Goal: Task Accomplishment & Management: Manage account settings

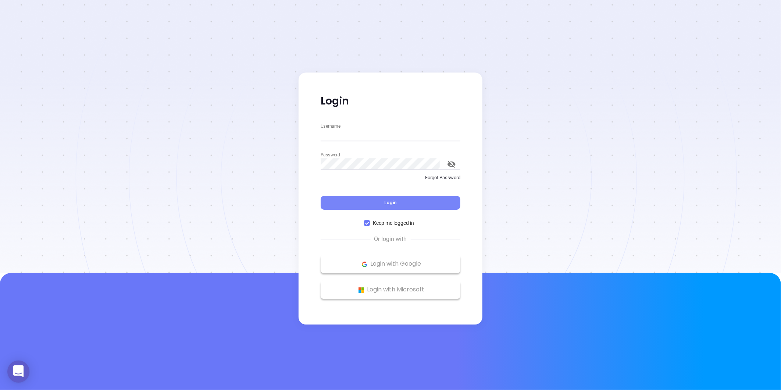
type input "Gissela.Vargas@binoxmsp.com"
click at [380, 202] on button "Login" at bounding box center [391, 203] width 140 height 14
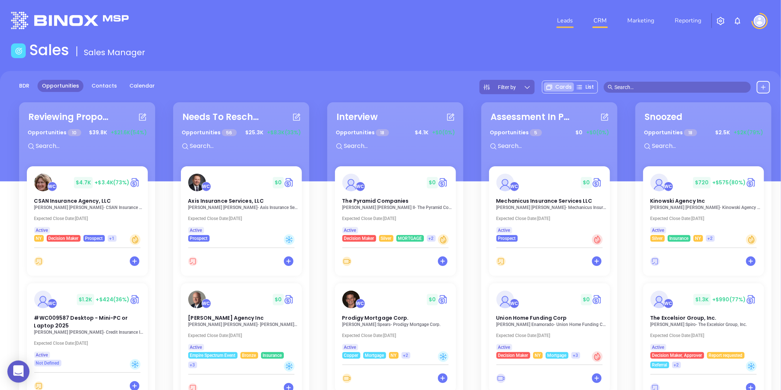
click at [558, 21] on link "Leads" at bounding box center [565, 20] width 22 height 15
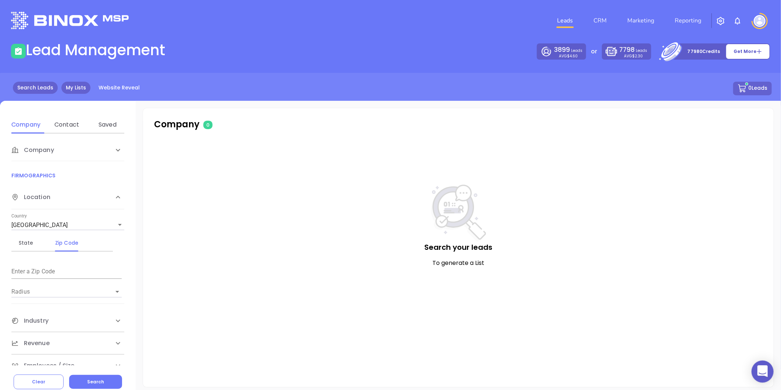
click at [71, 89] on link "My Lists" at bounding box center [75, 88] width 29 height 12
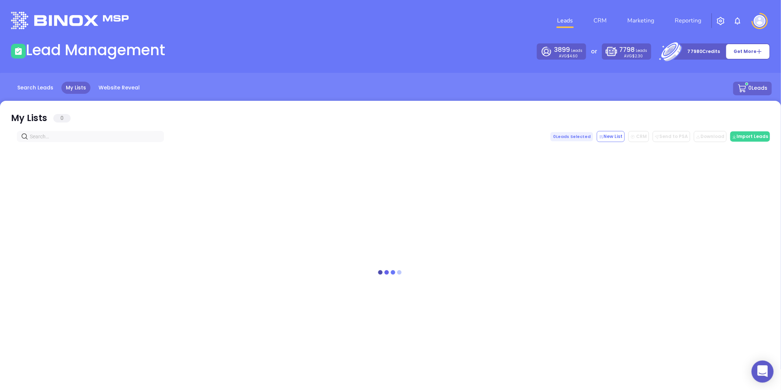
click at [86, 139] on input "text" at bounding box center [92, 136] width 124 height 8
paste input "[DOMAIN_NAME]"
type input "[DOMAIN_NAME]"
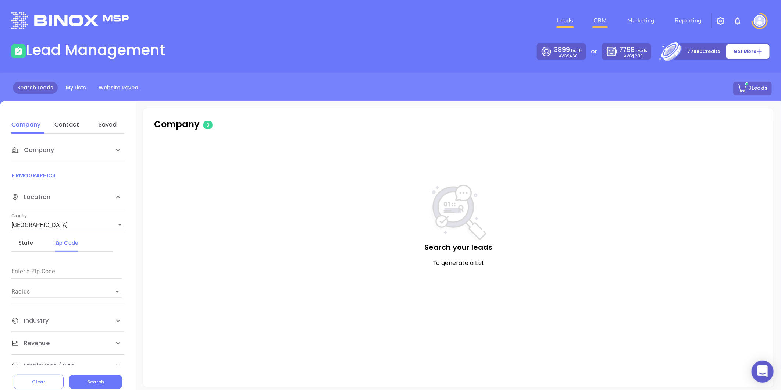
click at [609, 22] on link "CRM" at bounding box center [600, 20] width 19 height 15
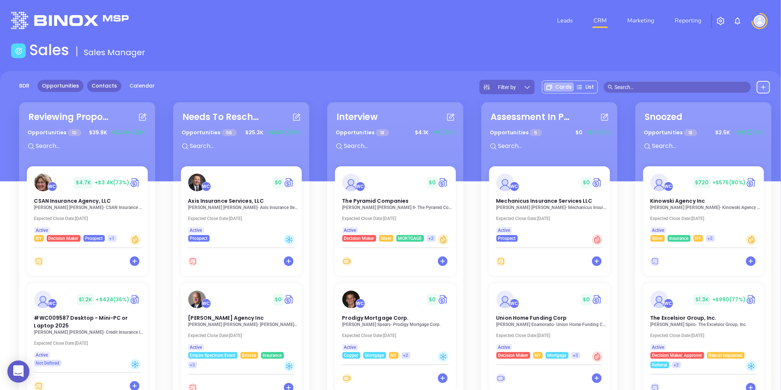
click at [100, 91] on link "Contacts" at bounding box center [104, 86] width 34 height 12
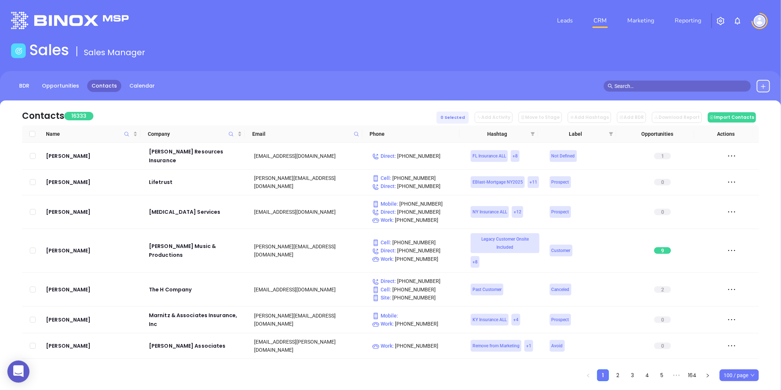
click at [353, 130] on span at bounding box center [356, 133] width 8 height 11
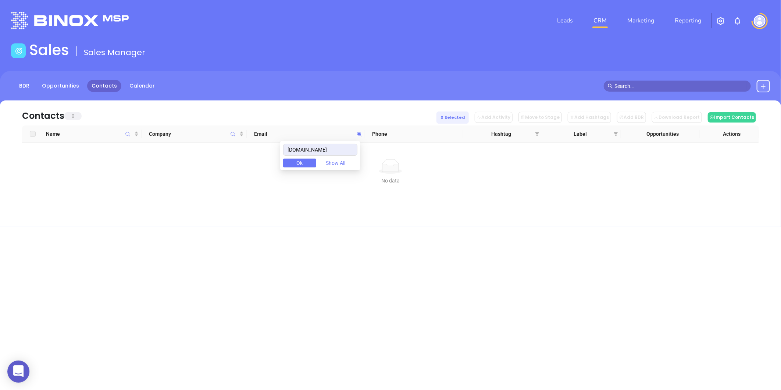
type input "[DOMAIN_NAME]"
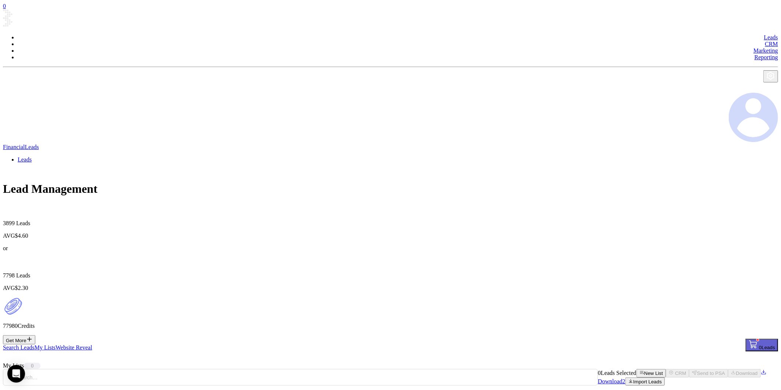
click at [31, 344] on link "Search Leads" at bounding box center [19, 347] width 32 height 6
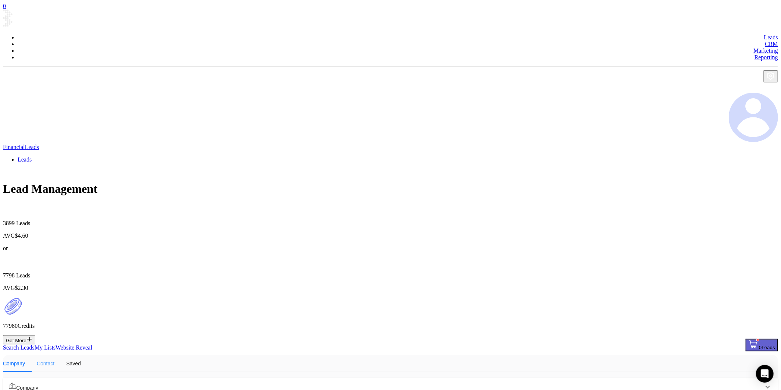
click at [54, 355] on div "Contact" at bounding box center [46, 363] width 18 height 17
click at [42, 378] on div "Company" at bounding box center [390, 387] width 775 height 18
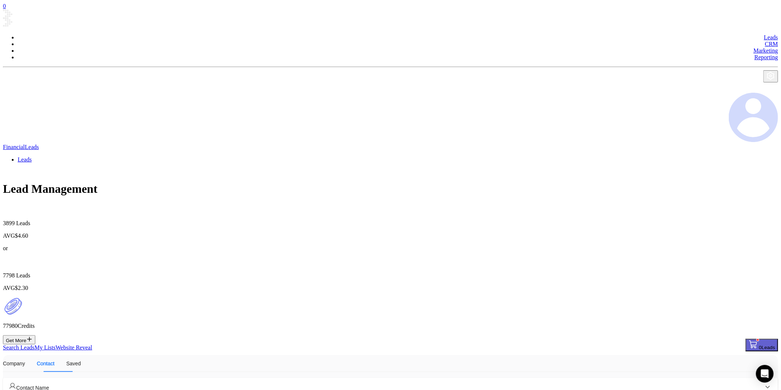
paste input "[DOMAIN_NAME]"
type input "[DOMAIN_NAME]"
checkbox input "true"
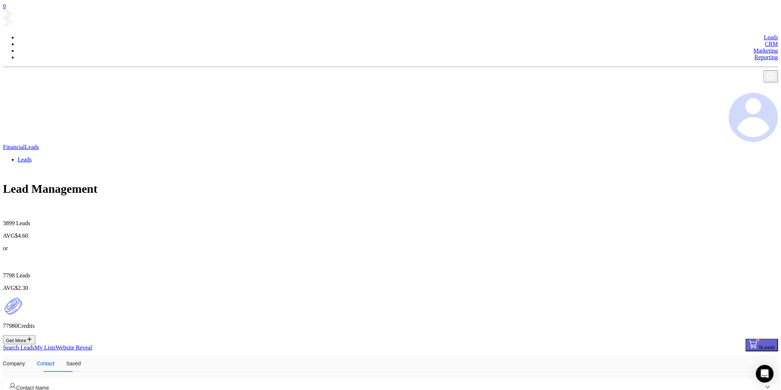
drag, startPoint x: 74, startPoint y: 344, endPoint x: 11, endPoint y: 347, distance: 62.2
paste input "[DOMAIN_NAME]"
type input "[DOMAIN_NAME]"
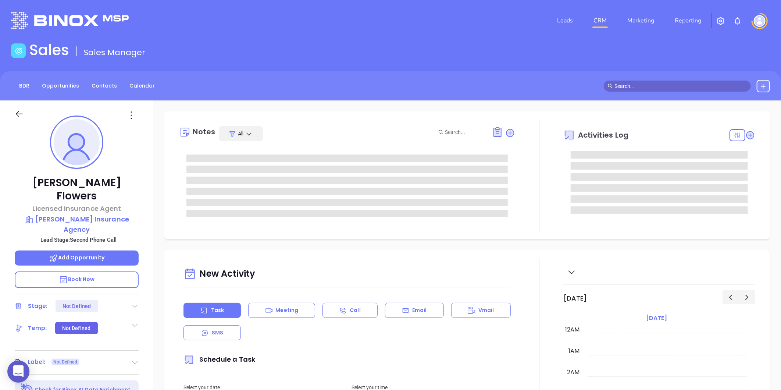
type input "[DATE]"
type input "[PERSON_NAME]"
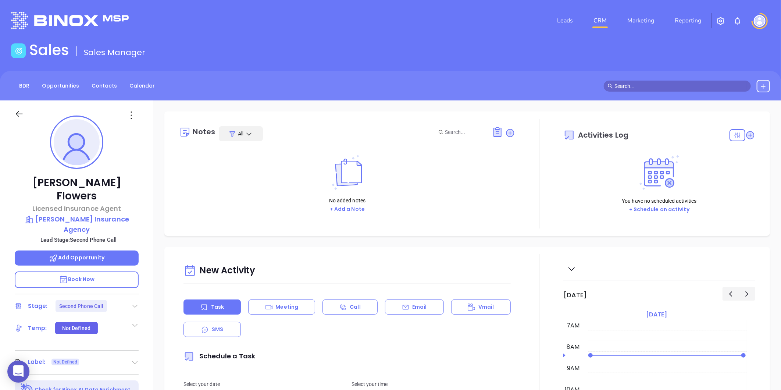
click at [134, 302] on div at bounding box center [134, 306] width 7 height 9
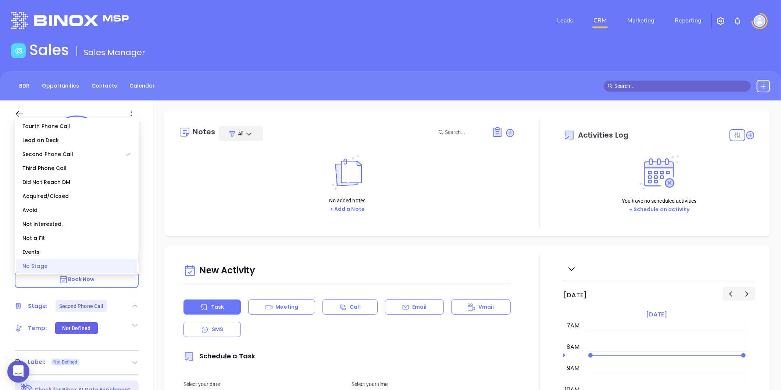
click at [80, 266] on div "No Stage" at bounding box center [76, 266] width 121 height 14
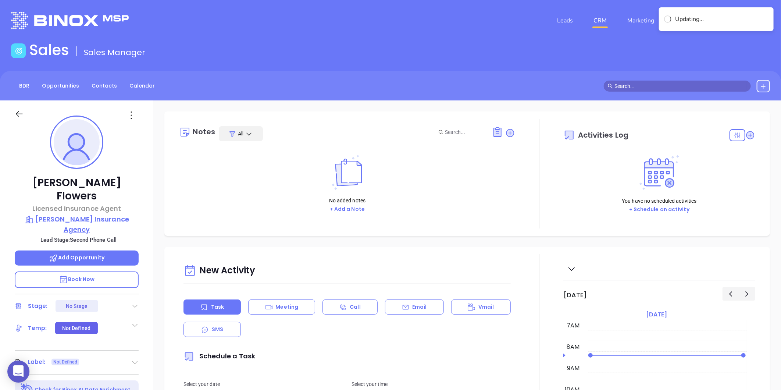
click at [70, 214] on p "[PERSON_NAME] Insurance Agency" at bounding box center [77, 224] width 124 height 20
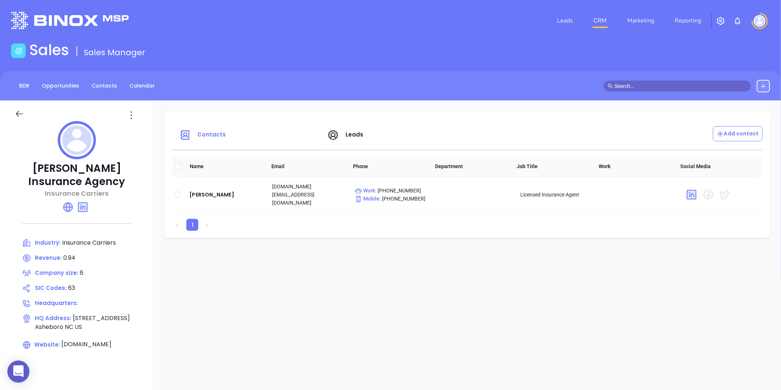
click at [134, 116] on icon at bounding box center [131, 115] width 12 height 12
click at [149, 136] on li "Edit" at bounding box center [164, 129] width 75 height 15
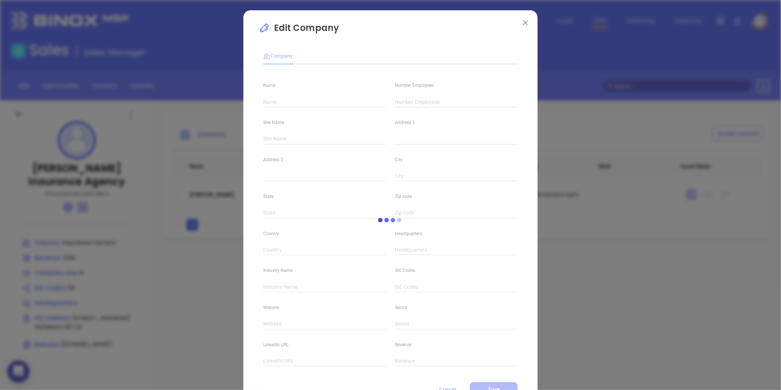
type input "[PERSON_NAME] Insurance Agency"
type input "6"
type input "Insurance Carriers"
type input "63"
type input "[DOMAIN_NAME]"
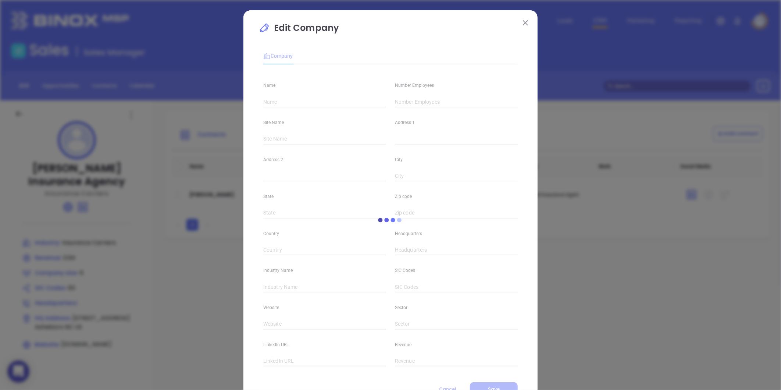
type input "Finance and Insurance"
type input "linkedin.com/company/mcleod-insurance-agency-llc"
type input "0.94"
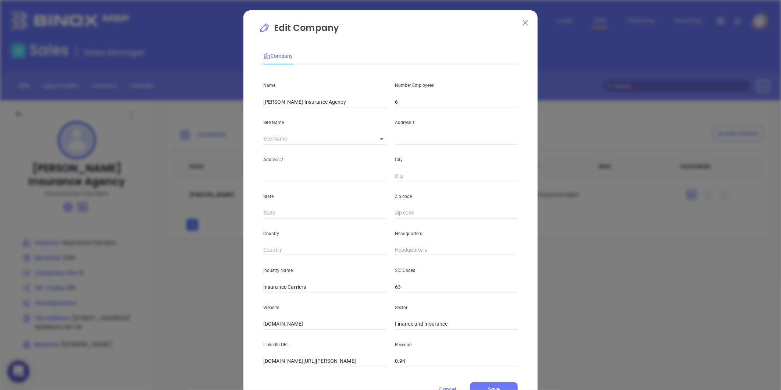
click at [426, 104] on input "6" at bounding box center [456, 101] width 123 height 11
click at [377, 134] on div "​" at bounding box center [324, 139] width 123 height 11
click at [374, 137] on body "0 Leads CRM Marketing Reporting Financial Leads Leads Sales Sales Manager BDR O…" at bounding box center [390, 195] width 781 height 390
click at [380, 141] on li "Asheboro" at bounding box center [387, 139] width 37 height 13
type input "Asheboro"
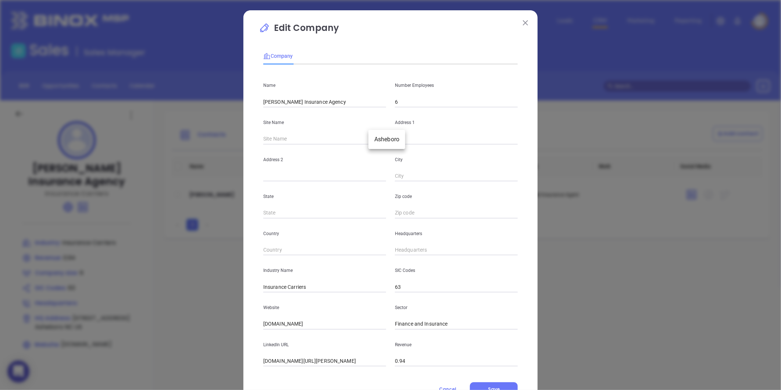
type input "1203 S Fayetteville St"
type input "Asheboro"
type input "NC"
type input "US"
type input "124741"
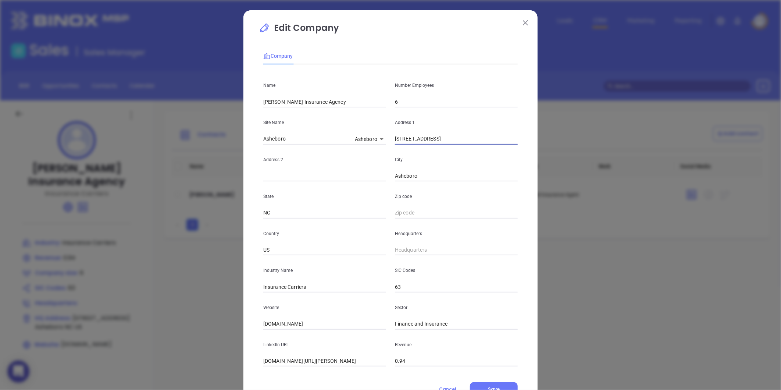
drag, startPoint x: 445, startPoint y: 138, endPoint x: 381, endPoint y: 153, distance: 66.2
click at [381, 153] on div "Name Mcleod Insurance Agency Number Employees 6 Site Name Asheboro Asheboro 124…" at bounding box center [390, 218] width 255 height 296
paste input "1203 S Fayetteville St Asheboro, NC 27203"
drag, startPoint x: 476, startPoint y: 141, endPoint x: 505, endPoint y: 140, distance: 28.7
click at [505, 140] on input "1203 S Fayetteville St Asheboro, NC 27203" at bounding box center [456, 139] width 123 height 11
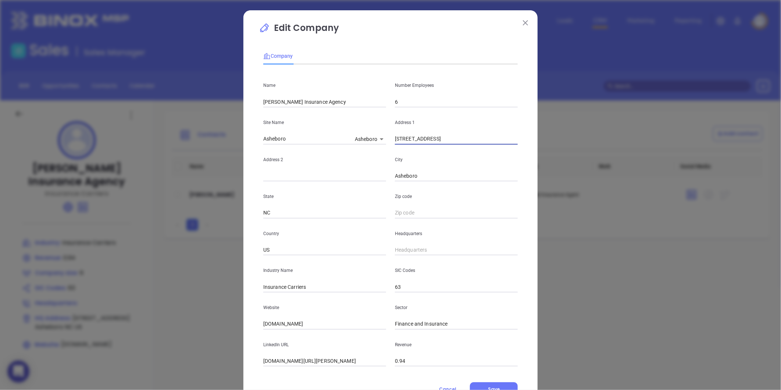
type input "1203 S Fayetteville St Asheboro, NC 27203"
click at [410, 213] on input "text" at bounding box center [456, 212] width 123 height 11
paste input "27203"
type input "27203"
drag, startPoint x: 444, startPoint y: 141, endPoint x: 501, endPoint y: 145, distance: 57.5
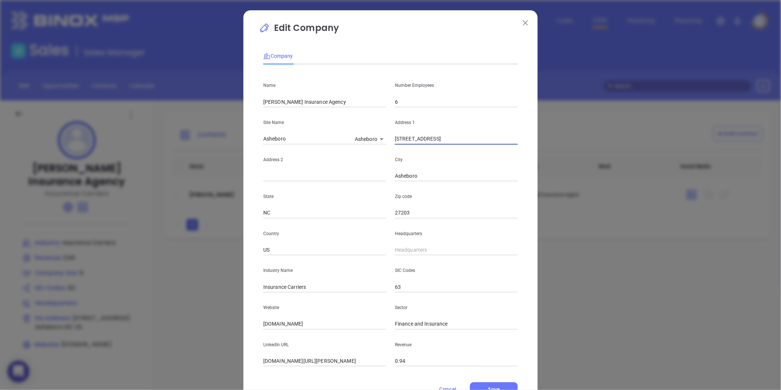
click at [501, 145] on div "Name Mcleod Insurance Agency Number Employees 6 Site Name Asheboro Asheboro 124…" at bounding box center [390, 218] width 255 height 296
type input "1203 S Fayetteville St"
type input "( ) -"
click at [403, 251] on input "( ) -" at bounding box center [456, 250] width 123 height 11
type input "( ) -"
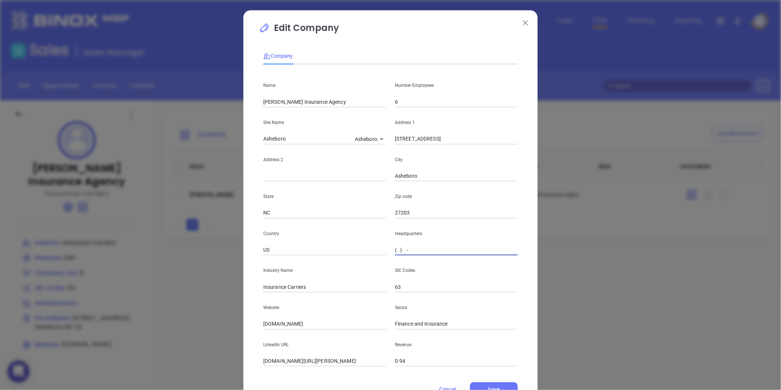
paste input "336) 626-6670"
type input "(336) 626-6670"
drag, startPoint x: 306, startPoint y: 289, endPoint x: 284, endPoint y: 299, distance: 23.7
click at [284, 299] on div "Name Mcleod Insurance Agency Number Employees 6 Site Name Asheboro Asheboro 124…" at bounding box center [390, 218] width 255 height 296
type input "Insurance"
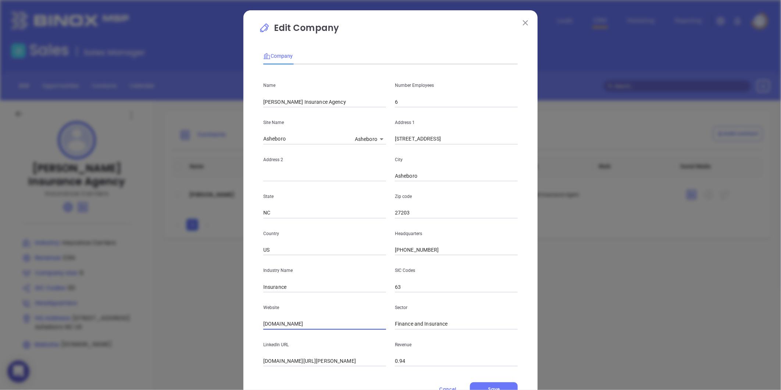
drag, startPoint x: 319, startPoint y: 322, endPoint x: 204, endPoint y: 337, distance: 116.1
click at [206, 336] on div "Edit Company Company Name Mcleod Insurance Agency Number Employees 6 Site Name …" at bounding box center [390, 195] width 781 height 390
paste input "https://mcleodinsagency.com/"
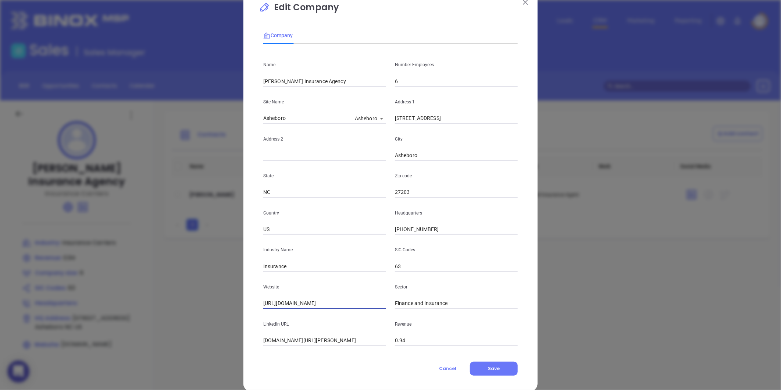
scroll to position [32, 0]
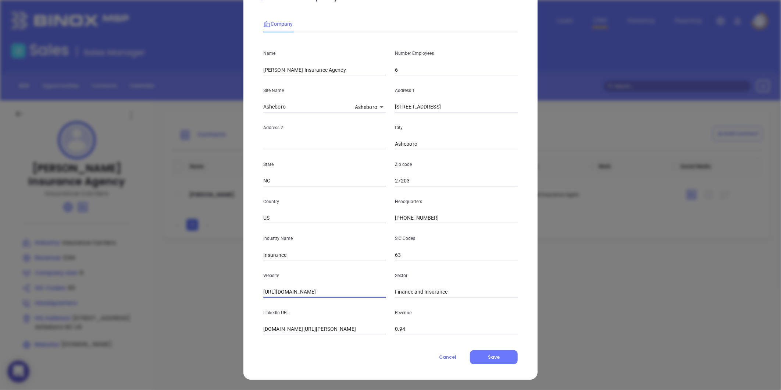
type input "https://mcleodinsagency.com/"
drag, startPoint x: 490, startPoint y: 368, endPoint x: 486, endPoint y: 360, distance: 8.2
click at [487, 364] on div "Edit Company Company Name Mcleod Insurance Agency Number Employees 6 Site Name …" at bounding box center [391, 178] width 294 height 401
click at [488, 359] on span "Save" at bounding box center [494, 357] width 12 height 6
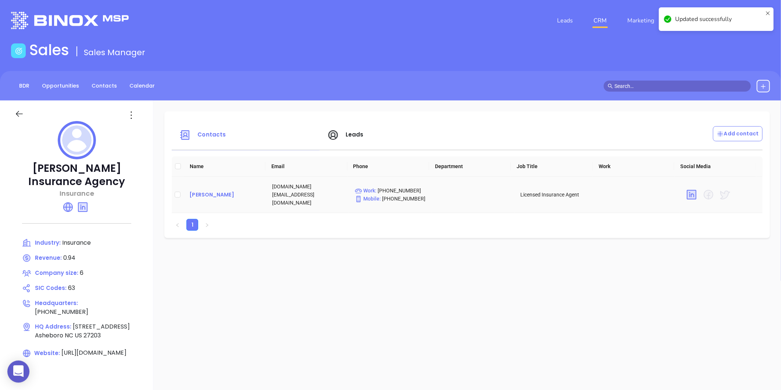
click at [204, 190] on div "Lisa Flowers" at bounding box center [224, 194] width 71 height 9
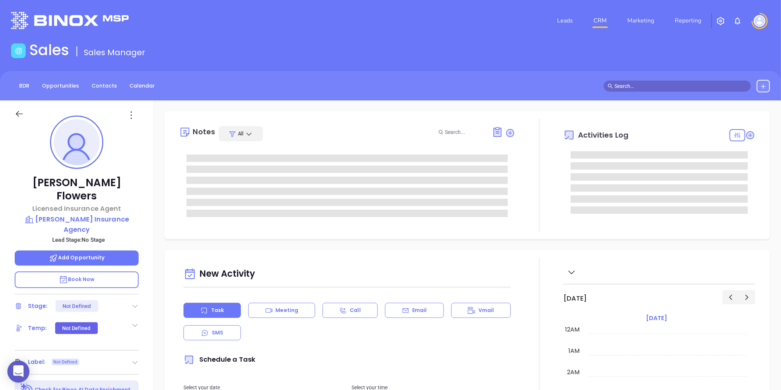
scroll to position [150, 0]
type input "[PERSON_NAME]"
click at [135, 358] on div at bounding box center [134, 362] width 7 height 9
click at [102, 377] on div "Prospect" at bounding box center [102, 383] width 21 height 12
click at [137, 115] on div at bounding box center [132, 115] width 22 height 12
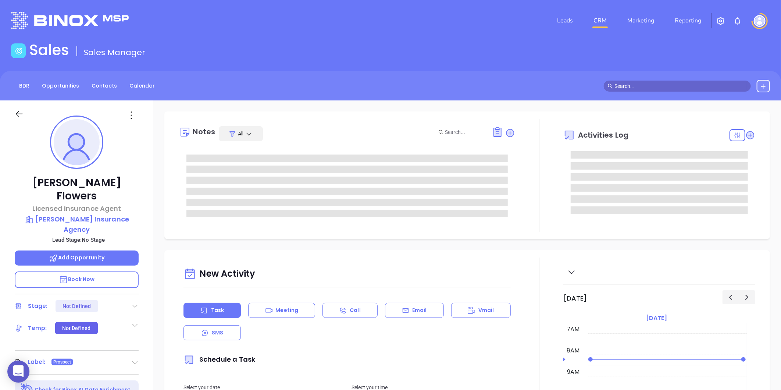
click at [129, 122] on div at bounding box center [76, 113] width 133 height 26
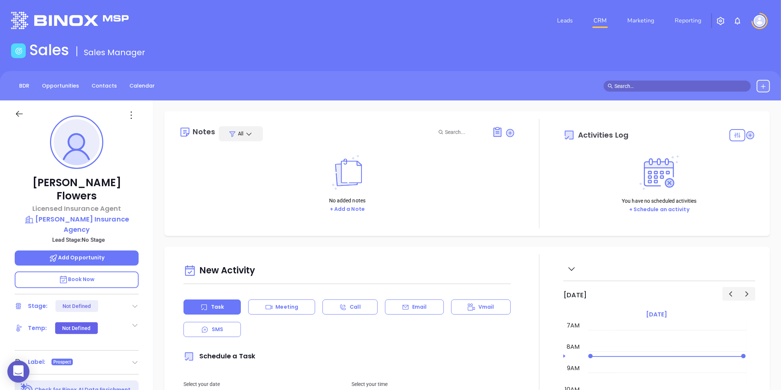
click at [129, 118] on icon at bounding box center [131, 115] width 12 height 12
click at [149, 188] on li "Edit" at bounding box center [167, 193] width 81 height 15
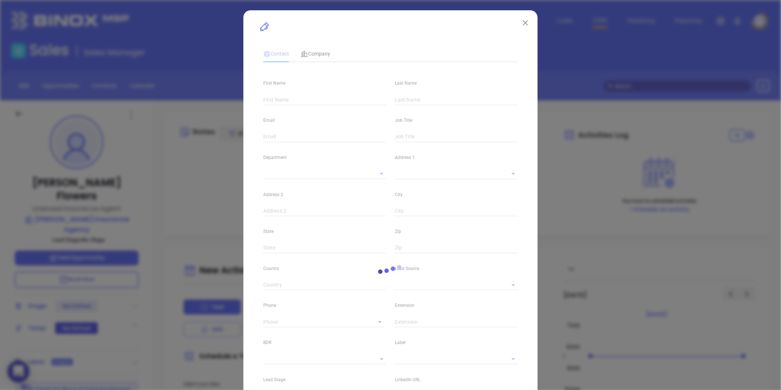
type input "Lisa"
type input "Flowers"
type input "lisa.flowers@mcleodinsagency.com"
type input "Licensed Insurance Agent"
type input "1"
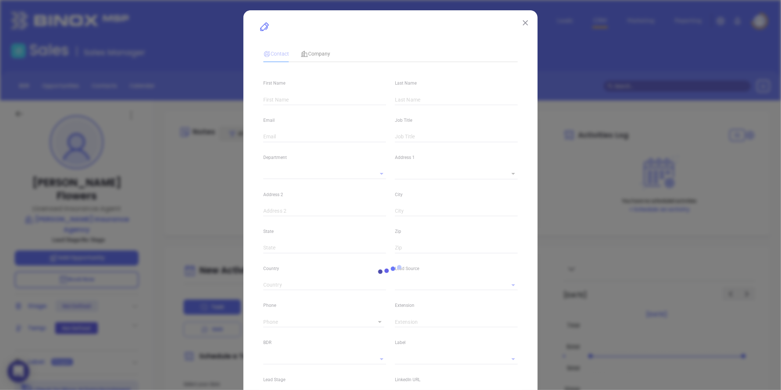
type input "linkedin.com/in/lisa-flowers-a8175313a"
type input "Marketing"
type input "Website Reveal"
type input "undefined undefined"
type input "(336) 626-6670"
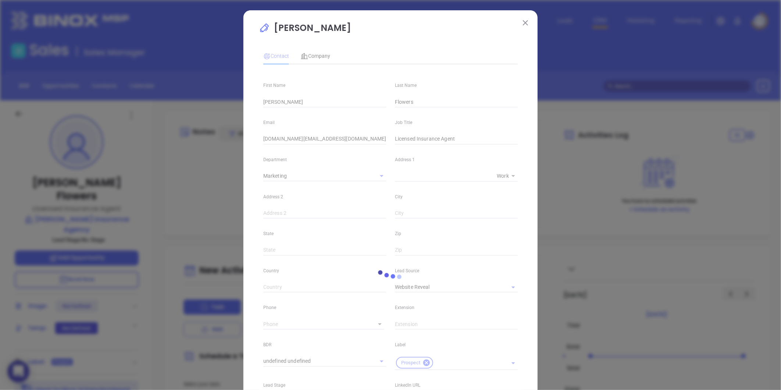
type input "1"
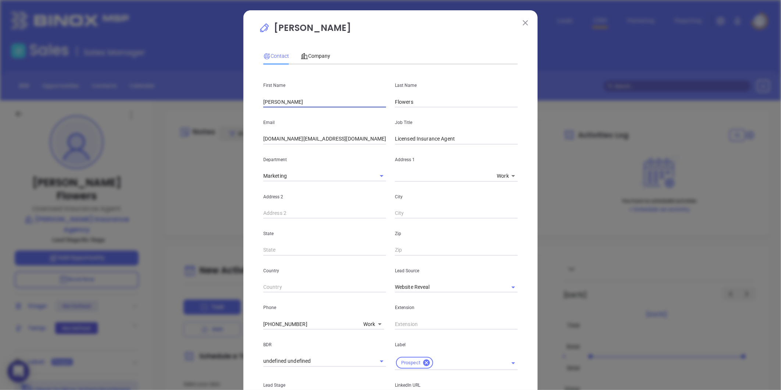
drag, startPoint x: 278, startPoint y: 104, endPoint x: 225, endPoint y: 108, distance: 52.8
click at [226, 107] on div "Lisa Flowers Contact Company First Name Lisa Last Name Flowers Email lisa.flowe…" at bounding box center [390, 195] width 781 height 390
paste input "Todd McLeod"
click at [272, 102] on input "Todd McLeod" at bounding box center [324, 101] width 123 height 11
drag, startPoint x: 274, startPoint y: 102, endPoint x: 301, endPoint y: 98, distance: 26.7
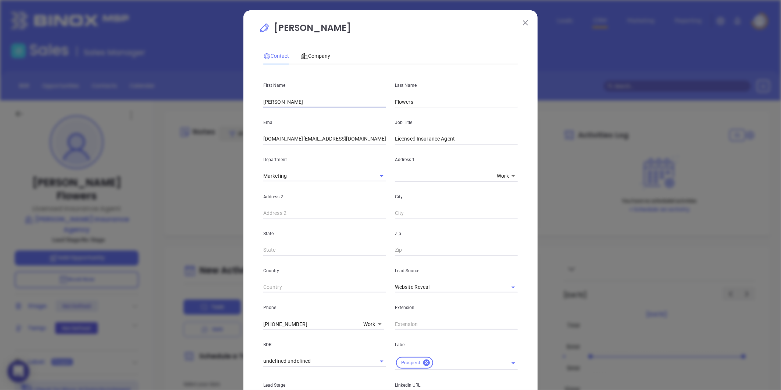
click at [301, 98] on input "Todd McLeod" at bounding box center [324, 101] width 123 height 11
type input "Todd"
drag, startPoint x: 426, startPoint y: 97, endPoint x: 371, endPoint y: 109, distance: 56.0
click at [371, 109] on div "First Name Todd Last Name Flowers Email lisa.flowers@mcleodinsagency.com Job Ti…" at bounding box center [390, 275] width 255 height 411
paste input "McLeod"
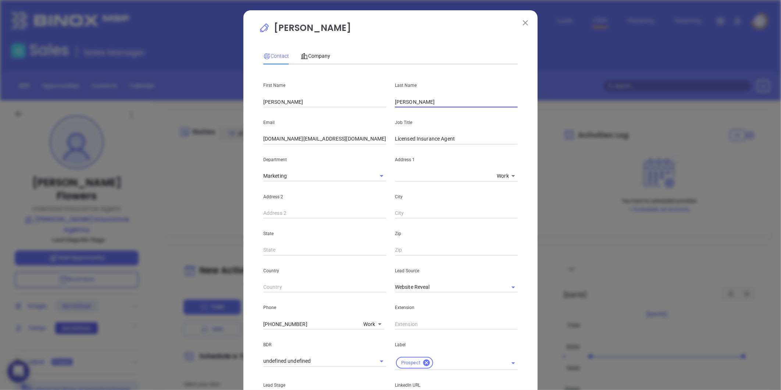
type input "McLeod"
drag, startPoint x: 457, startPoint y: 139, endPoint x: 360, endPoint y: 141, distance: 96.8
click at [360, 141] on div "Email lisa.flowers@mcleodinsagency.com Job Title Licensed Insurance Agent" at bounding box center [390, 125] width 263 height 37
type input "Owner"
drag, startPoint x: 360, startPoint y: 141, endPoint x: 258, endPoint y: 143, distance: 102.3
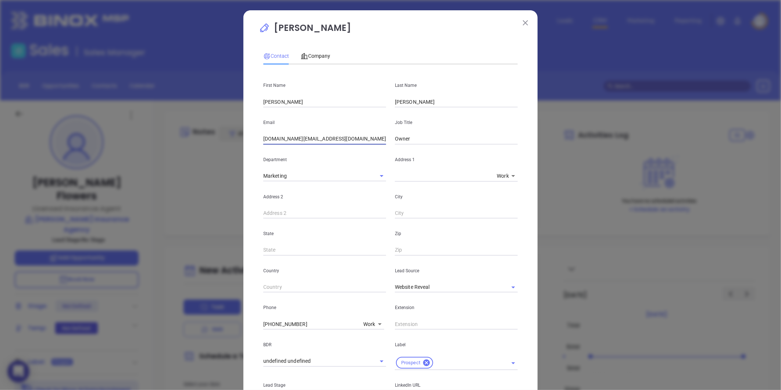
click at [259, 142] on div "Email lisa.flowers@mcleodinsagency.com" at bounding box center [325, 125] width 132 height 37
click at [270, 146] on div "Department Marketing" at bounding box center [325, 163] width 132 height 37
drag, startPoint x: 287, startPoint y: 142, endPoint x: 226, endPoint y: 159, distance: 63.3
click at [226, 159] on div "Lisa Flowers Contact Company First Name Todd Last Name McLeod Email lisa.flower…" at bounding box center [390, 195] width 781 height 390
type input "Todd@mcleodinsagency.com"
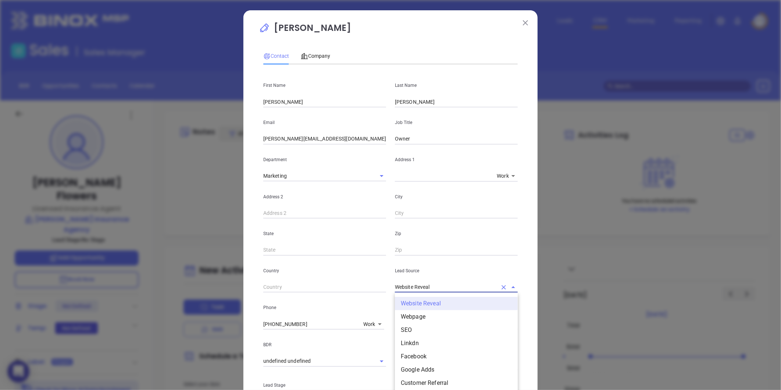
drag, startPoint x: 439, startPoint y: 287, endPoint x: 355, endPoint y: 295, distance: 84.2
click at [355, 295] on div "First Name Todd Last Name McLeod Email Todd@mcleodinsagency.com Job Title Owner…" at bounding box center [390, 275] width 255 height 411
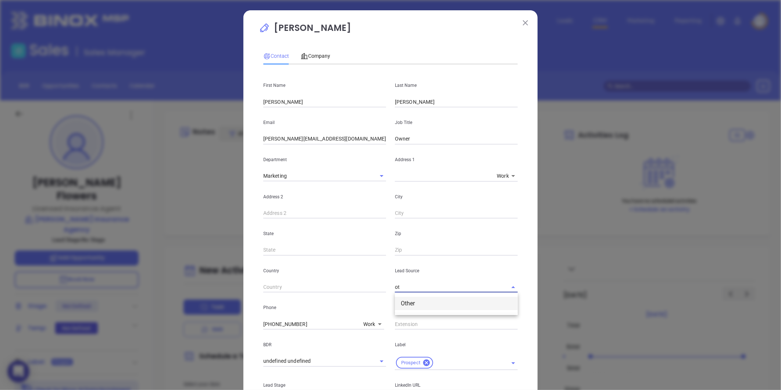
click at [412, 311] on ul "Other" at bounding box center [456, 303] width 123 height 19
click at [415, 306] on li "Other" at bounding box center [456, 303] width 123 height 13
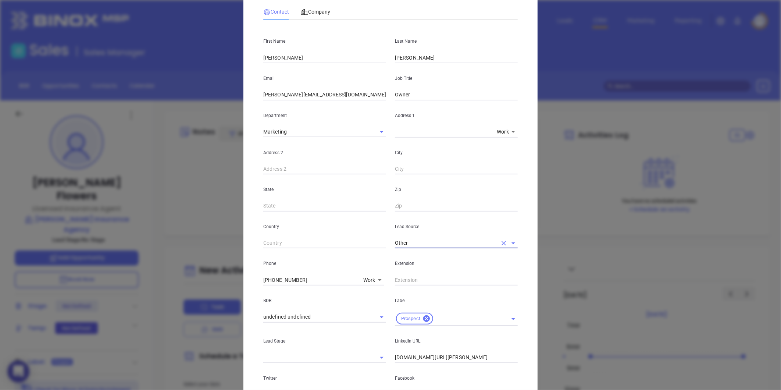
scroll to position [82, 0]
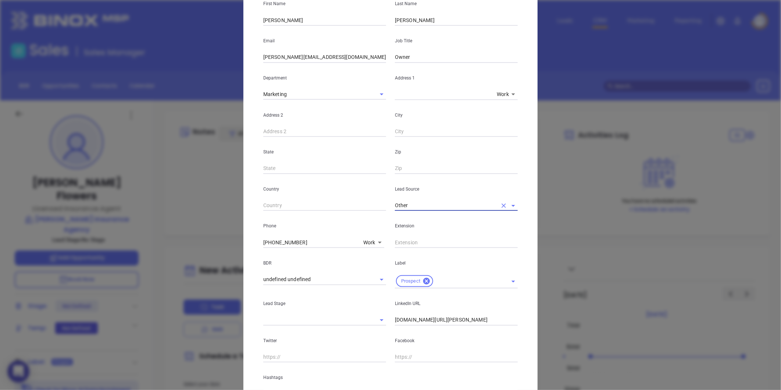
type input "Other"
drag, startPoint x: 491, startPoint y: 322, endPoint x: 322, endPoint y: 345, distance: 170.8
click at [322, 345] on div "First Name Todd Last Name McLeod Email Todd@mcleodinsagency.com Job Title Owner…" at bounding box center [390, 194] width 255 height 411
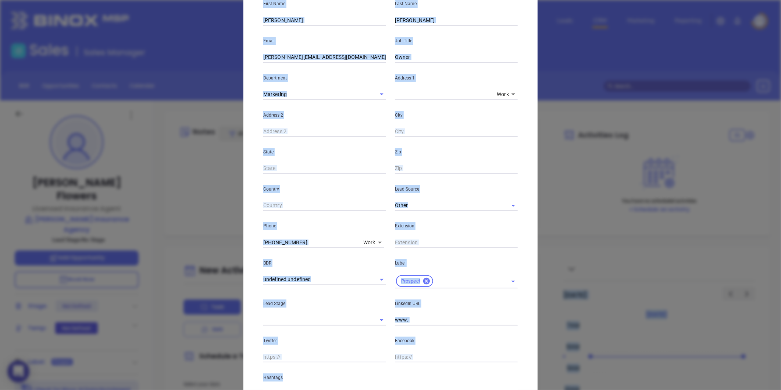
click at [229, 390] on html "0 Leads CRM Marketing Reporting Financial Leads Leads Sales Sales Manager BDR O…" at bounding box center [390, 195] width 781 height 390
click at [382, 316] on icon "Open" at bounding box center [381, 320] width 9 height 9
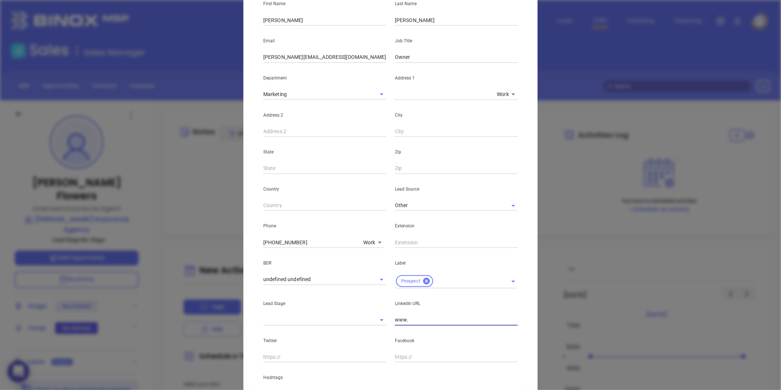
click at [430, 323] on input "www." at bounding box center [456, 319] width 123 height 11
paste input "linkedin.com/in/todd-mcleod-9959882ba"
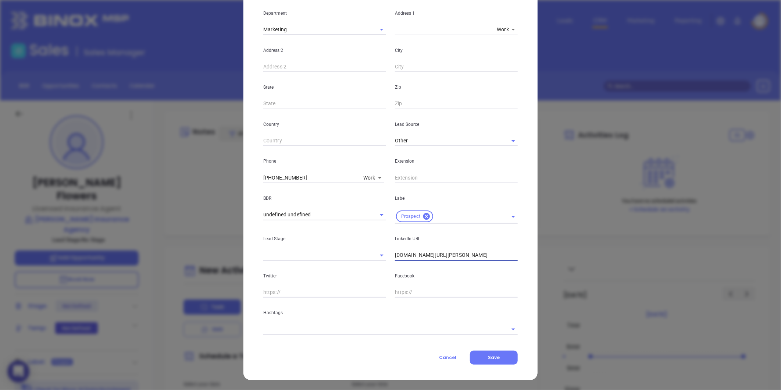
type input "www.linkedin.com/in/todd-mcleod-9959882ba"
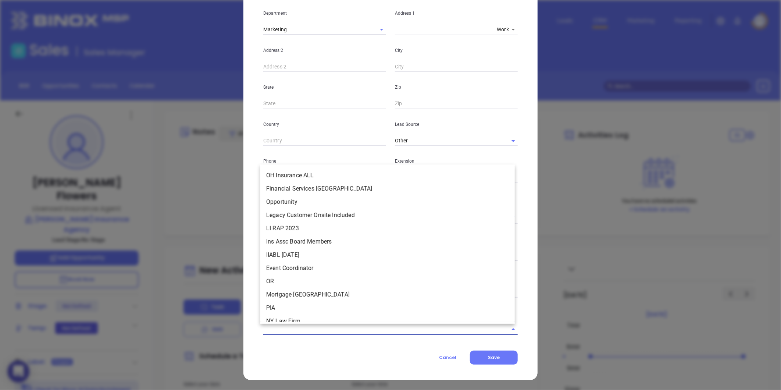
click at [291, 326] on input "text" at bounding box center [380, 329] width 234 height 11
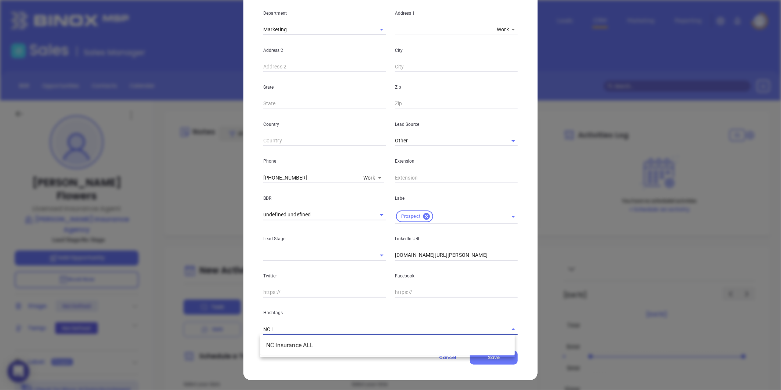
type input "NC in"
click at [306, 348] on li "NC Insurance ALL" at bounding box center [387, 345] width 255 height 13
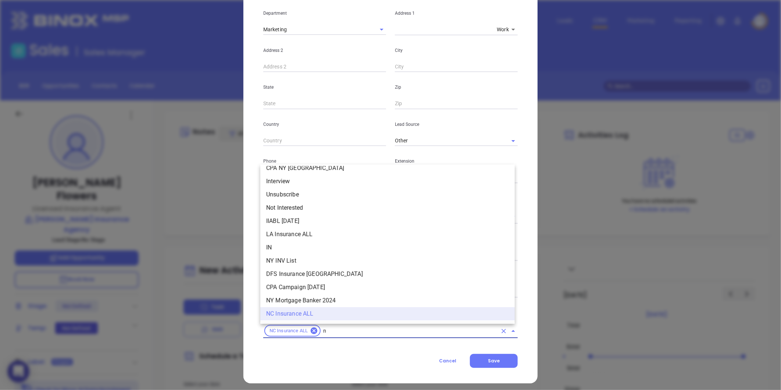
type input "nc"
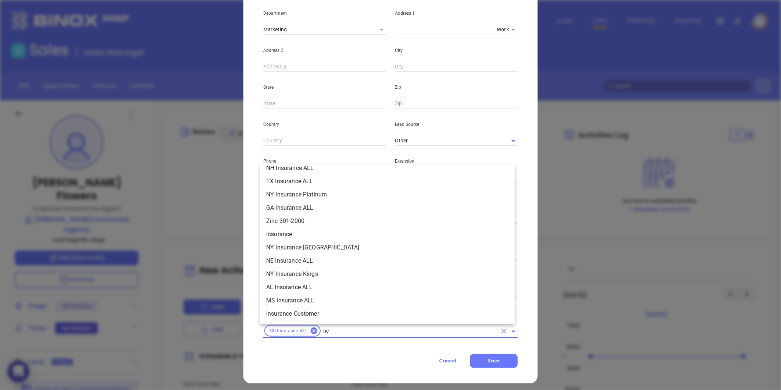
scroll to position [123, 0]
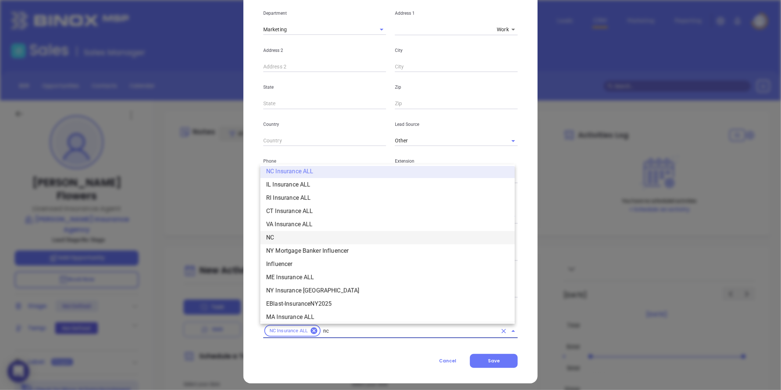
click at [306, 241] on li "NC" at bounding box center [387, 237] width 255 height 13
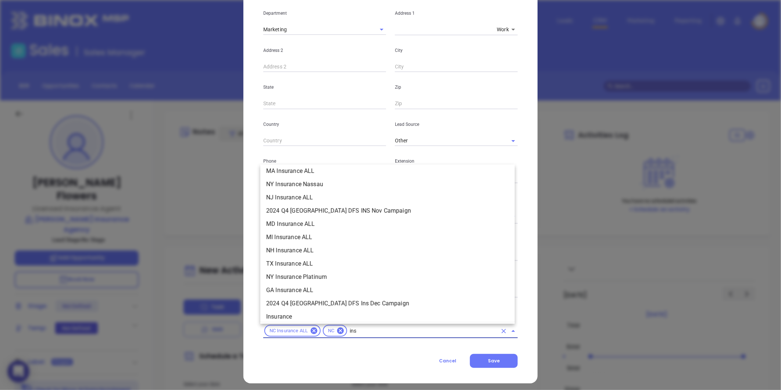
scroll to position [83, 0]
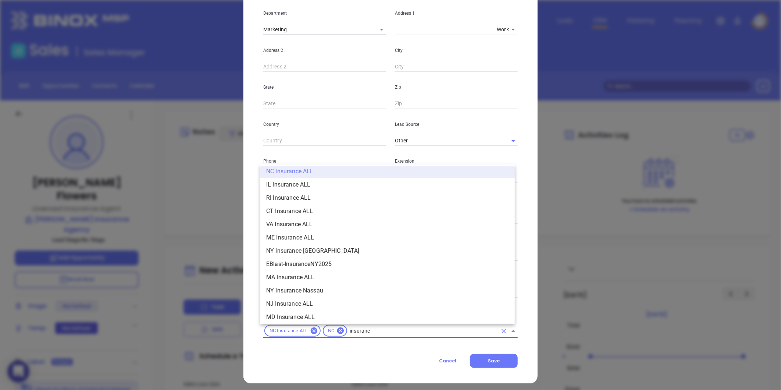
type input "insurance"
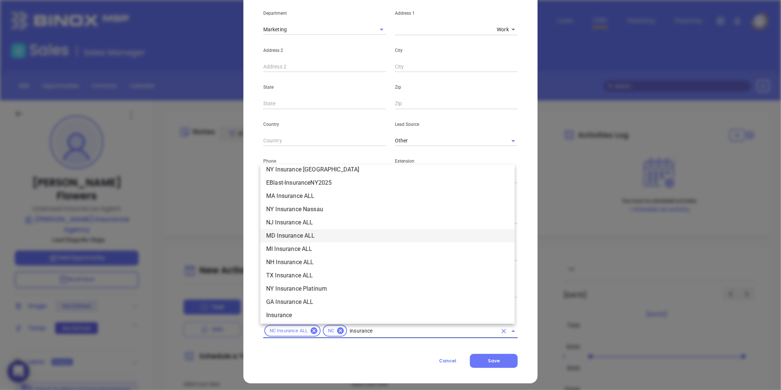
scroll to position [166, 0]
click at [273, 312] on li "Insurance" at bounding box center [387, 314] width 255 height 13
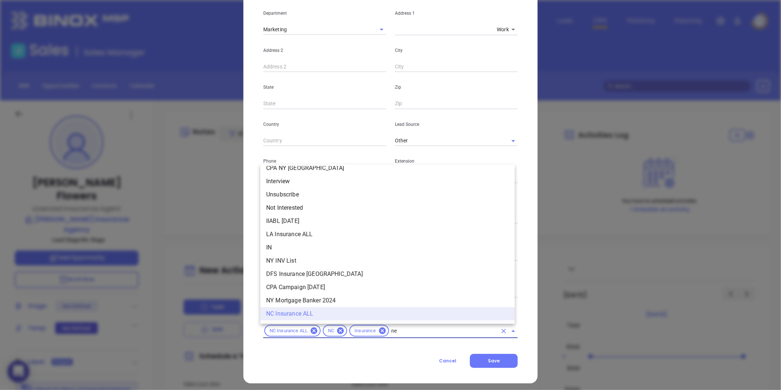
scroll to position [0, 0]
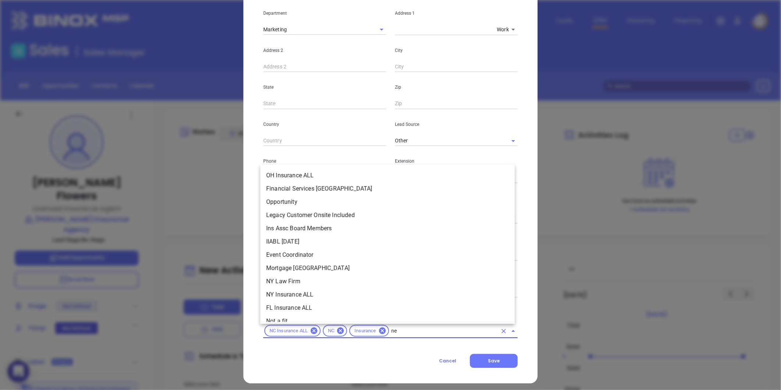
type input "new"
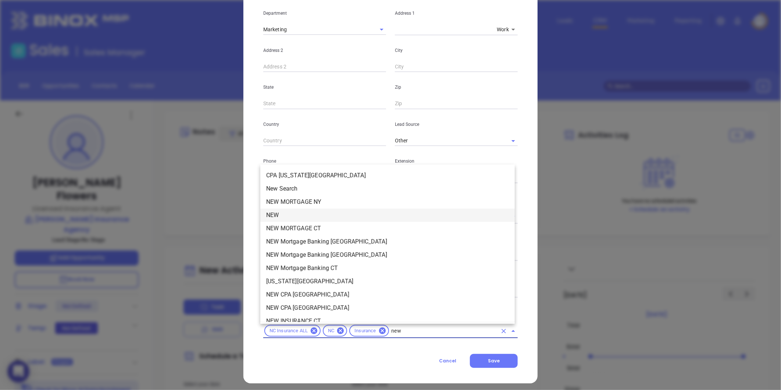
click at [267, 221] on li "NEW" at bounding box center [387, 215] width 255 height 13
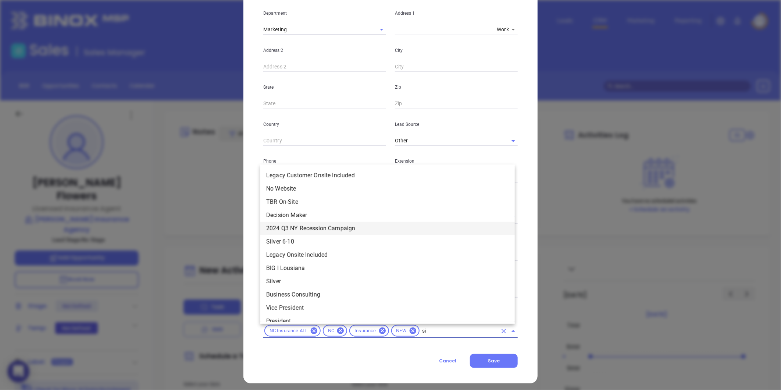
type input "sil"
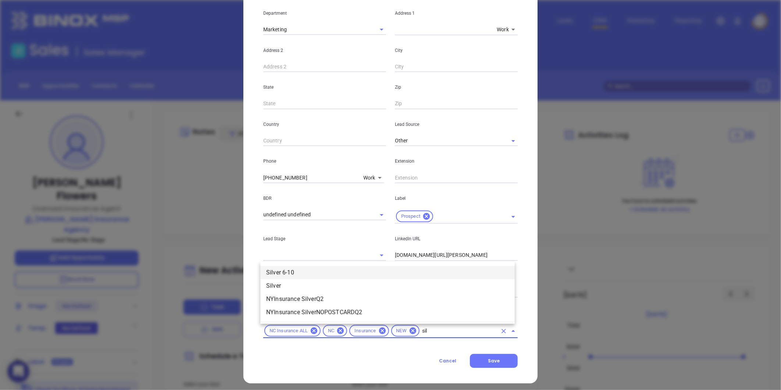
click at [292, 269] on li "Silver 6-10" at bounding box center [387, 272] width 255 height 13
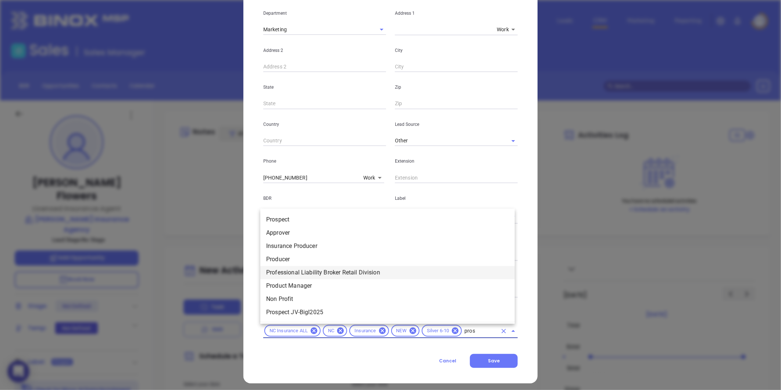
type input "prosp"
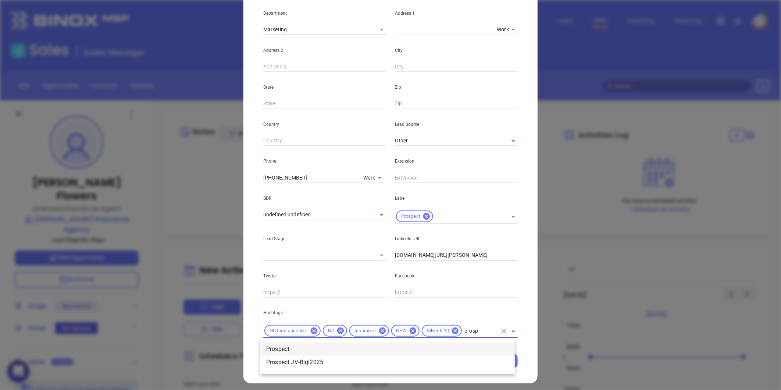
click at [280, 347] on li "Prospect" at bounding box center [387, 348] width 255 height 13
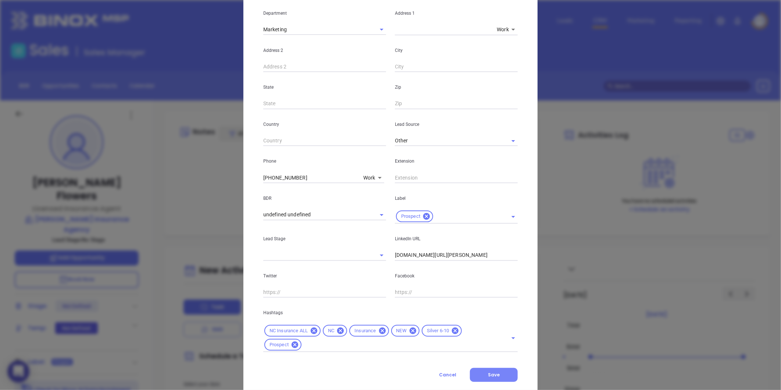
click at [481, 374] on button "Save" at bounding box center [494, 375] width 48 height 14
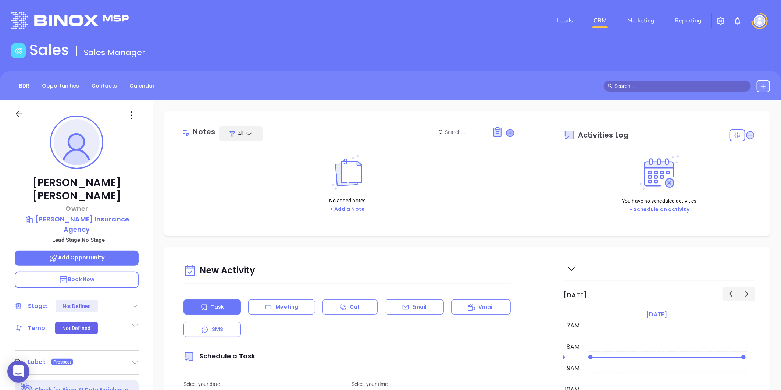
click at [507, 134] on icon at bounding box center [510, 132] width 7 height 7
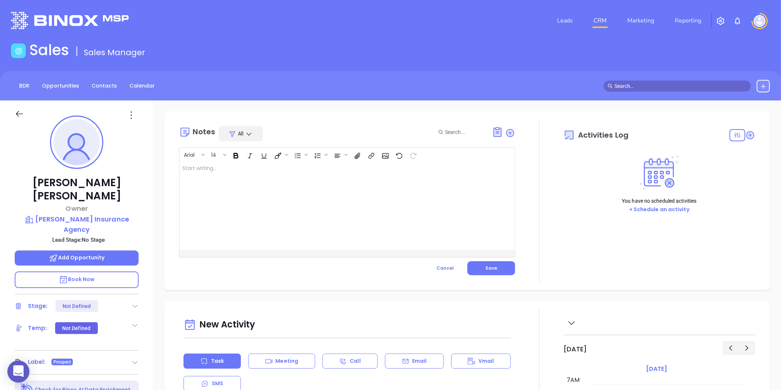
click at [253, 225] on div at bounding box center [336, 205] width 312 height 88
click at [487, 271] on button "Save" at bounding box center [492, 268] width 48 height 14
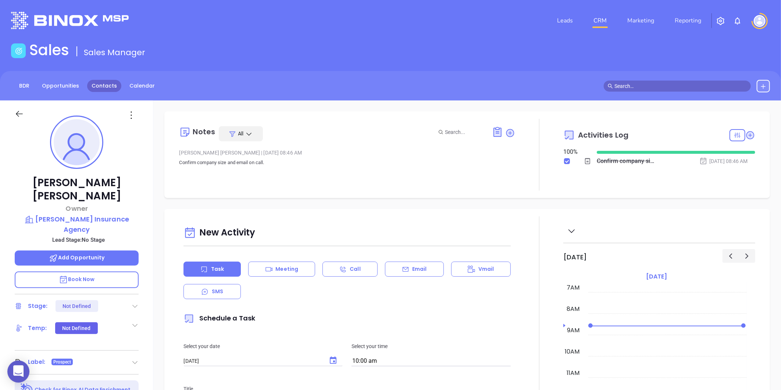
click at [94, 80] on link "Contacts" at bounding box center [104, 86] width 34 height 12
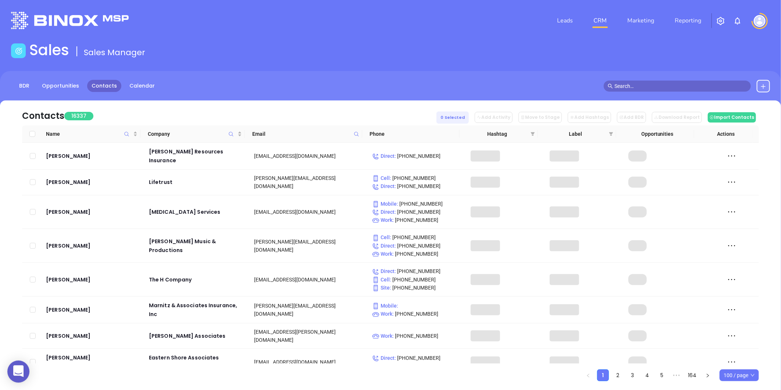
click at [355, 135] on icon at bounding box center [357, 134] width 6 height 6
paste input "susantysorinsurance.com"
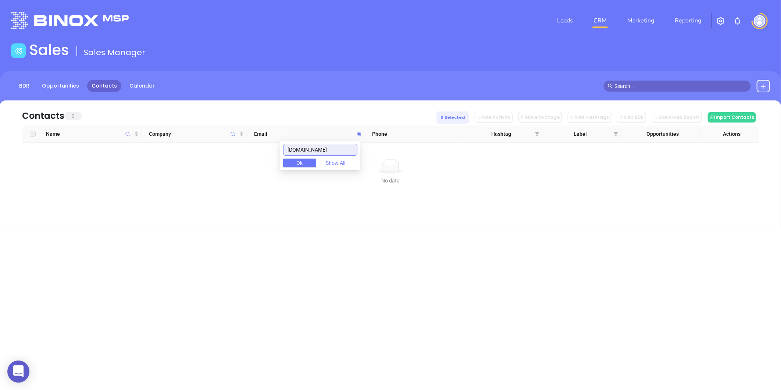
type input "susantysorinsurance.com"
drag, startPoint x: 350, startPoint y: 148, endPoint x: 244, endPoint y: 165, distance: 107.9
click at [244, 165] on body "0 Leads CRM Marketing Reporting Financial Leads Leads Sales Sales Manager BDR O…" at bounding box center [390, 195] width 781 height 390
paste input "susantysorinsurance.com"
type input "susantysorinsurance.com"
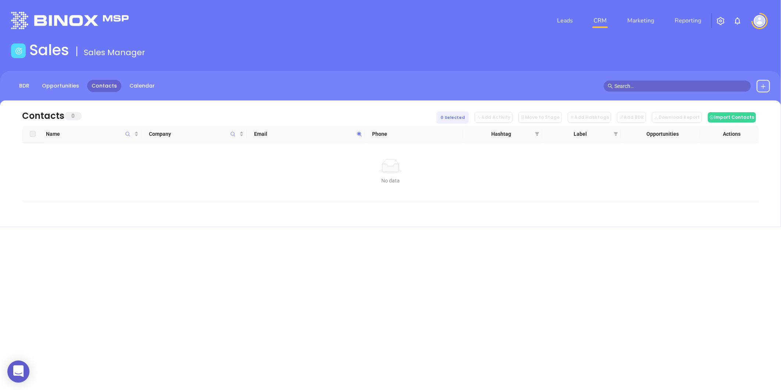
click at [766, 87] on icon at bounding box center [764, 86] width 6 height 6
click at [719, 105] on icon at bounding box center [715, 106] width 7 height 7
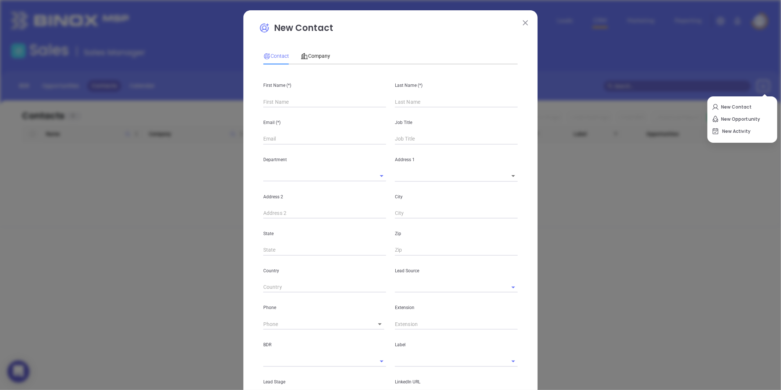
click at [296, 60] on div "Contact Company" at bounding box center [296, 55] width 67 height 17
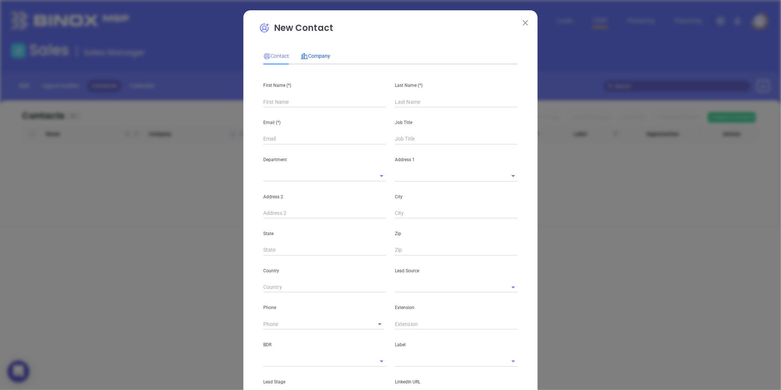
click at [302, 57] on icon at bounding box center [304, 56] width 7 height 7
click at [291, 101] on input "text" at bounding box center [314, 101] width 102 height 11
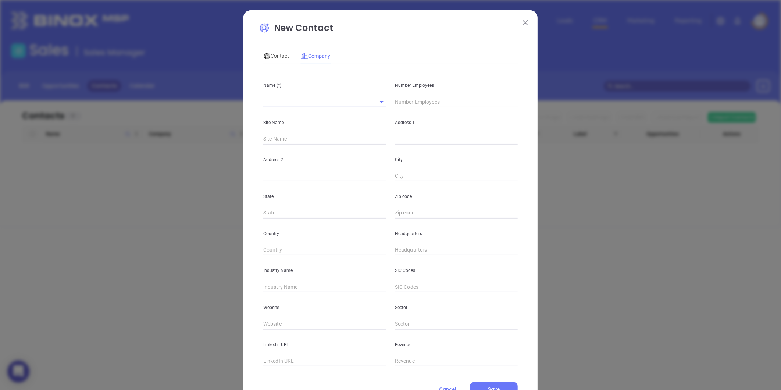
paste input "Susan Tysor Insurance"
type input "Susan Tysor Insurance"
click at [413, 102] on input "text" at bounding box center [456, 101] width 123 height 11
type input "2"
click at [398, 138] on input "text" at bounding box center [456, 139] width 123 height 11
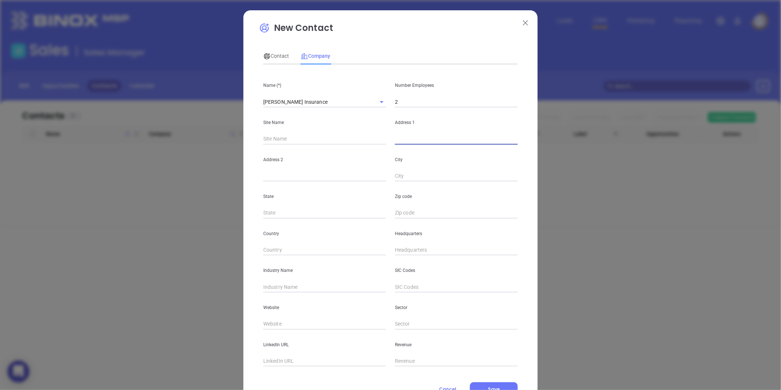
paste input "PO Box 4427 Asheboro, NC 27204"
drag, startPoint x: 457, startPoint y: 138, endPoint x: 486, endPoint y: 145, distance: 29.1
click at [486, 145] on div "Name (*) Susan Tysor Insurance Number Employees 2 Site Name Address 1 PO Box 44…" at bounding box center [390, 218] width 255 height 296
type input "PO Box 4427 Asheboro, NC 27204"
click at [409, 212] on input "text" at bounding box center [456, 212] width 123 height 11
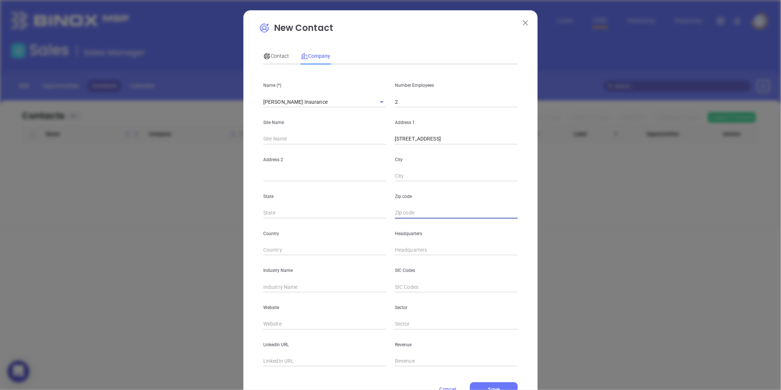
paste input "27204"
type input "27204"
click at [310, 213] on input "text" at bounding box center [324, 212] width 123 height 11
type input "NC"
click at [426, 142] on input "PO Box 4427 Asheboro, NC 27204" at bounding box center [456, 139] width 123 height 11
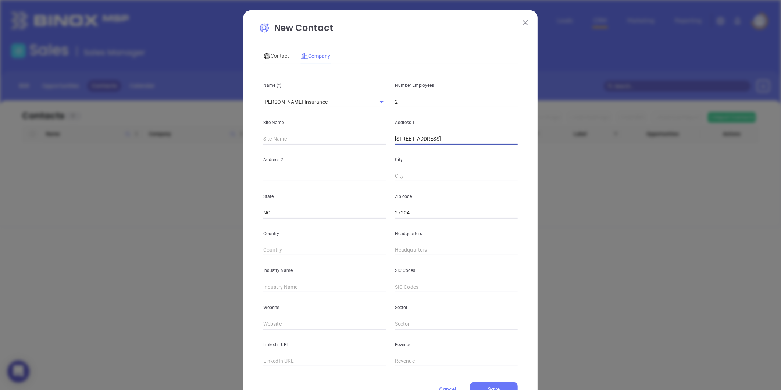
drag, startPoint x: 425, startPoint y: 142, endPoint x: 445, endPoint y: 144, distance: 20.4
click at [445, 144] on input "PO Box 4427 Asheboro, NC 27204" at bounding box center [456, 139] width 123 height 11
click at [415, 174] on input "text" at bounding box center [456, 176] width 123 height 11
paste input "Asheboro"
type input "Asheboro"
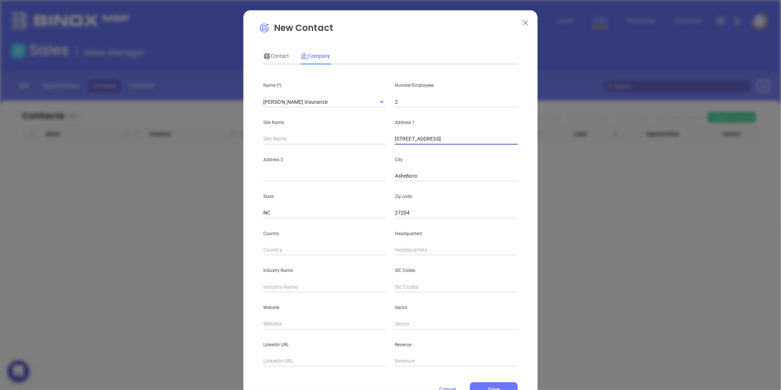
drag, startPoint x: 424, startPoint y: 140, endPoint x: 473, endPoint y: 148, distance: 49.6
click at [473, 148] on div "Name (*) Susan Tysor Insurance Number Employees 2 Site Name Address 1 PO Box 44…" at bounding box center [390, 218] width 255 height 296
type input "PO Box 4427"
type input "( ) -"
click at [398, 248] on input "( ) -" at bounding box center [456, 250] width 123 height 11
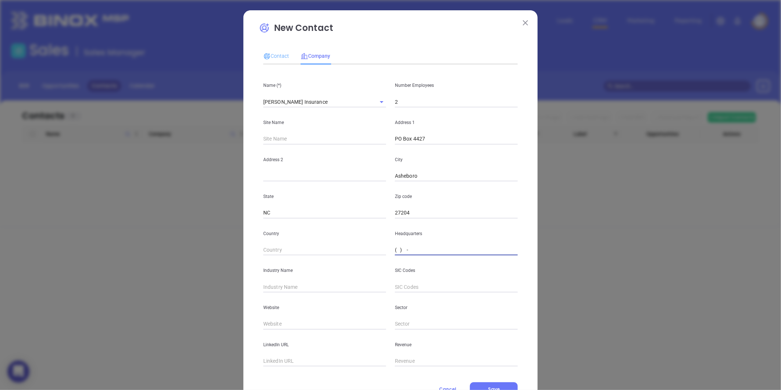
paste input "336) 626-3743"
type input "(336) 626-3743"
click at [267, 287] on input "text" at bounding box center [324, 286] width 123 height 11
type input "Insurance"
click at [278, 327] on input "text" at bounding box center [324, 324] width 123 height 11
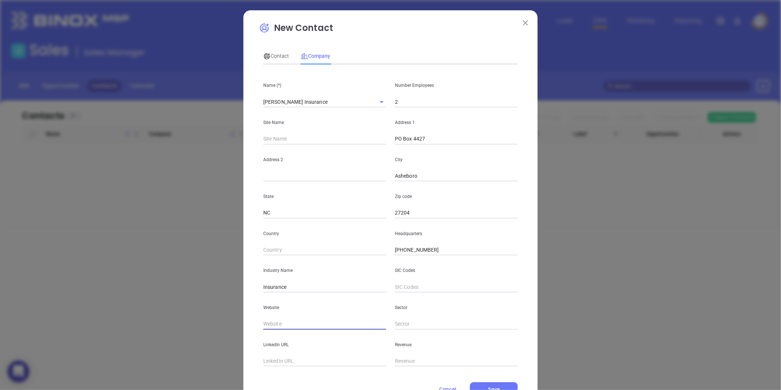
paste input "https://susantysorinsurance.com/"
type input "https://susantysorinsurance.com/"
click at [272, 61] on div "Contact" at bounding box center [276, 55] width 26 height 17
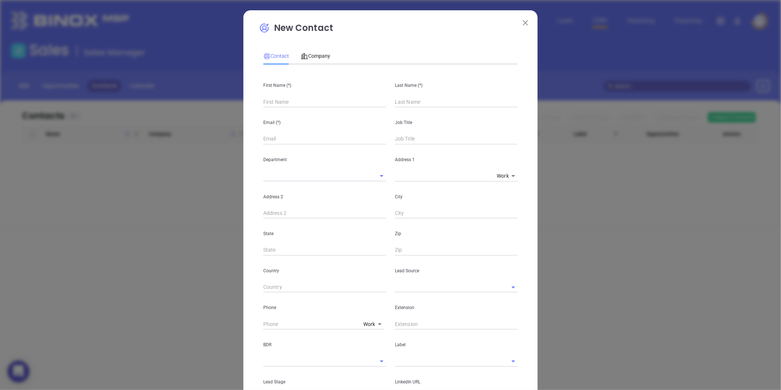
click at [295, 101] on input "text" at bounding box center [324, 101] width 123 height 11
paste input "https://susantysorinsurance.com/"
type input "https://susantysorinsurance.com/"
paste input "Susan Tysor"
drag, startPoint x: 276, startPoint y: 103, endPoint x: 292, endPoint y: 105, distance: 16.3
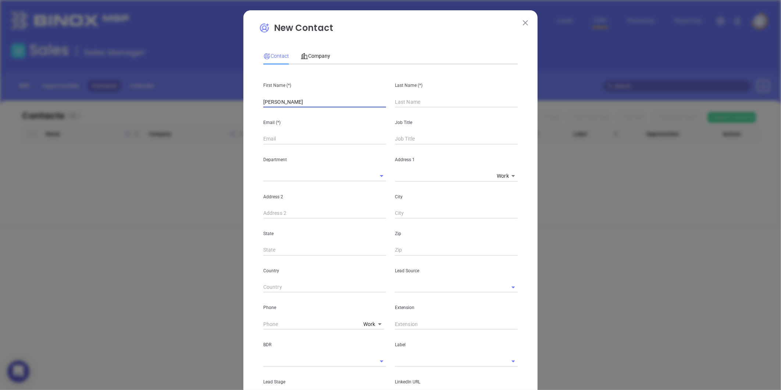
click at [292, 105] on input "Susan Tysor" at bounding box center [324, 101] width 123 height 11
type input "Susan Tysor"
click at [391, 102] on div "Last Name (*)" at bounding box center [457, 88] width 132 height 37
click at [395, 102] on input "text" at bounding box center [456, 101] width 123 height 11
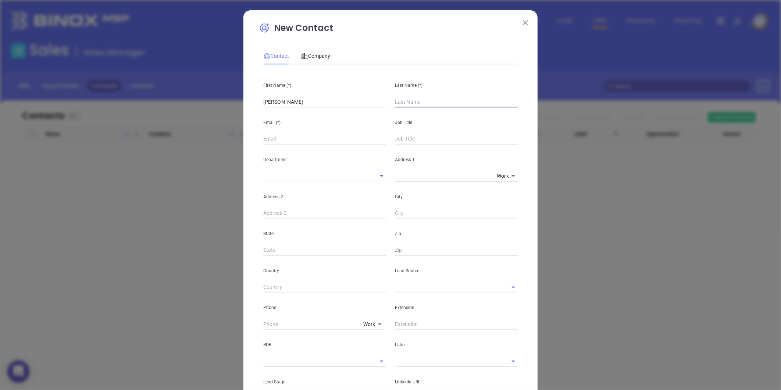
paste input "Tysor"
type input "Tysor"
drag, startPoint x: 293, startPoint y: 103, endPoint x: 274, endPoint y: 109, distance: 19.1
click at [274, 109] on div "First Name (*) Susan Tysor Last Name (*) Tysor Email (*) Job Title Department A…" at bounding box center [390, 273] width 255 height 407
type input "Susan"
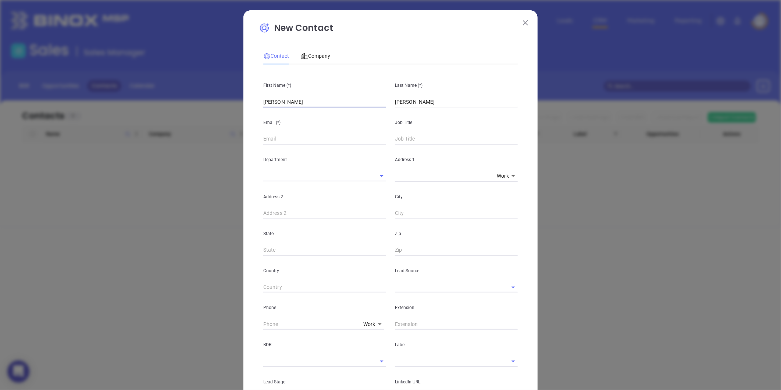
click at [425, 139] on input "text" at bounding box center [456, 139] width 123 height 11
type input "Owner"
click at [336, 142] on input "text" at bounding box center [324, 139] width 123 height 11
paste input "susan@susantysorinsurance.com"
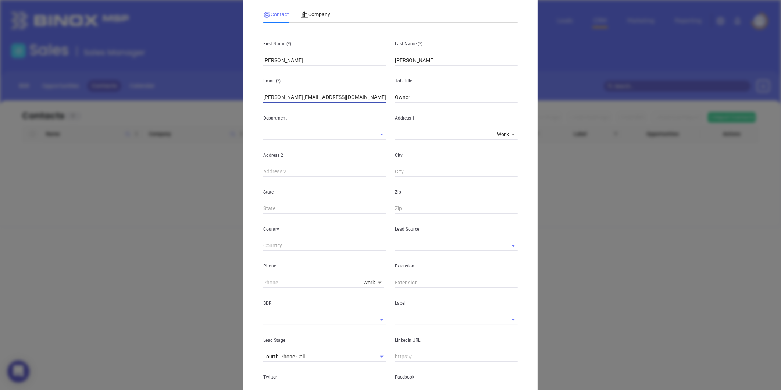
scroll to position [82, 0]
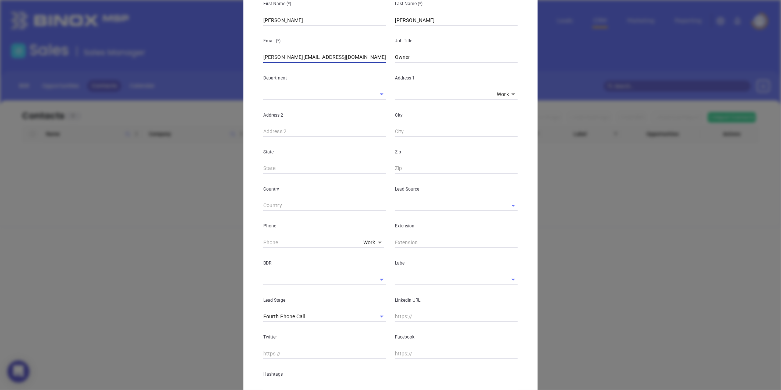
type input "susan@susantysorinsurance.com"
click at [415, 205] on input "text" at bounding box center [446, 205] width 102 height 11
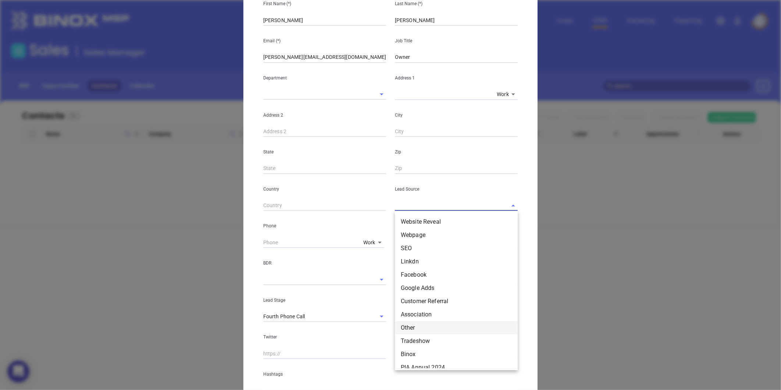
click at [408, 324] on li "Other" at bounding box center [456, 327] width 123 height 13
type input "Other"
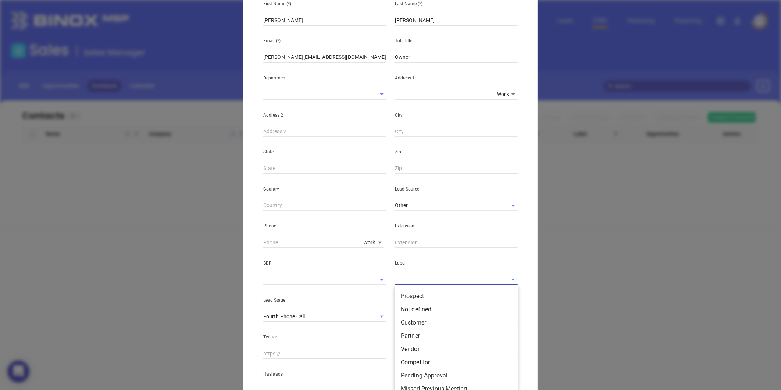
click at [403, 283] on input "text" at bounding box center [446, 279] width 102 height 11
click at [411, 299] on li "Prospect" at bounding box center [456, 295] width 123 height 13
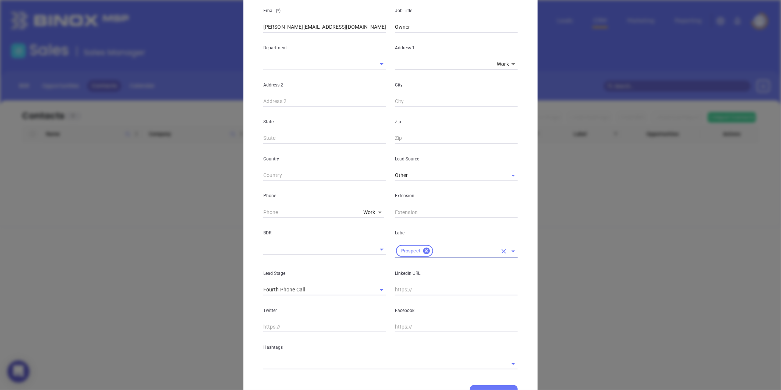
scroll to position [146, 0]
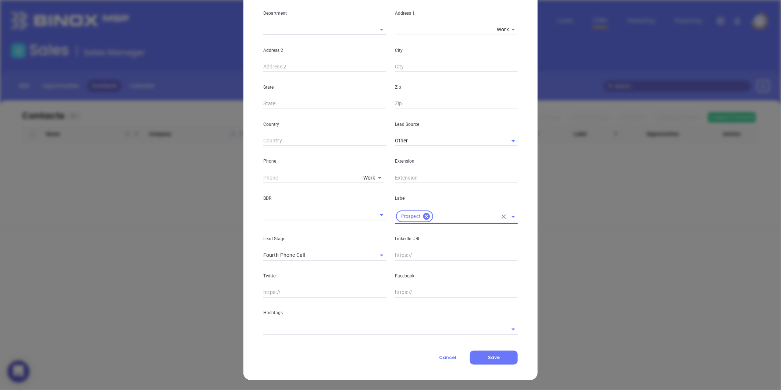
click at [289, 334] on input "text" at bounding box center [380, 329] width 234 height 11
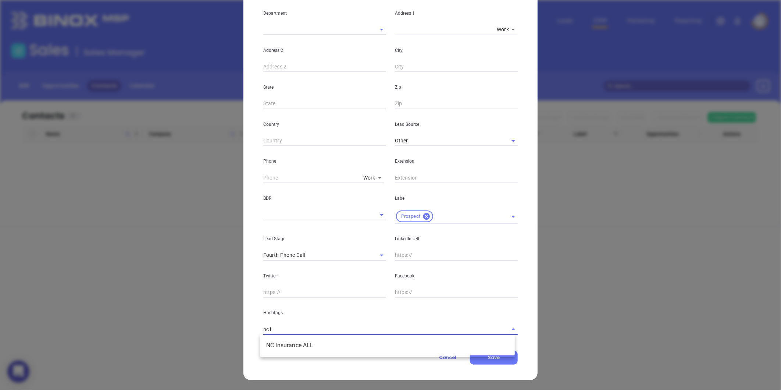
type input "nc in"
click at [292, 340] on li "NC Insurance ALL" at bounding box center [387, 345] width 255 height 13
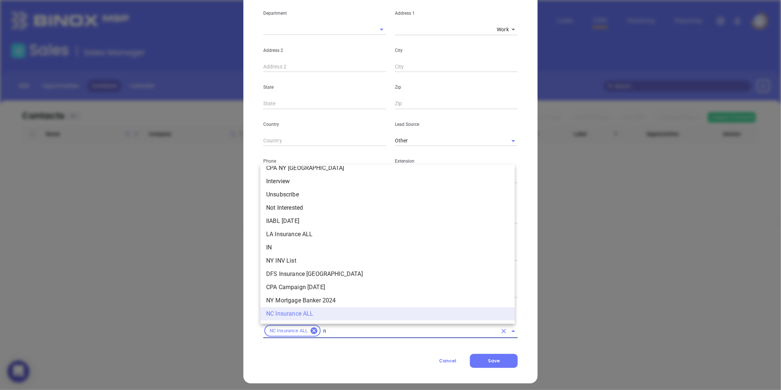
type input "nc"
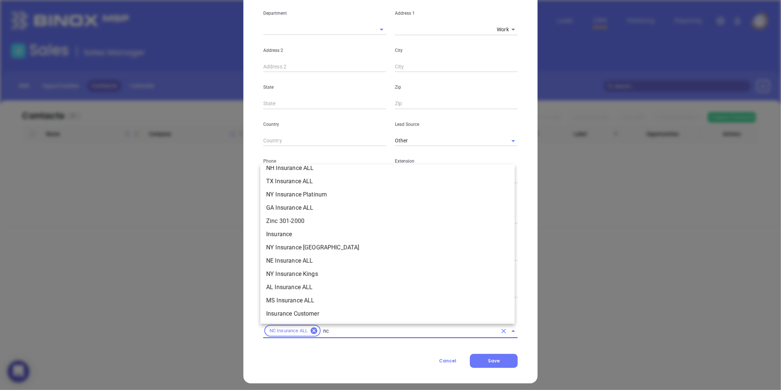
scroll to position [123, 0]
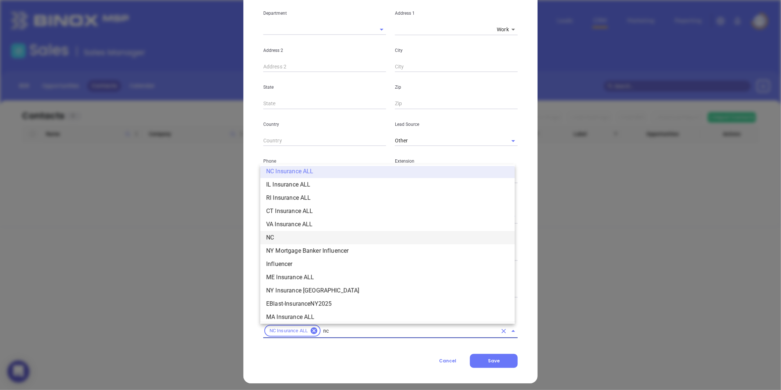
click at [278, 236] on li "NC" at bounding box center [387, 237] width 255 height 13
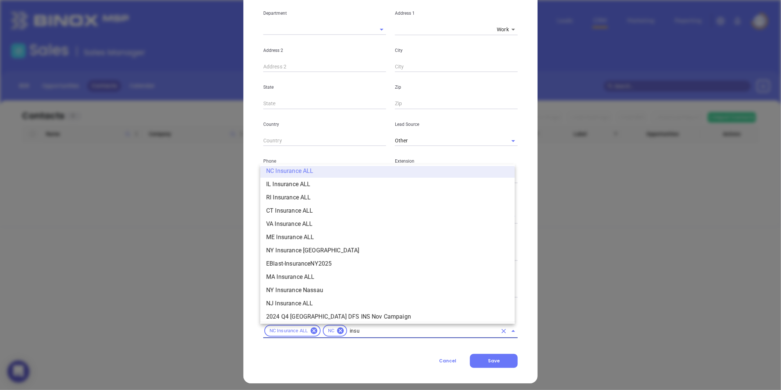
scroll to position [83, 0]
type input "insurance"
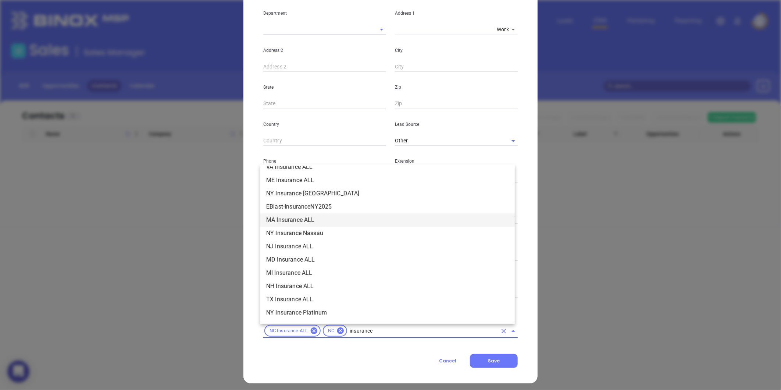
scroll to position [247, 0]
click at [306, 228] on li "Insurance" at bounding box center [387, 232] width 255 height 13
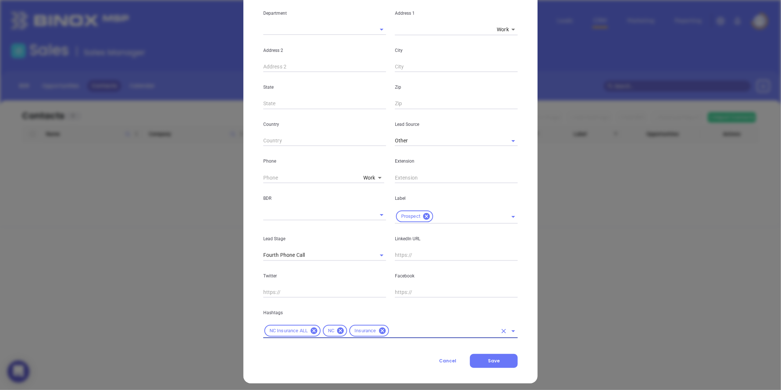
type input "m"
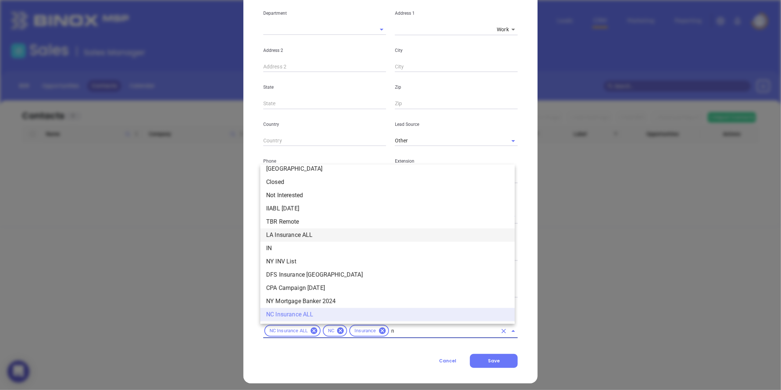
scroll to position [534, 0]
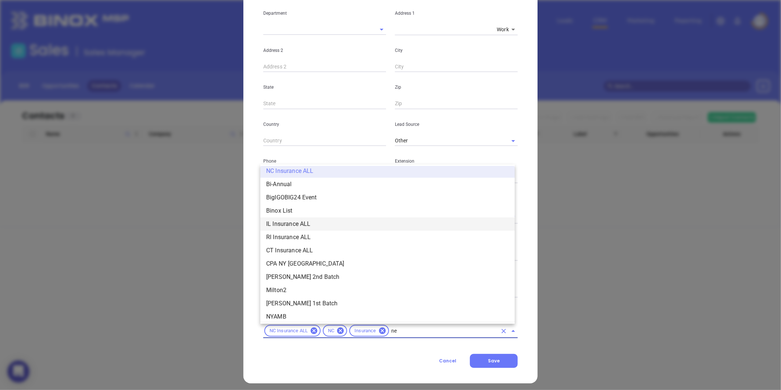
type input "new"
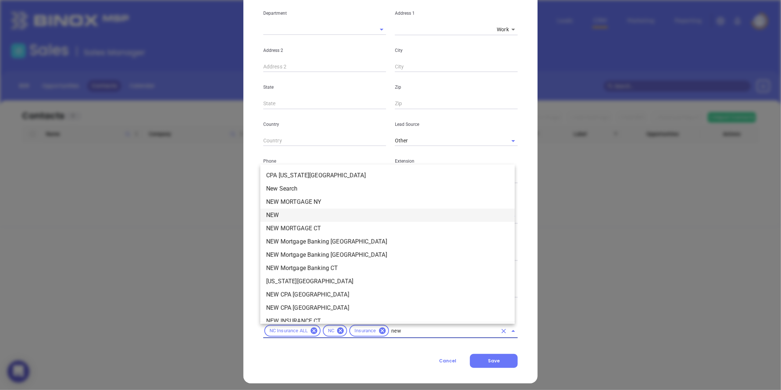
click at [284, 211] on li "NEW" at bounding box center [387, 215] width 255 height 13
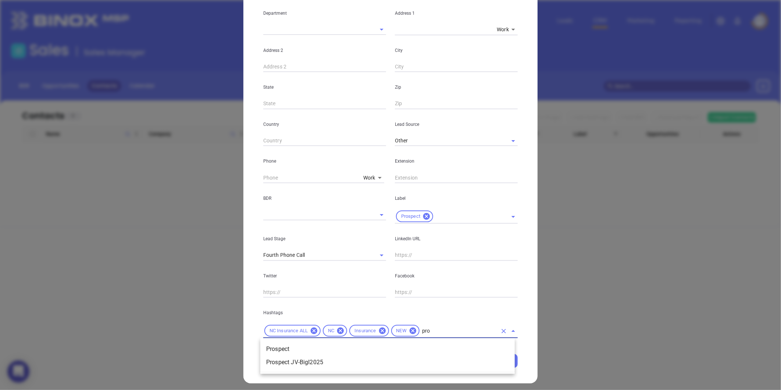
type input "pros"
click at [299, 348] on li "Prospect" at bounding box center [387, 348] width 255 height 13
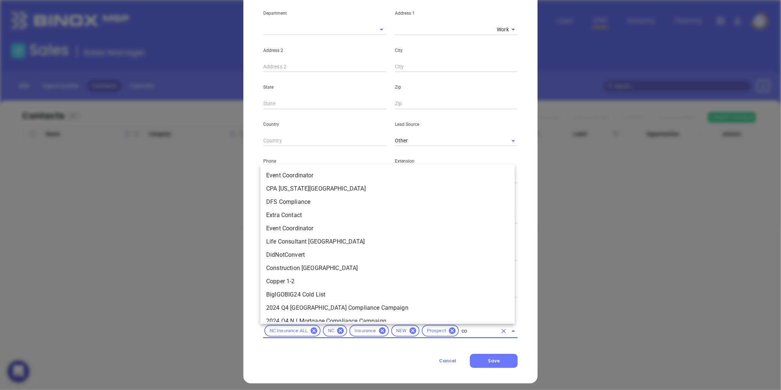
type input "cop"
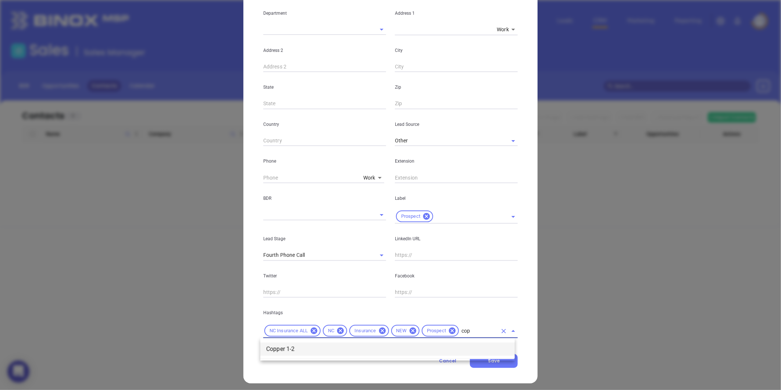
click at [465, 346] on li "Copper 1-2" at bounding box center [387, 348] width 255 height 13
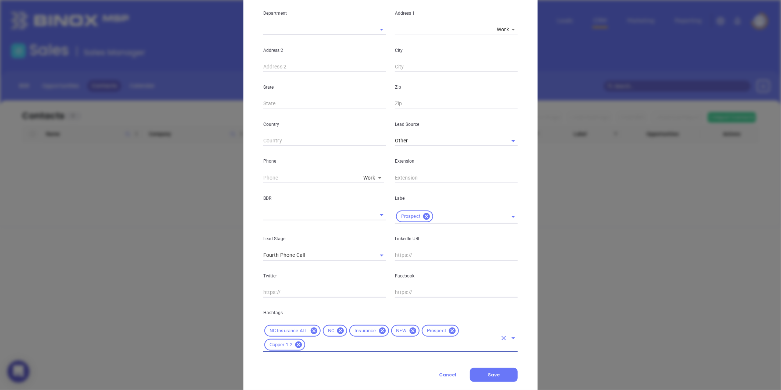
click at [487, 367] on div "Contact Company First Name (*) Susan Last Name (*) Tysor Email (*) susan@susant…" at bounding box center [390, 139] width 255 height 484
click at [488, 374] on span "Save" at bounding box center [494, 375] width 12 height 6
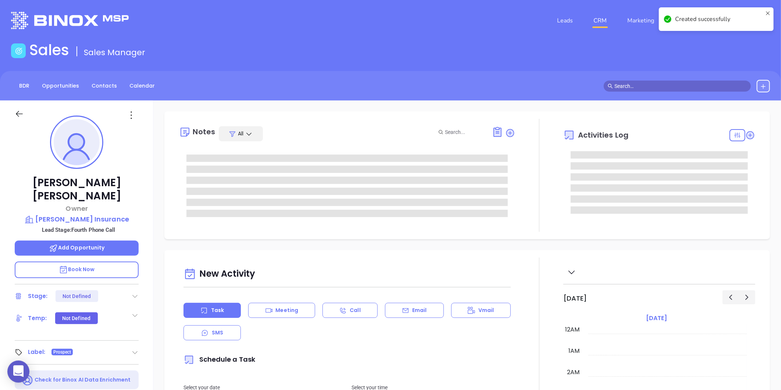
type input "[DATE]"
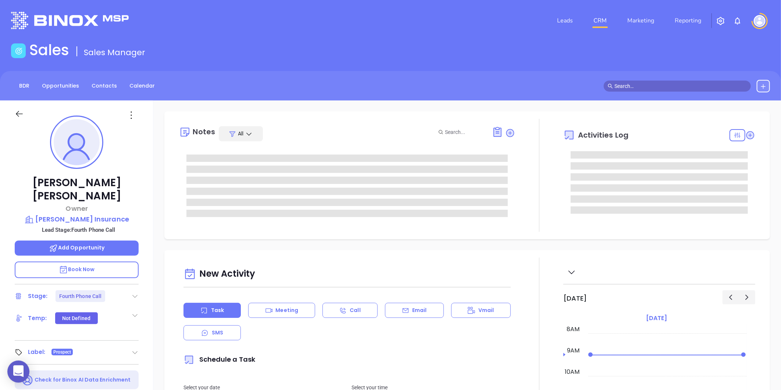
type input "[PERSON_NAME]"
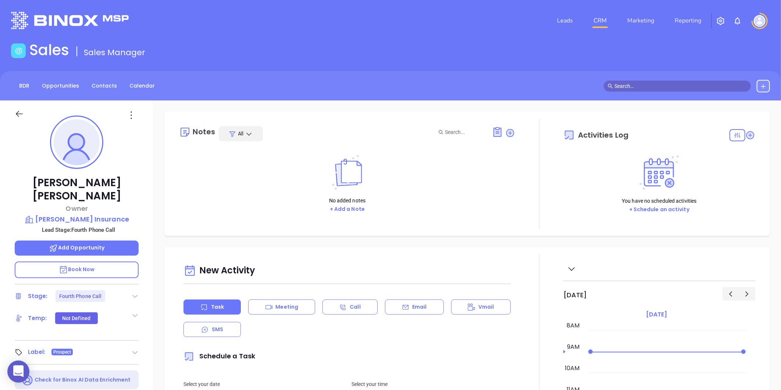
click at [134, 292] on icon at bounding box center [134, 295] width 7 height 7
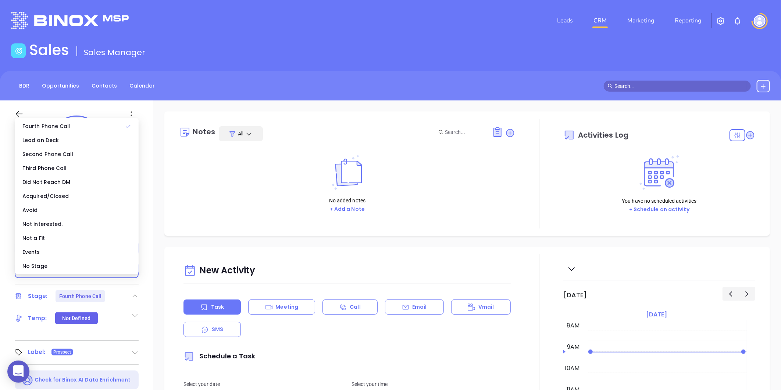
click at [56, 273] on ul "Fourth Phone Call Lead on Deck Second Phone Call Third Phone Call Did Not Reach…" at bounding box center [77, 196] width 124 height 157
click at [53, 269] on div "No Stage" at bounding box center [76, 266] width 121 height 14
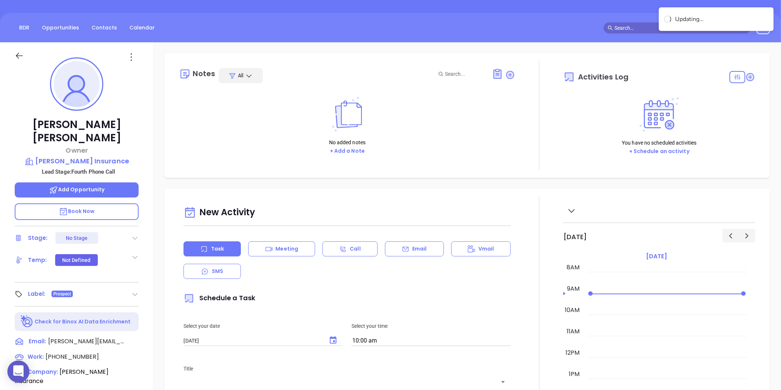
scroll to position [0, 0]
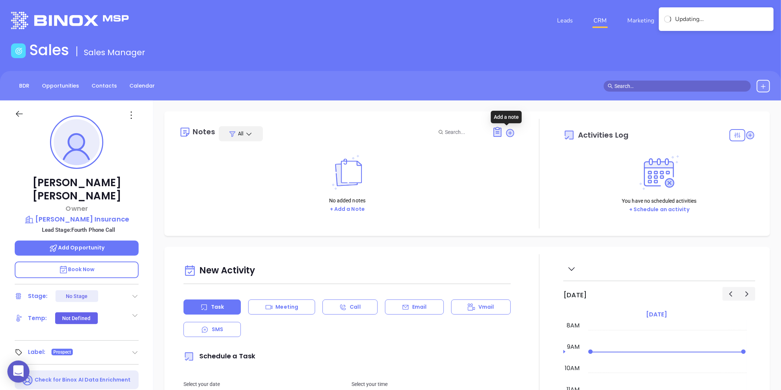
click at [505, 137] on icon at bounding box center [510, 133] width 10 height 10
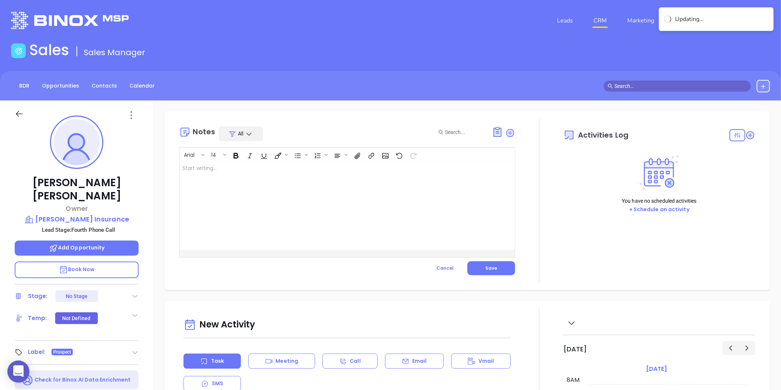
click at [311, 218] on div at bounding box center [336, 205] width 312 height 88
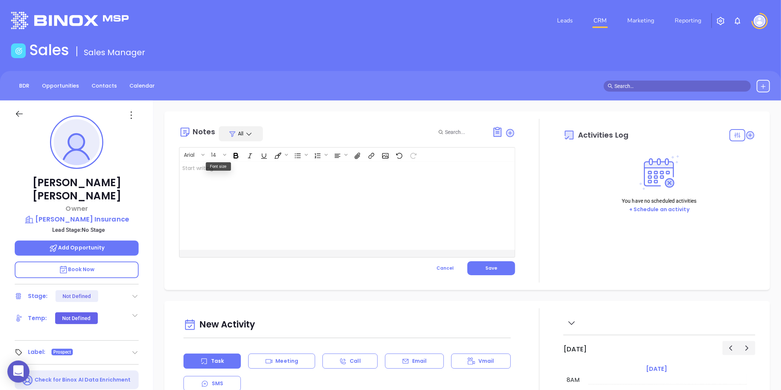
click at [218, 173] on div at bounding box center [336, 205] width 312 height 88
click at [480, 263] on button "Save" at bounding box center [492, 268] width 48 height 14
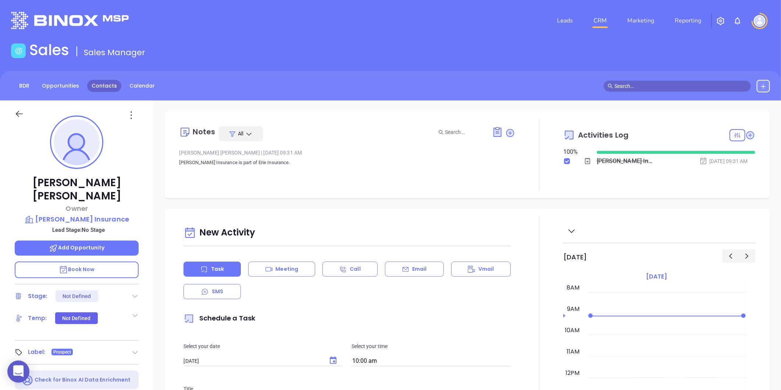
click at [93, 90] on link "Contacts" at bounding box center [104, 86] width 34 height 12
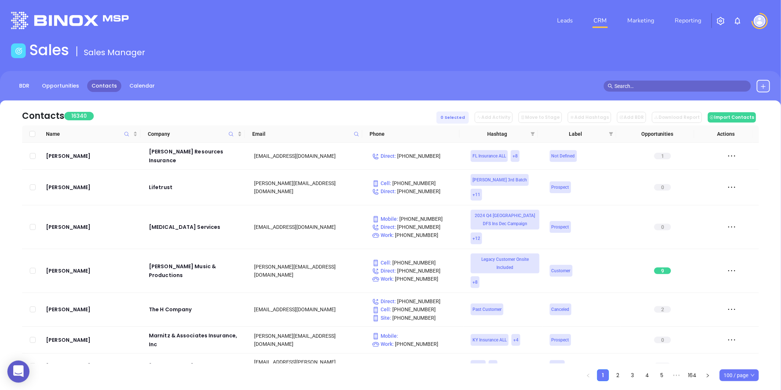
click at [355, 129] on span at bounding box center [356, 133] width 8 height 11
paste input "proinsurancenc.com"
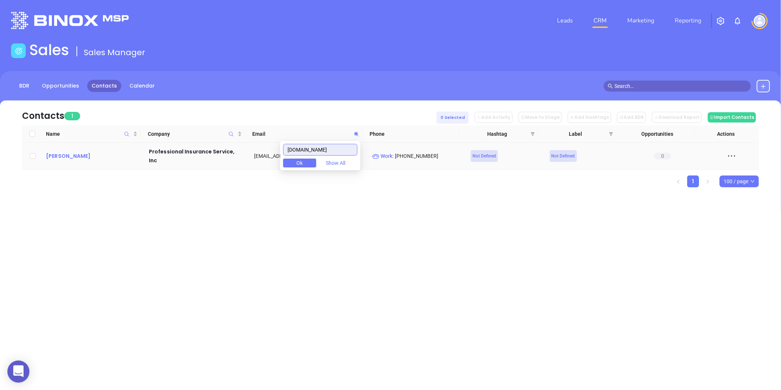
type input "proinsurancenc.com"
click at [58, 153] on div "Kent Daughtry" at bounding box center [92, 156] width 93 height 9
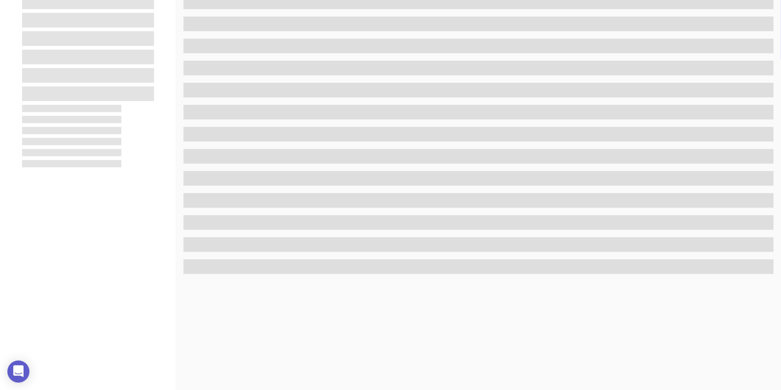
scroll to position [225, 0]
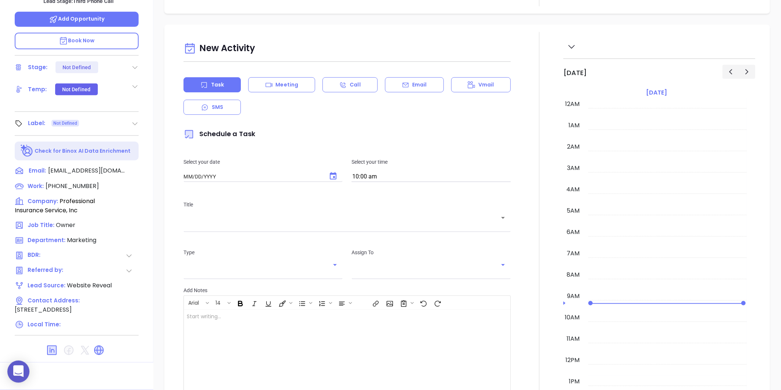
type input "[DATE]"
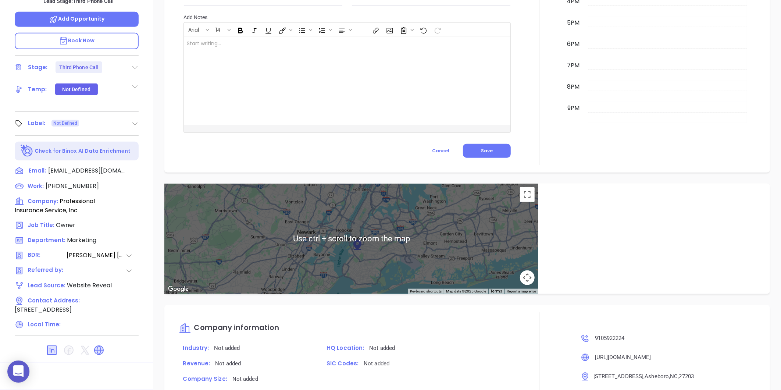
type input "[PERSON_NAME]"
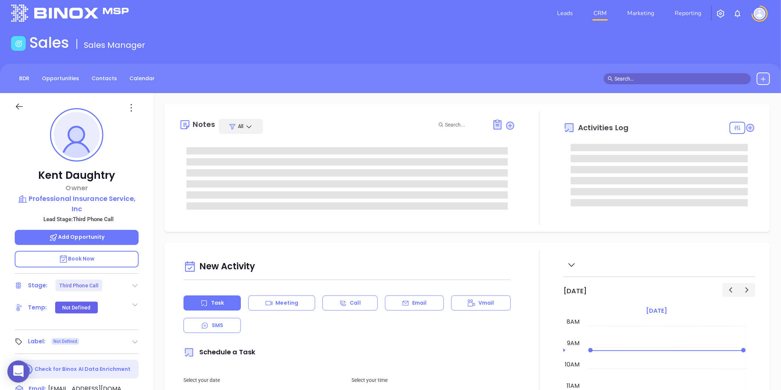
scroll to position [0, 0]
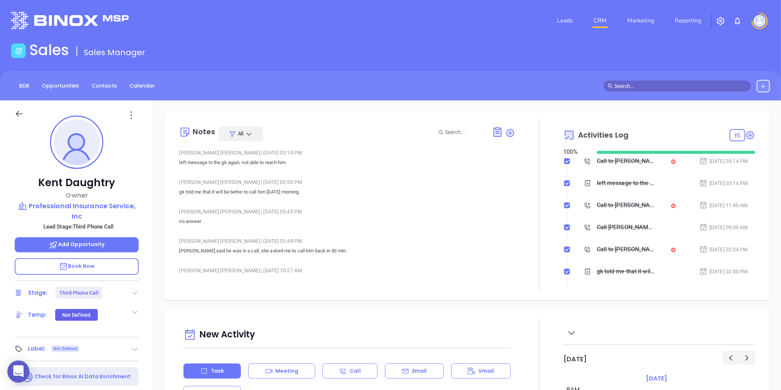
click at [134, 292] on icon at bounding box center [134, 292] width 7 height 7
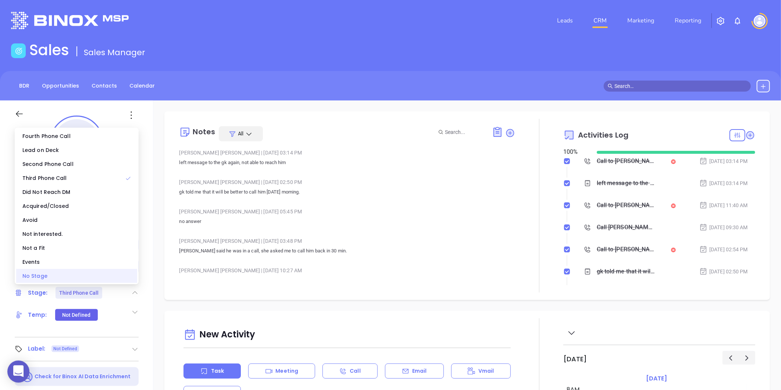
click at [113, 278] on div "No Stage" at bounding box center [76, 276] width 121 height 14
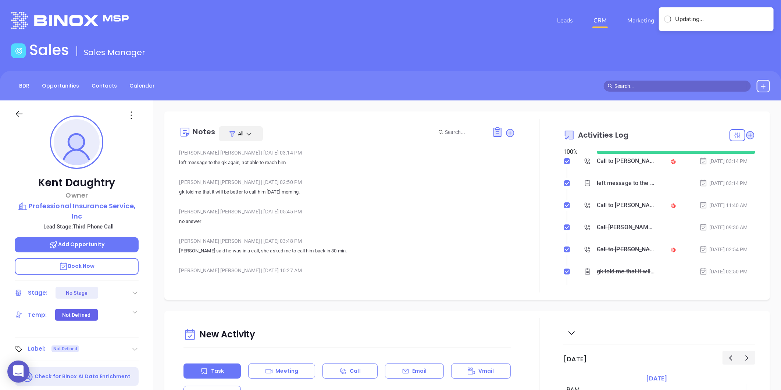
scroll to position [41, 0]
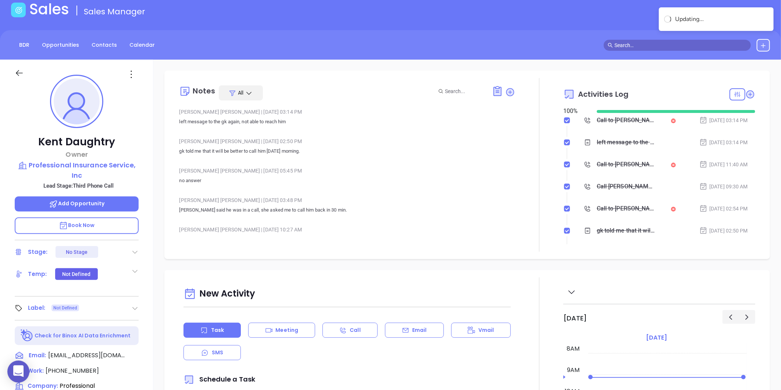
click at [135, 305] on icon at bounding box center [134, 308] width 7 height 7
click at [117, 323] on div "Prospect" at bounding box center [102, 329] width 43 height 12
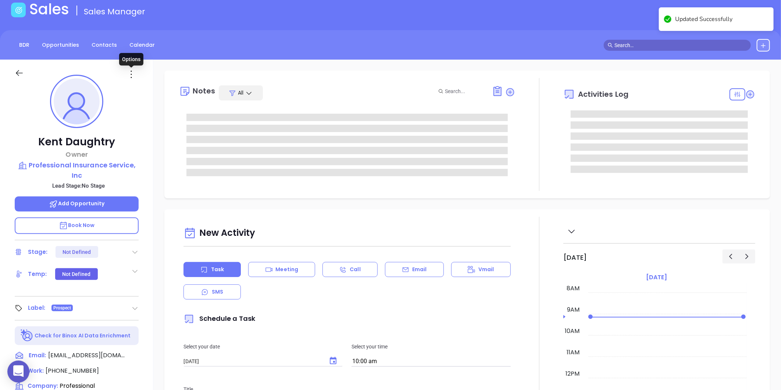
click at [126, 72] on icon at bounding box center [131, 74] width 12 height 12
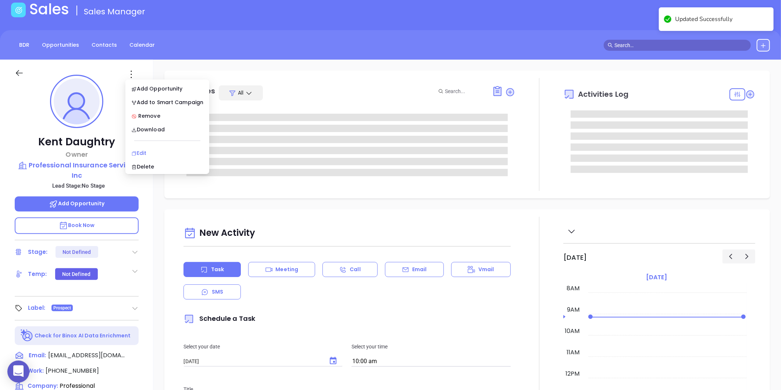
click at [139, 150] on div "Edit" at bounding box center [167, 153] width 72 height 8
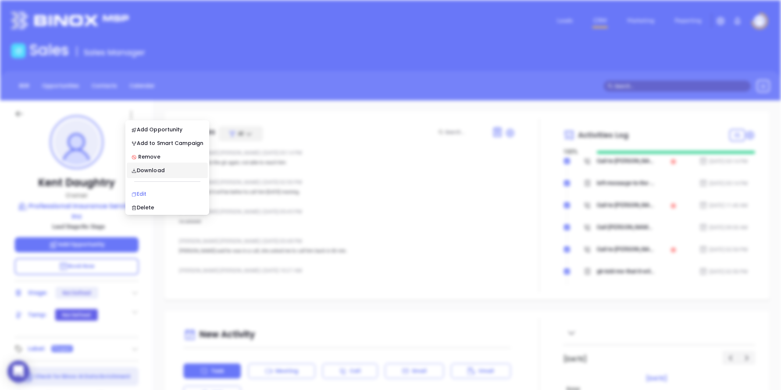
scroll to position [0, 0]
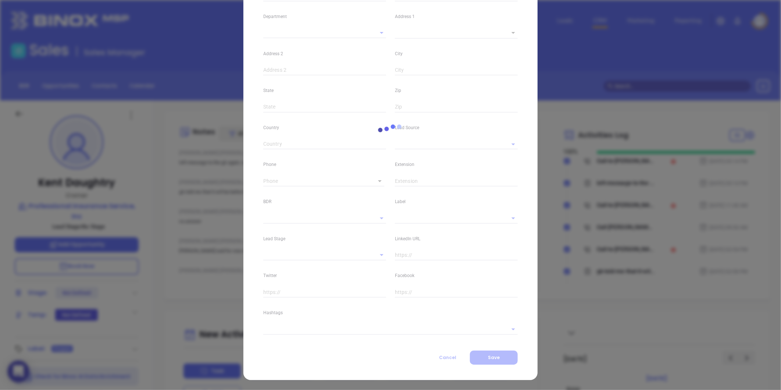
type input "Kent"
type input "Daughtry"
type input "kentd@proinsurancenc.com"
type input "Owner"
type input "1"
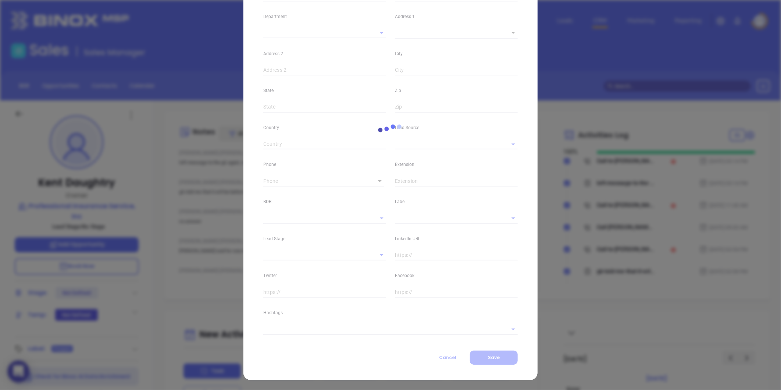
type input "www.linkedin.com/in/kentdaughtry"
type input "Marketing"
type input "Website Reveal"
type input "Abigail Mayda"
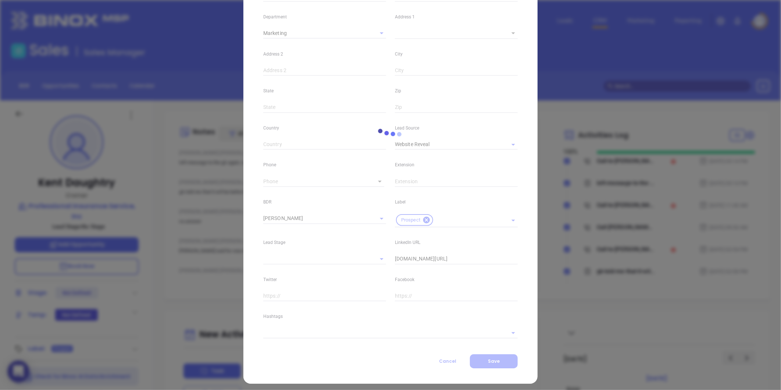
scroll to position [146, 0]
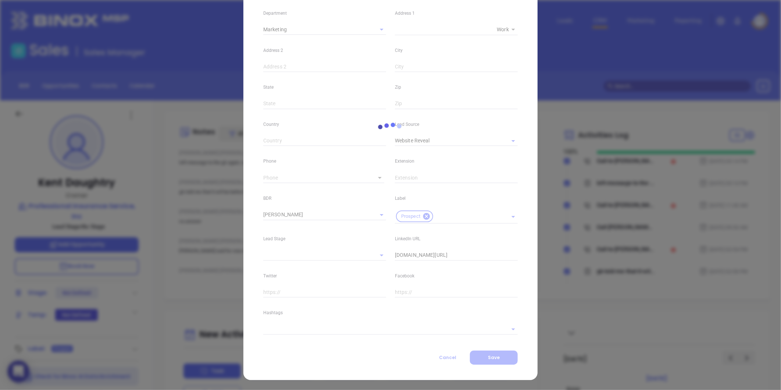
type input "(910) 592-2224"
type input "1"
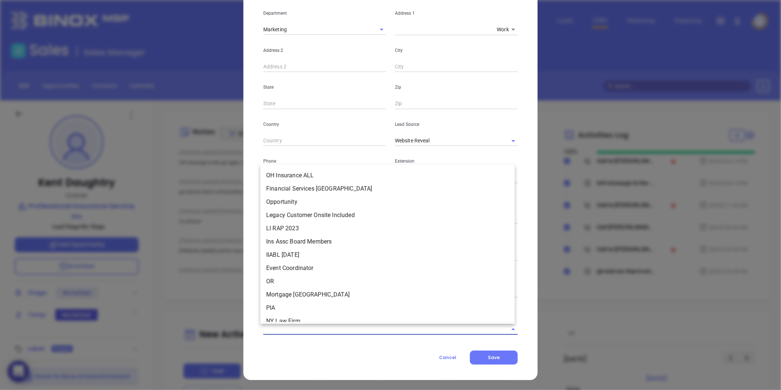
click at [279, 328] on input "text" at bounding box center [380, 329] width 234 height 11
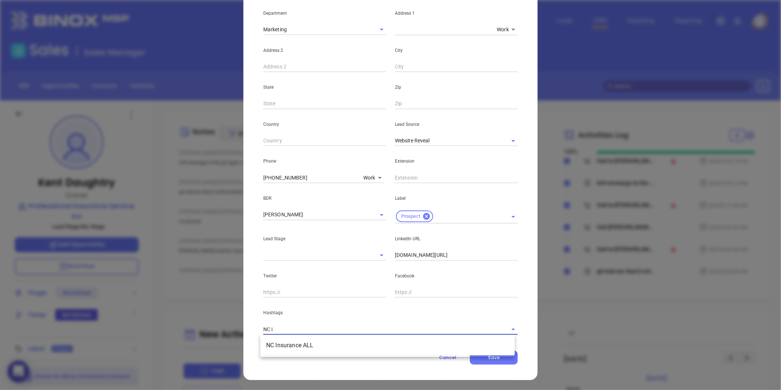
type input "NC in"
click at [291, 346] on li "NC Insurance ALL" at bounding box center [387, 345] width 255 height 13
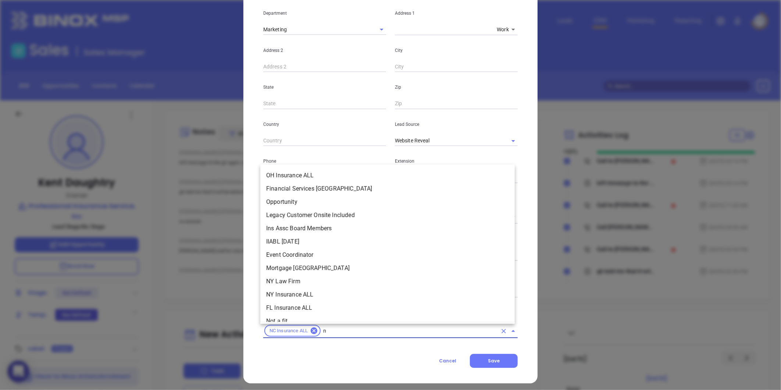
type input "nc"
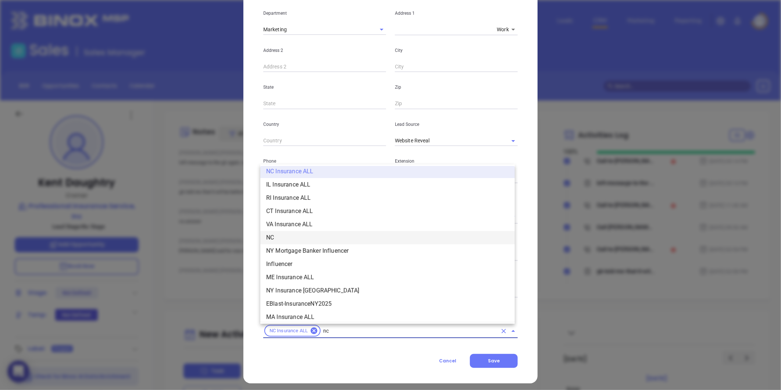
click at [278, 241] on li "NC" at bounding box center [387, 237] width 255 height 13
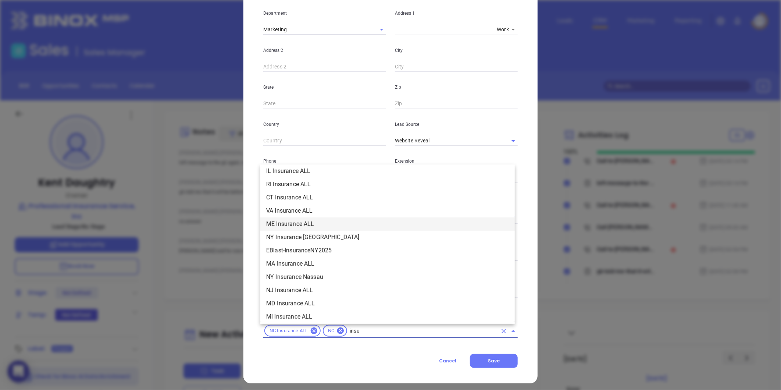
scroll to position [83, 0]
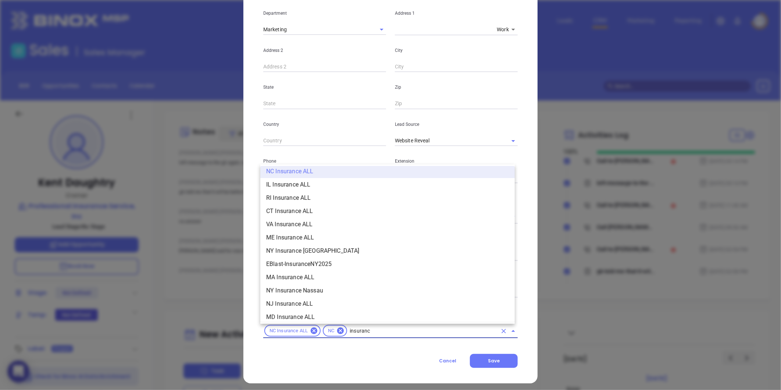
type input "insurance"
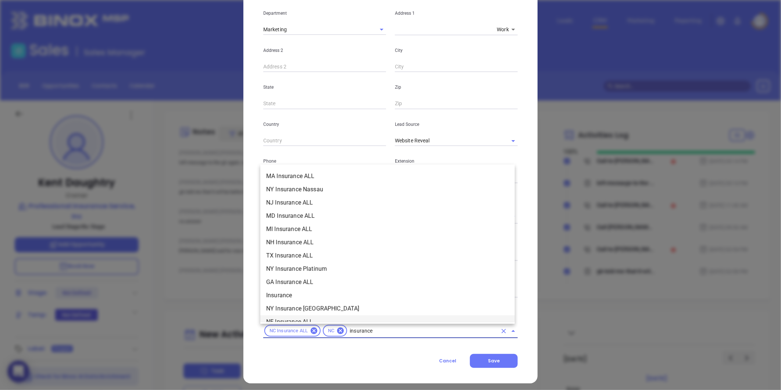
scroll to position [247, 0]
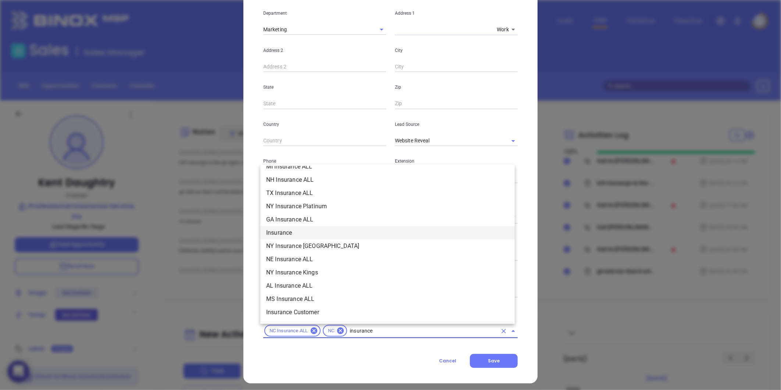
click at [295, 231] on li "Insurance" at bounding box center [387, 232] width 255 height 13
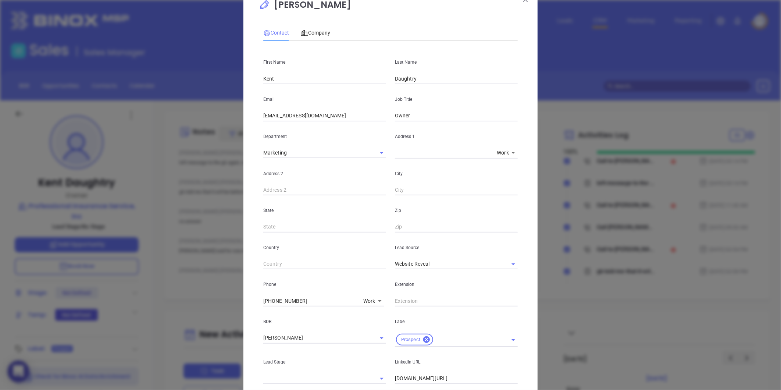
scroll to position [0, 0]
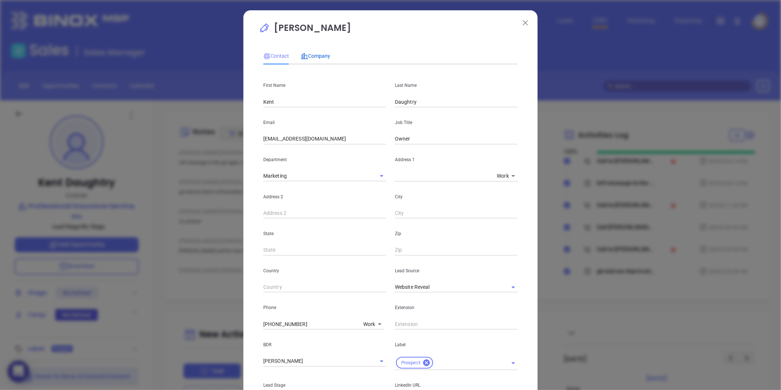
click at [306, 57] on span "Company" at bounding box center [315, 56] width 29 height 6
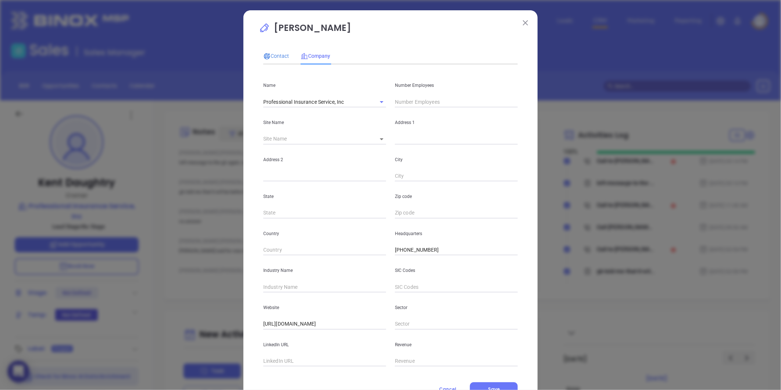
click at [274, 58] on span "Contact" at bounding box center [276, 56] width 26 height 6
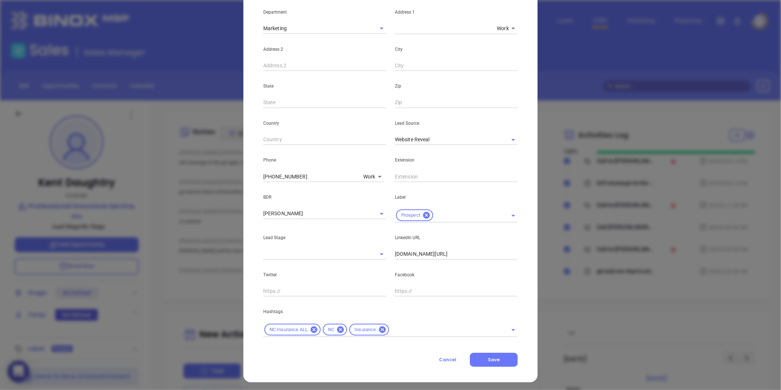
scroll to position [150, 0]
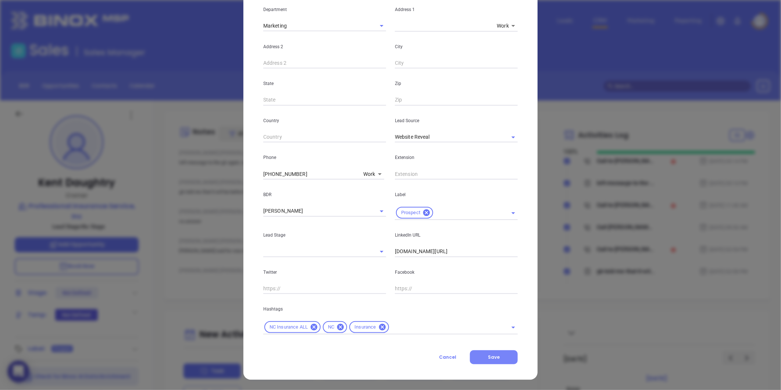
click at [482, 356] on button "Save" at bounding box center [494, 357] width 48 height 14
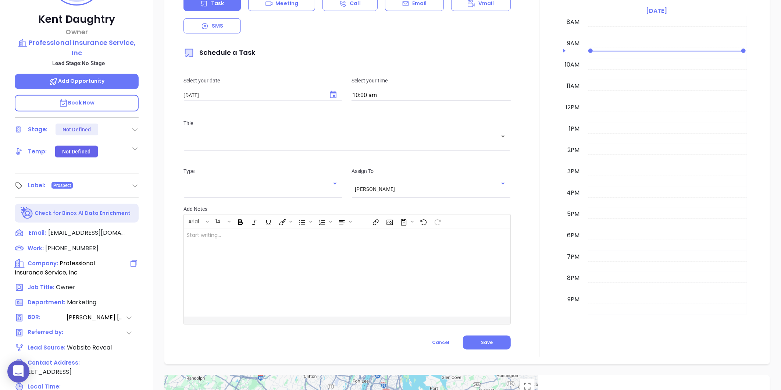
scroll to position [225, 0]
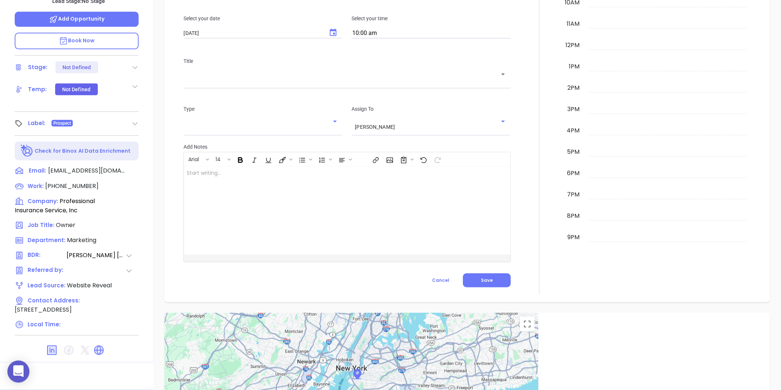
click at [101, 342] on div at bounding box center [77, 350] width 124 height 18
click at [100, 350] on icon at bounding box center [99, 350] width 9 height 9
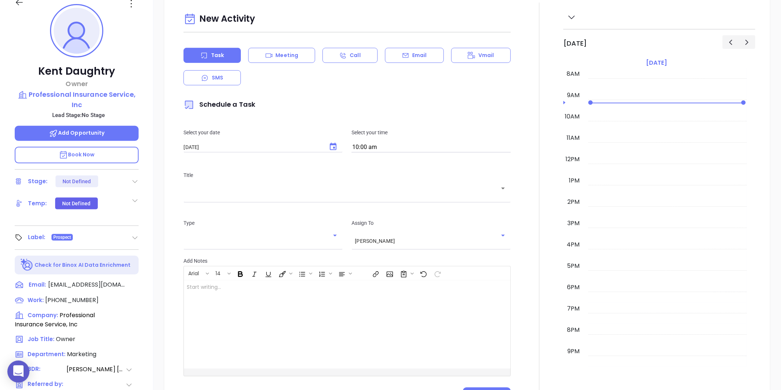
scroll to position [62, 0]
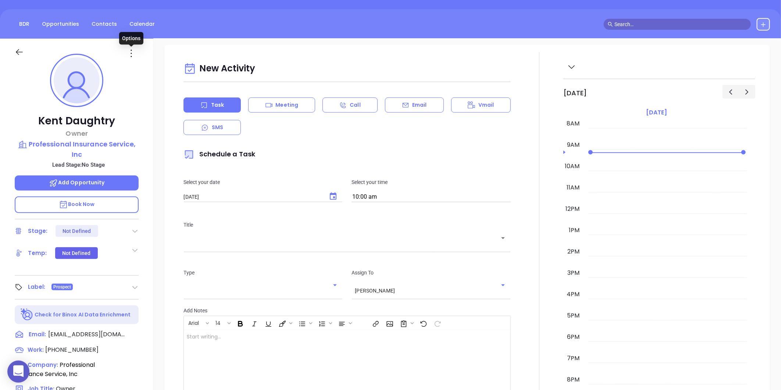
click at [127, 51] on icon at bounding box center [131, 53] width 12 height 12
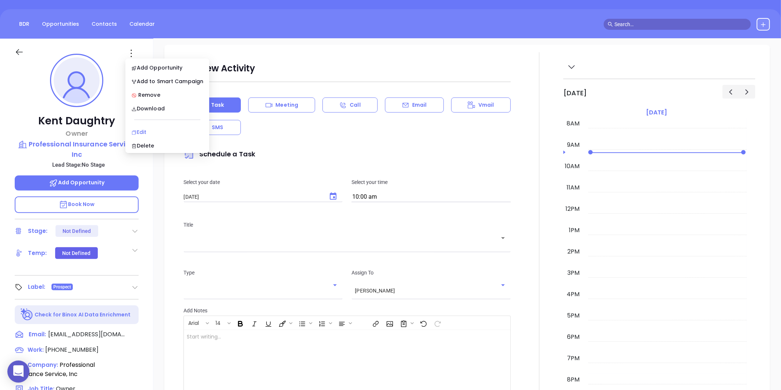
click at [147, 132] on div "Edit" at bounding box center [167, 132] width 72 height 8
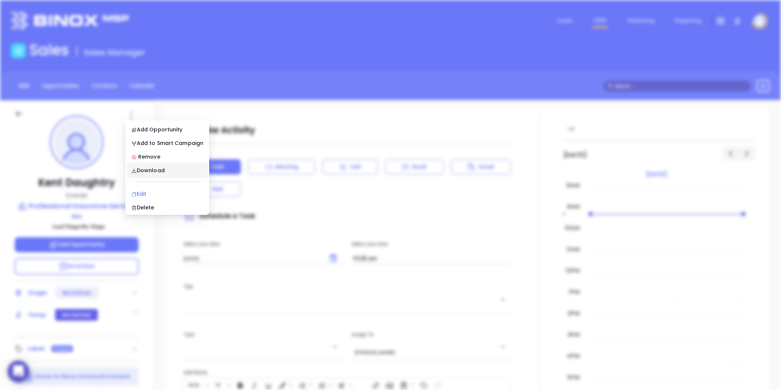
scroll to position [0, 0]
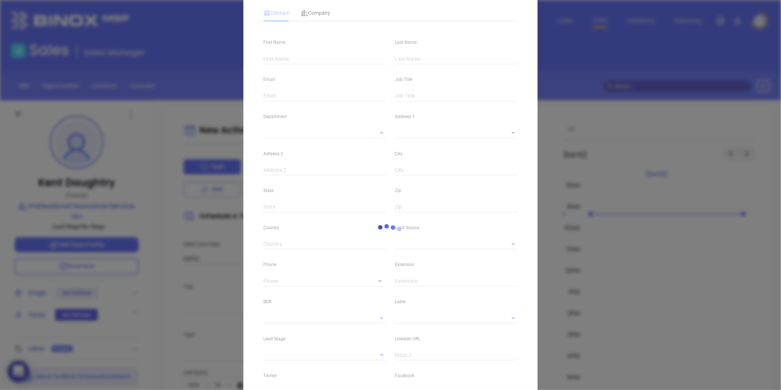
type input "Kent"
type input "Daughtry"
type input "kentd@proinsurancenc.com"
type input "Owner"
type input "1"
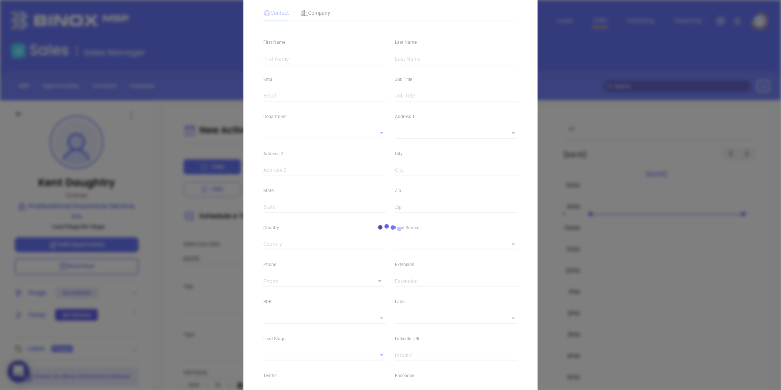
type input "www.linkedin.com/in/kentdaughtry"
type input "Marketing"
type input "Website Reveal"
type input "Abigail Mayda"
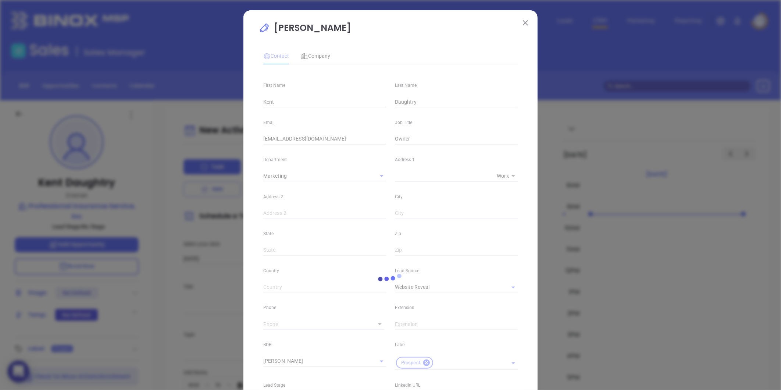
type input "(910) 592-2224"
type input "1"
click at [315, 56] on span "Company" at bounding box center [315, 56] width 29 height 6
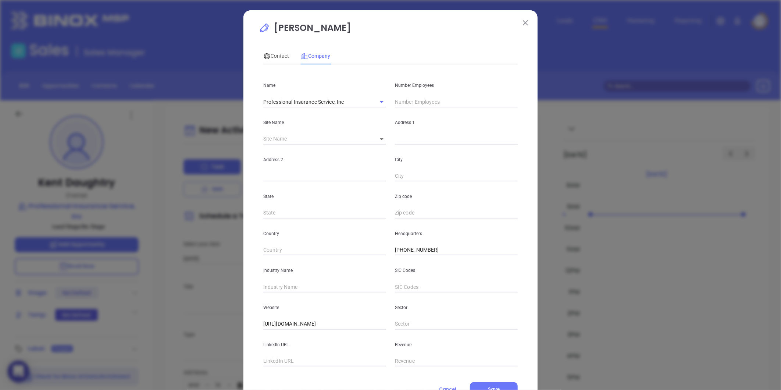
drag, startPoint x: 398, startPoint y: 94, endPoint x: 402, endPoint y: 98, distance: 5.7
click at [399, 95] on div "Number Employees" at bounding box center [457, 88] width 132 height 37
click at [403, 98] on input "text" at bounding box center [456, 101] width 123 height 11
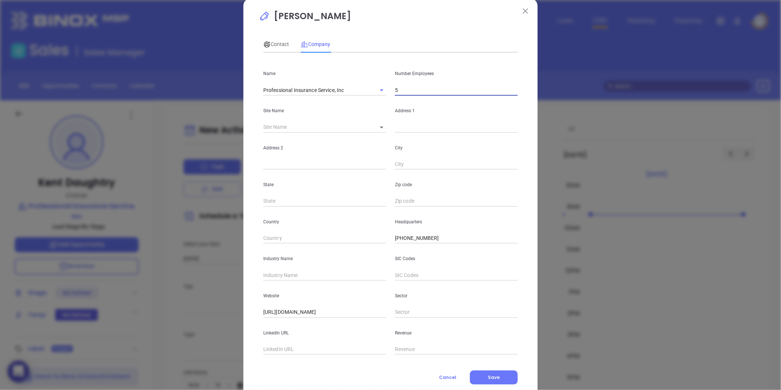
scroll to position [32, 0]
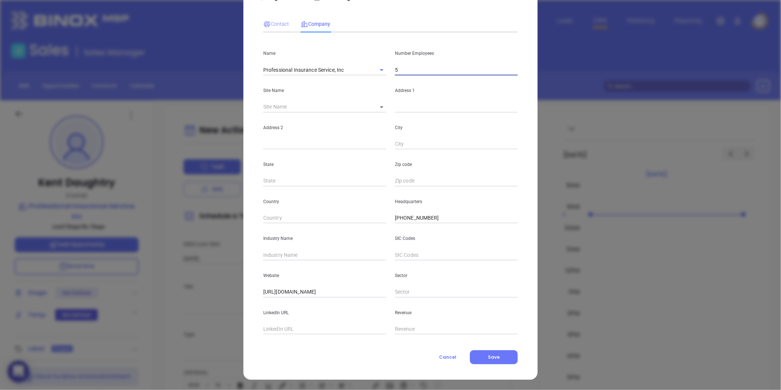
type input "5"
click at [278, 23] on span "Contact" at bounding box center [276, 24] width 26 height 6
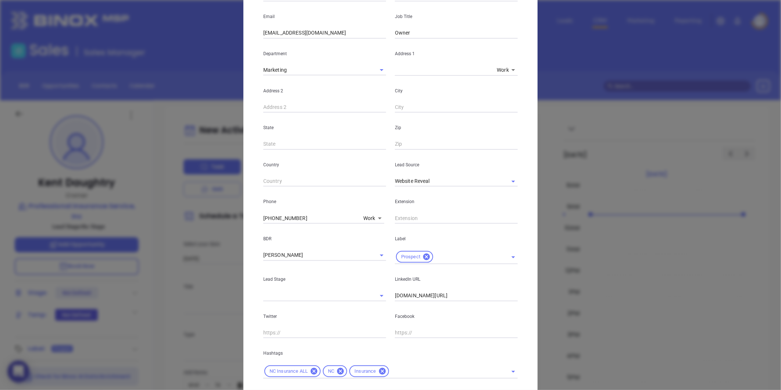
scroll to position [150, 0]
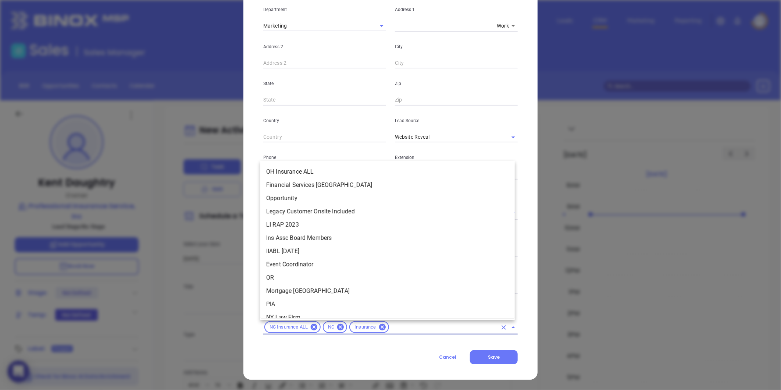
click at [399, 324] on input "text" at bounding box center [443, 327] width 107 height 9
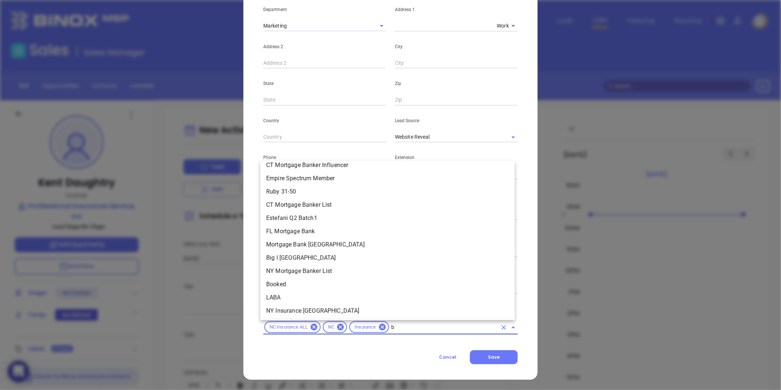
scroll to position [0, 0]
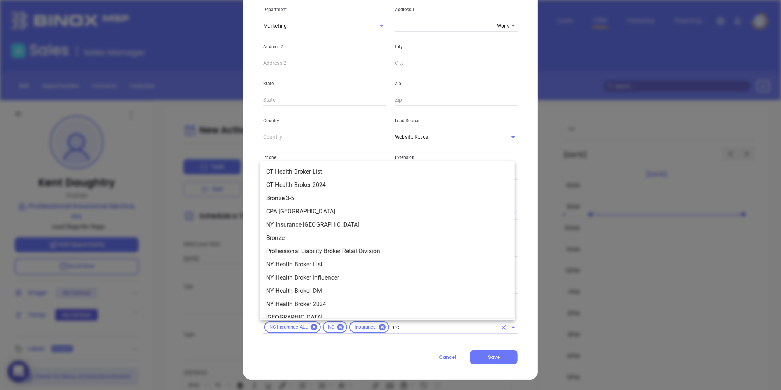
type input "bron"
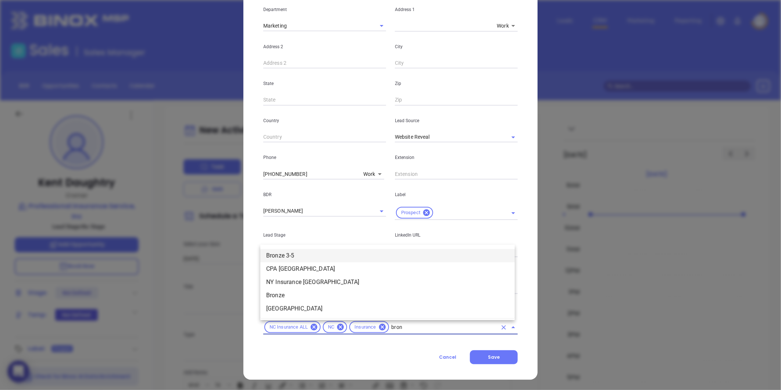
click at [342, 256] on li "Bronze 3-5" at bounding box center [387, 255] width 255 height 13
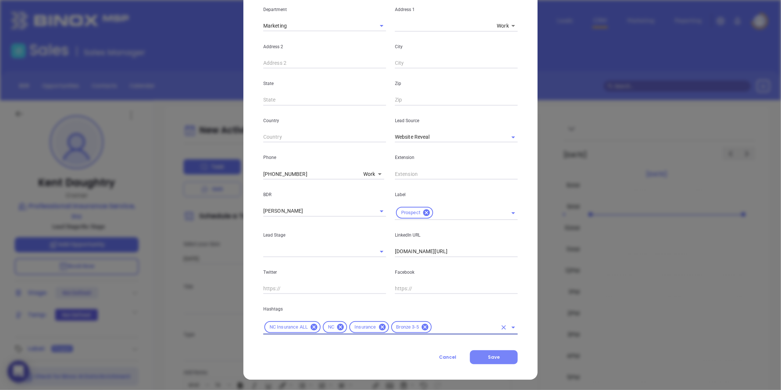
click at [482, 352] on button "Save" at bounding box center [494, 357] width 48 height 14
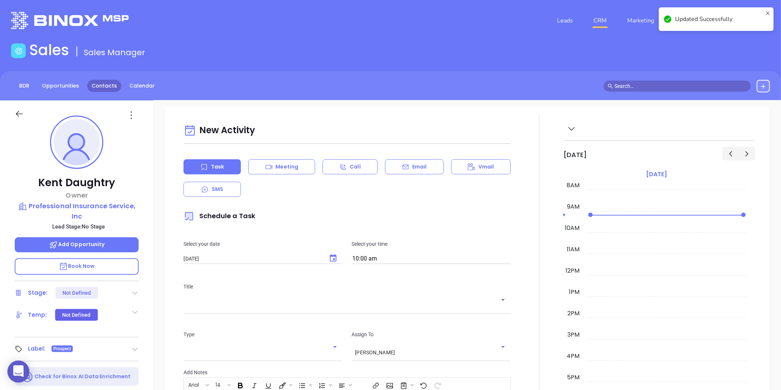
click at [111, 85] on link "Contacts" at bounding box center [104, 86] width 34 height 12
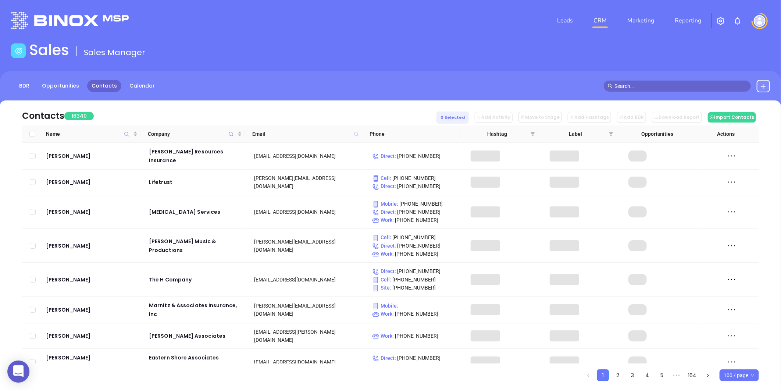
click at [354, 133] on icon at bounding box center [356, 134] width 4 height 4
paste input "giswnc.net"
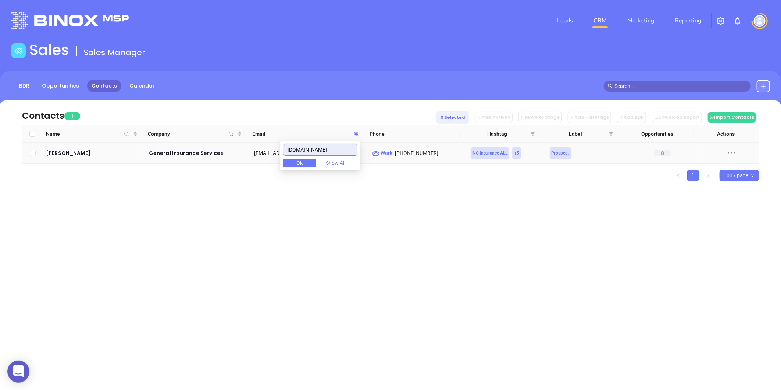
type input "giswnc.net"
click at [69, 147] on td "Raife Davis" at bounding box center [92, 153] width 99 height 21
click at [64, 152] on div "Raife Davis" at bounding box center [92, 153] width 93 height 9
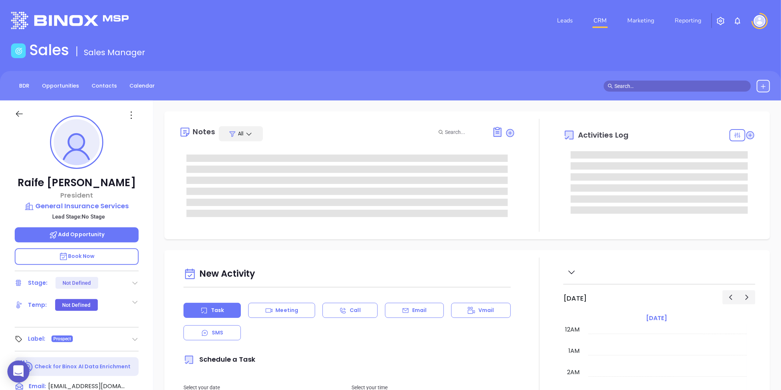
type input "[DATE]"
type input "[PERSON_NAME]"
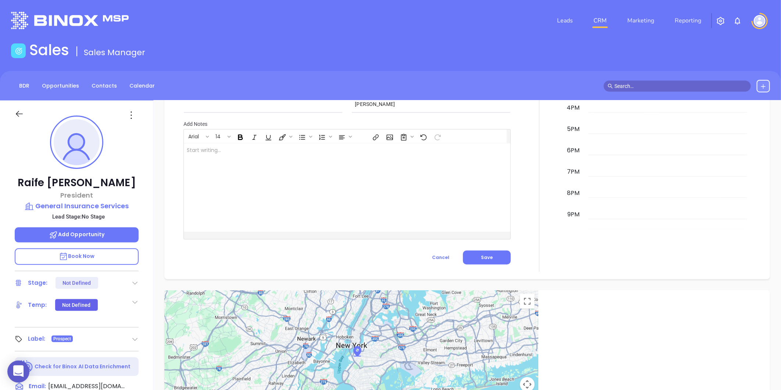
scroll to position [225, 0]
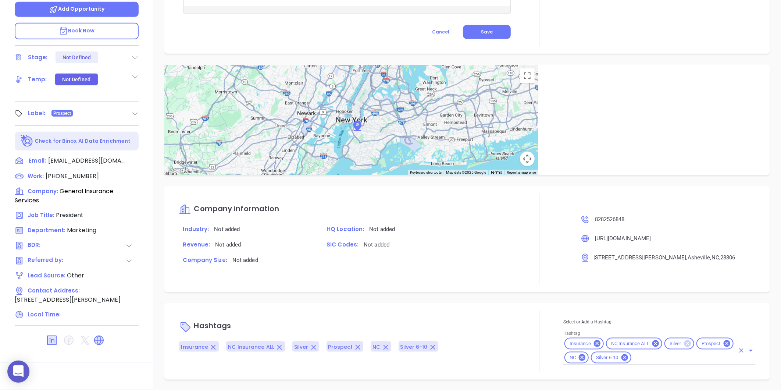
click at [685, 344] on icon at bounding box center [688, 343] width 7 height 7
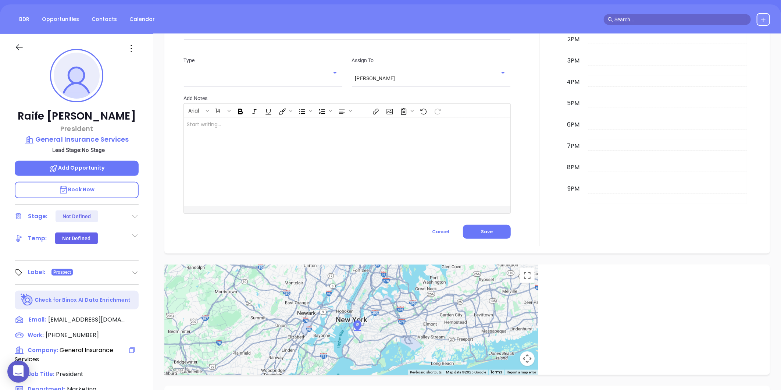
scroll to position [62, 0]
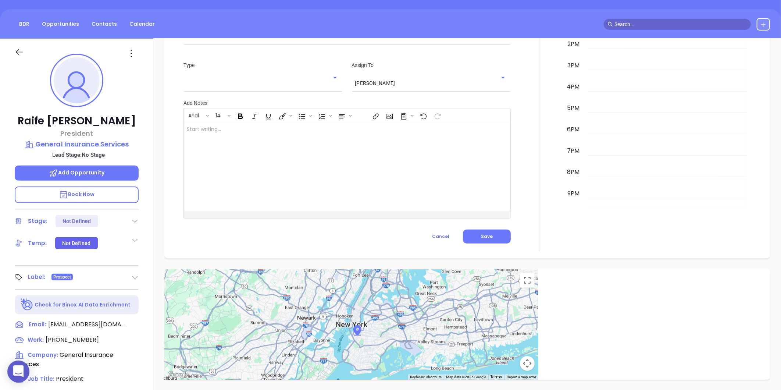
click at [74, 144] on p "General Insurance Services" at bounding box center [77, 144] width 124 height 10
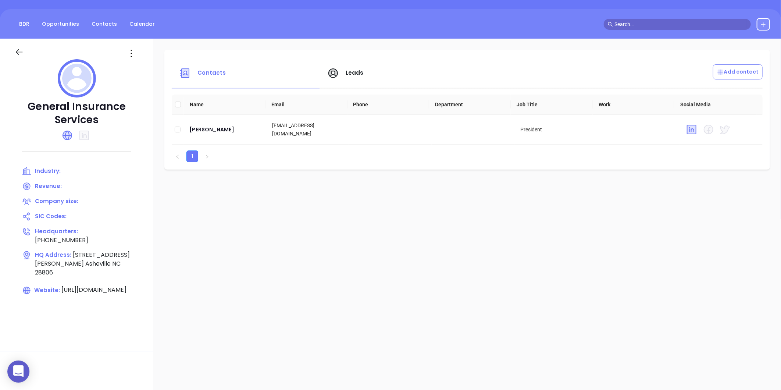
click at [125, 55] on div at bounding box center [132, 53] width 22 height 12
click at [127, 55] on icon at bounding box center [131, 53] width 12 height 12
click at [132, 64] on div "Edit" at bounding box center [164, 68] width 67 height 8
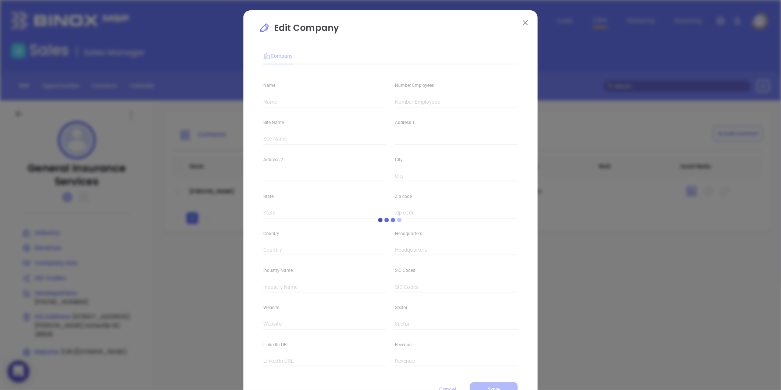
type input "General Insurance Services"
type input "(828) 252-6848"
type input "https://www.giswnc.net/"
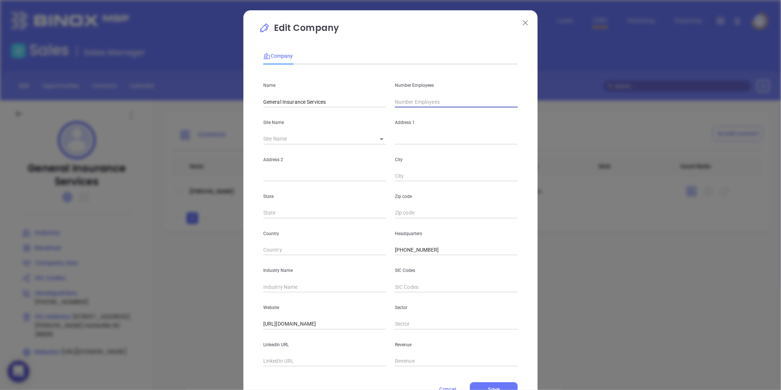
click at [411, 102] on input "text" at bounding box center [456, 101] width 123 height 11
type input "9"
click at [276, 285] on input "text" at bounding box center [324, 286] width 123 height 11
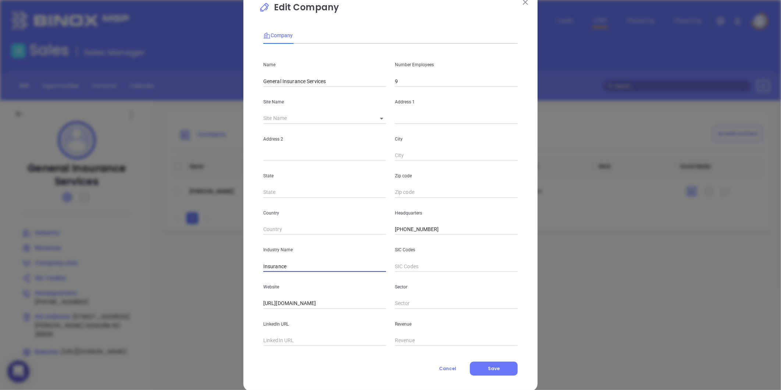
scroll to position [32, 0]
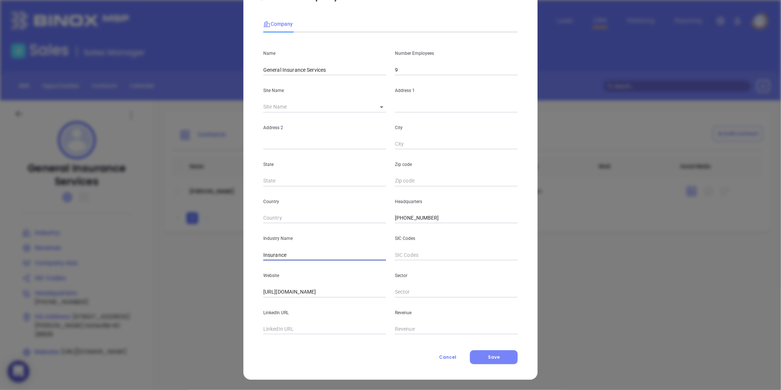
type input "Insurance"
click at [477, 352] on button "Save" at bounding box center [494, 357] width 48 height 14
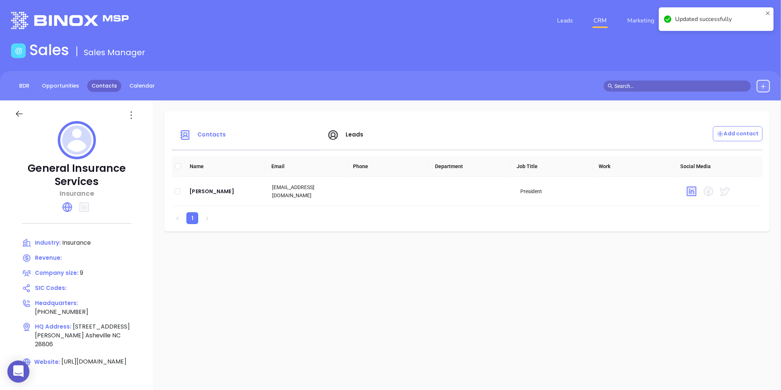
click at [112, 85] on link "Contacts" at bounding box center [104, 86] width 34 height 12
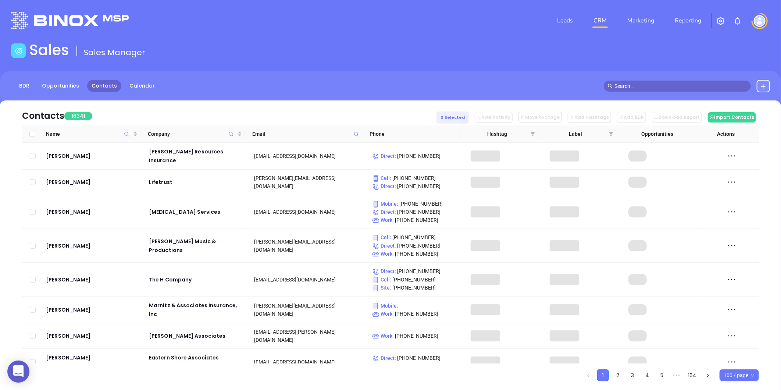
click at [358, 132] on icon at bounding box center [357, 134] width 6 height 6
paste input "bbimi.com"
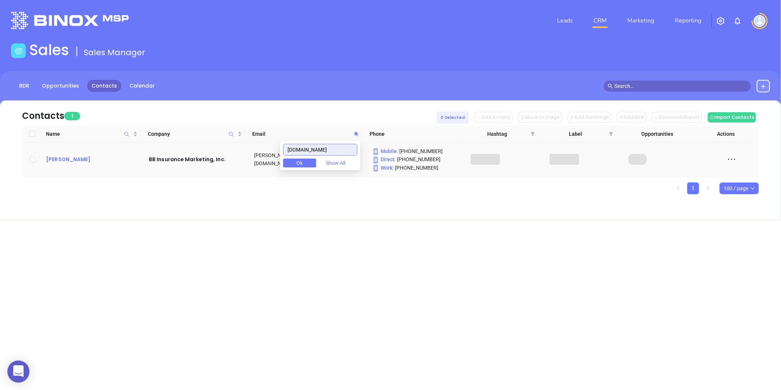
type input "bbimi.com"
click at [80, 157] on div "Jason Brown" at bounding box center [92, 159] width 93 height 9
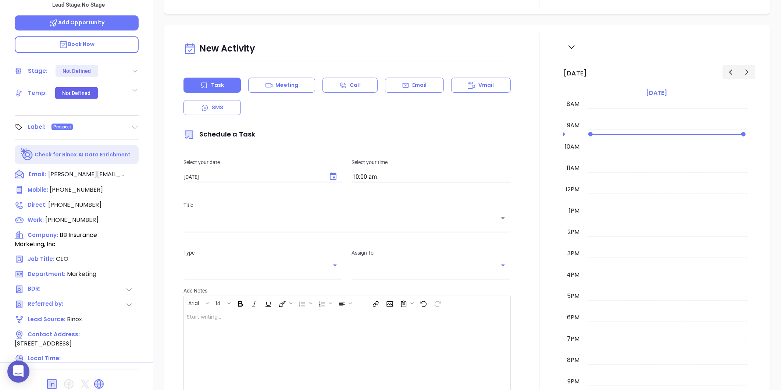
scroll to position [225, 0]
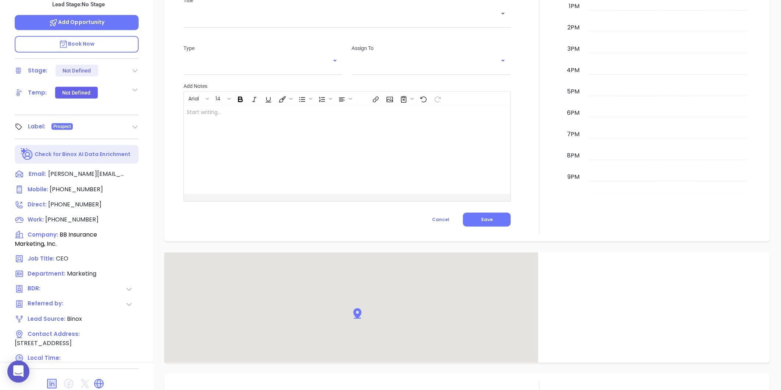
type input "[PERSON_NAME]"
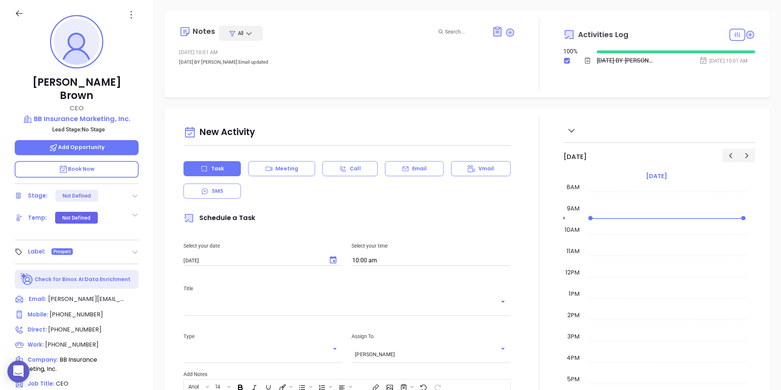
scroll to position [0, 0]
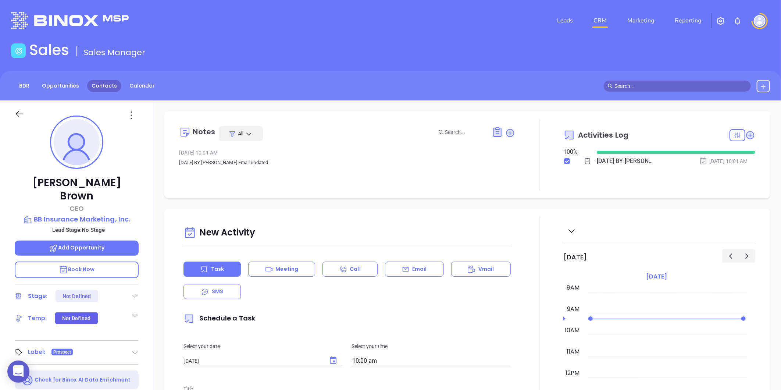
click at [109, 83] on link "Contacts" at bounding box center [104, 86] width 34 height 12
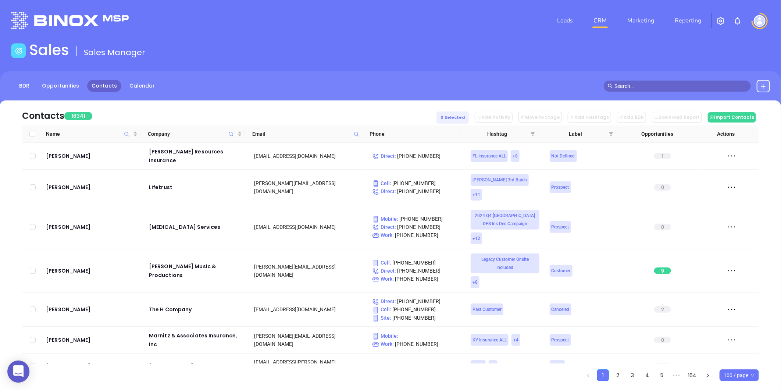
click at [357, 130] on span at bounding box center [356, 133] width 8 height 11
paste input "[DOMAIN_NAME]"
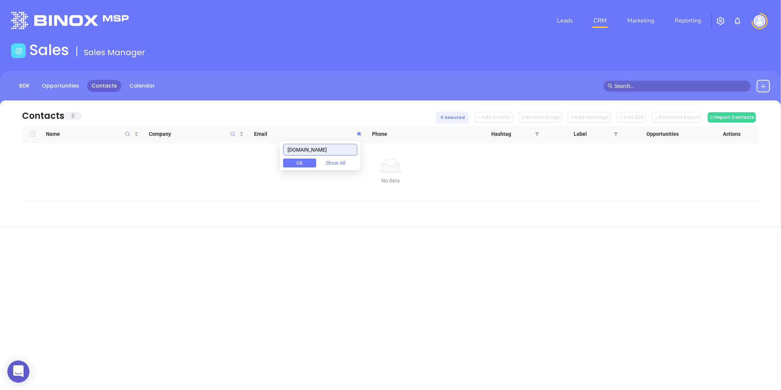
type input "[DOMAIN_NAME]"
drag, startPoint x: 335, startPoint y: 151, endPoint x: 260, endPoint y: 164, distance: 76.6
click at [261, 164] on body "0 Leads CRM Marketing Reporting Financial Leads Leads Sales Sales Manager BDR O…" at bounding box center [390, 195] width 781 height 390
click at [233, 134] on icon "Company" at bounding box center [233, 134] width 6 height 6
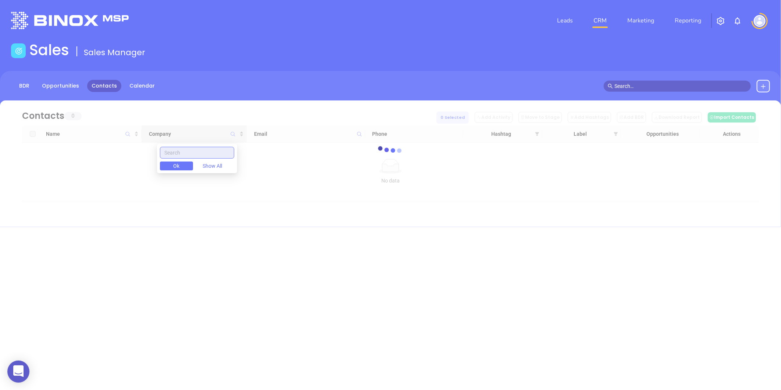
paste input "The [PERSON_NAME] Agency"
type input "The [PERSON_NAME] Agency"
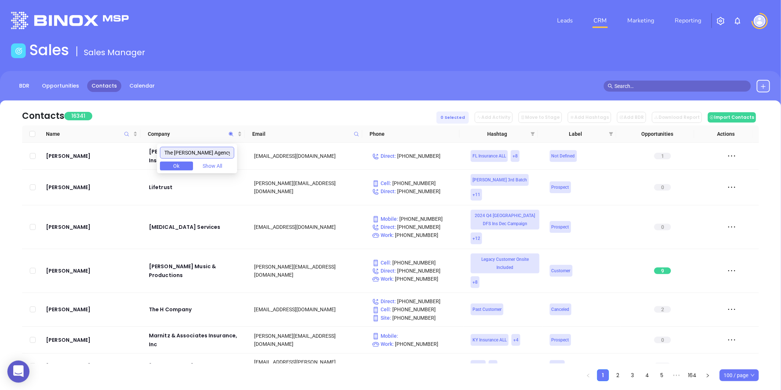
drag, startPoint x: 214, startPoint y: 157, endPoint x: 153, endPoint y: 163, distance: 61.0
click at [154, 163] on body "0 Leads CRM Marketing Reporting Financial Leads Leads Sales Sales Manager BDR O…" at bounding box center [390, 195] width 781 height 390
paste input "Western Heritage Insurance Agency"
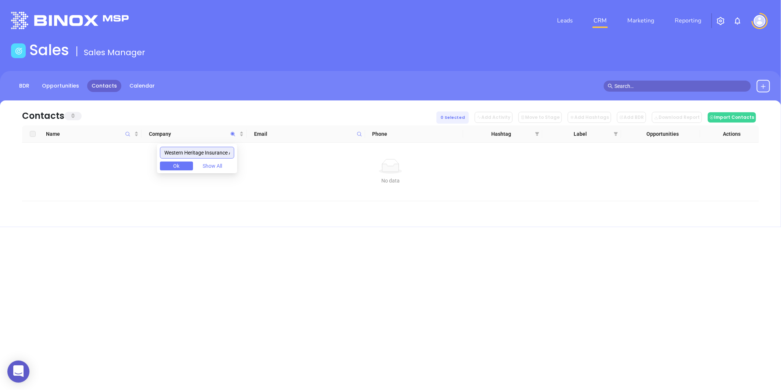
drag, startPoint x: 233, startPoint y: 152, endPoint x: 111, endPoint y: 158, distance: 122.3
click at [111, 158] on body "0 Leads CRM Marketing Reporting Financial Leads Leads Sales Sales Manager BDR O…" at bounding box center [390, 195] width 781 height 390
type input "Western Heritage Insurance Agency"
click at [769, 87] on button at bounding box center [763, 86] width 13 height 13
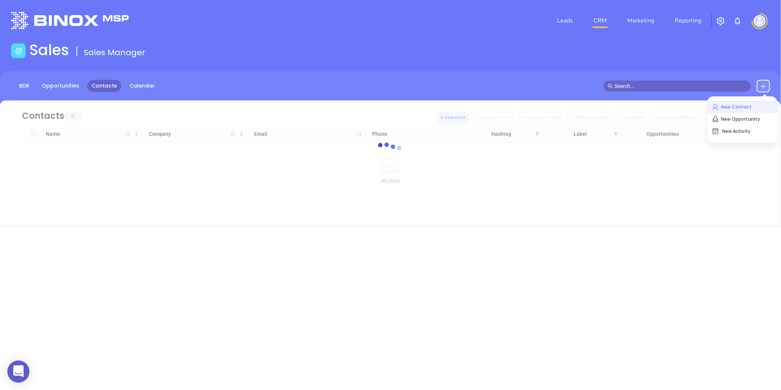
click at [729, 108] on p "New Contact" at bounding box center [742, 107] width 61 height 12
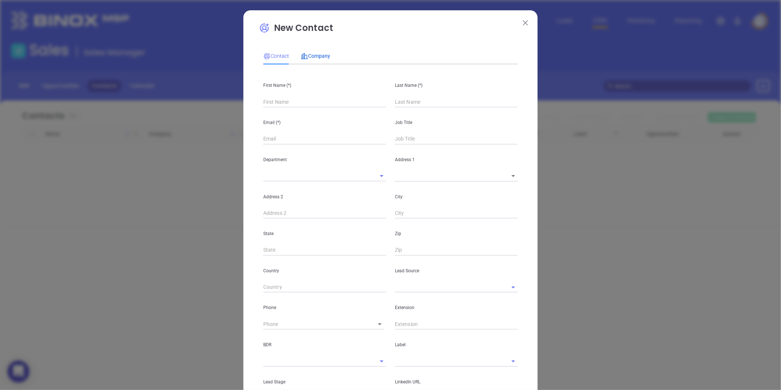
click at [311, 57] on span "Company" at bounding box center [315, 56] width 29 height 6
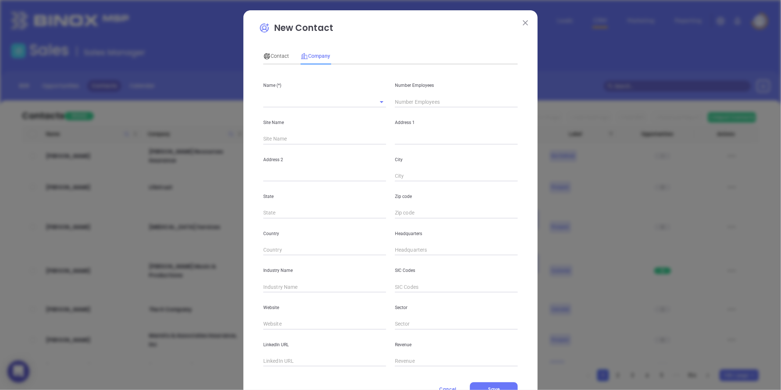
click at [284, 106] on input "text" at bounding box center [314, 101] width 102 height 11
paste input "Western Heritage Insurance Agency, Inc"
type input "Western Heritage Insurance Agency, Inc"
click at [408, 99] on input "text" at bounding box center [456, 101] width 123 height 11
type input "6"
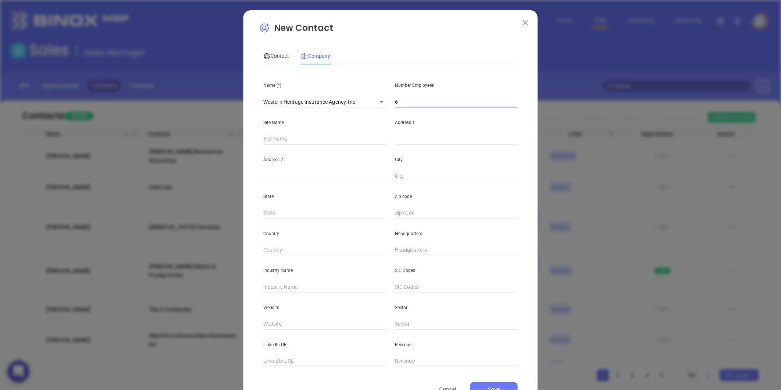
click at [406, 137] on input "text" at bounding box center [456, 139] width 123 height 11
paste input "1340H Patton Avenue Asheville, NC 28806"
drag, startPoint x: 476, startPoint y: 137, endPoint x: 495, endPoint y: 144, distance: 20.4
click at [495, 144] on input "1340H Patton Avenue Asheville, NC 28806" at bounding box center [456, 139] width 123 height 11
type input "1340H Patton Avenue Asheville, NC 28806"
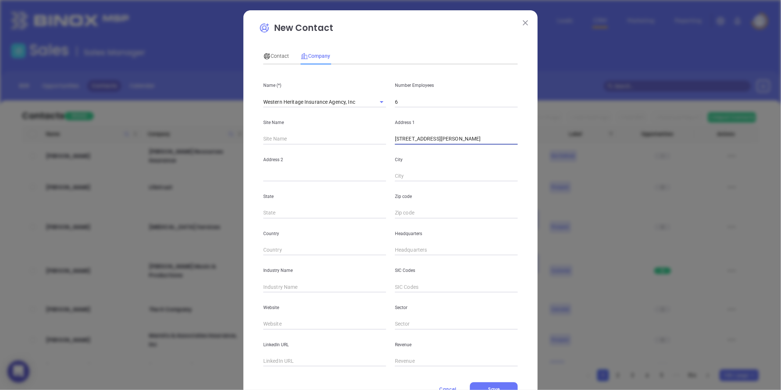
click at [413, 210] on input "text" at bounding box center [456, 212] width 123 height 11
paste input "28806"
type input "28806"
click at [313, 210] on input "text" at bounding box center [324, 212] width 123 height 11
type input "NC"
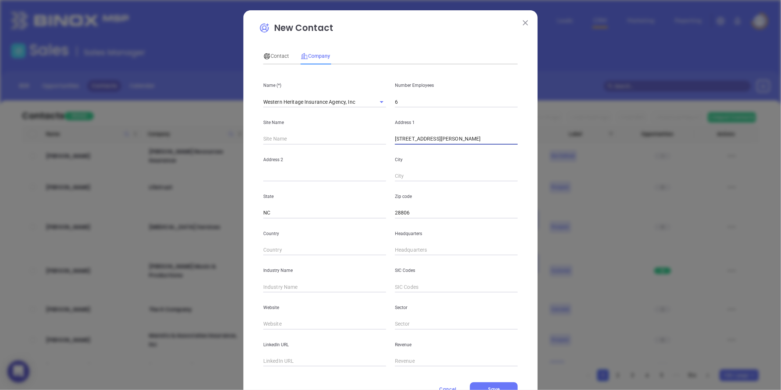
drag, startPoint x: 445, startPoint y: 141, endPoint x: 466, endPoint y: 144, distance: 21.3
click at [466, 144] on input "1340H Patton Avenue Asheville, NC 28806" at bounding box center [456, 139] width 123 height 11
click at [456, 142] on input "1340H Patton Avenue Asheville, NC 28806" at bounding box center [456, 139] width 123 height 11
drag, startPoint x: 444, startPoint y: 140, endPoint x: 464, endPoint y: 143, distance: 20.5
click at [464, 143] on input "1340H Patton Avenue Asheville, NC 28806" at bounding box center [456, 139] width 123 height 11
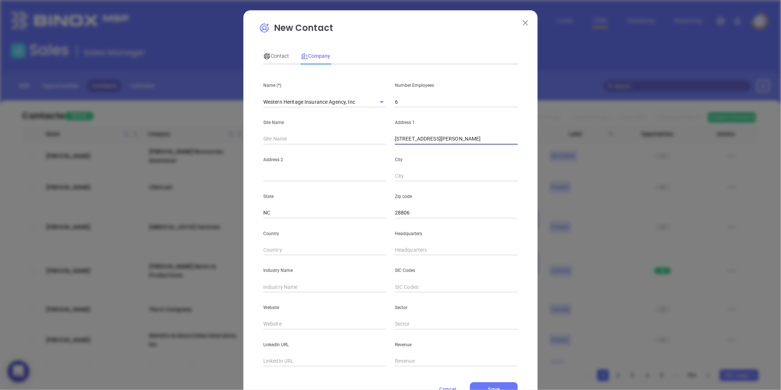
click at [424, 174] on input "text" at bounding box center [456, 176] width 123 height 11
paste input "Asheville"
type input "Asheville"
drag, startPoint x: 443, startPoint y: 140, endPoint x: 497, endPoint y: 141, distance: 54.1
click at [497, 141] on input "1340H Patton Avenue Asheville, NC 28806" at bounding box center [456, 139] width 123 height 11
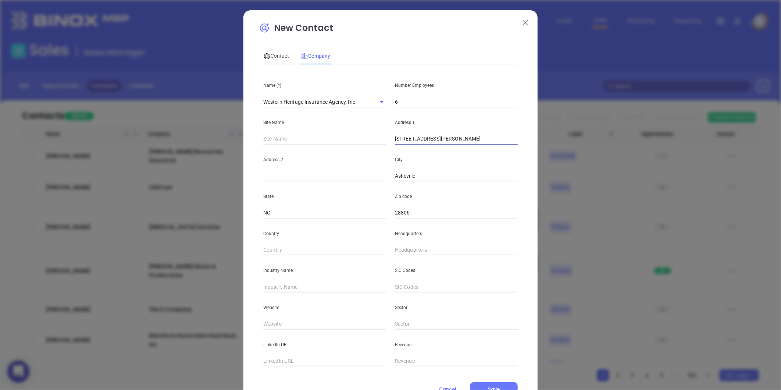
type input "1340H Patton Avenue"
type input "( ) -"
click at [413, 246] on input "( ) -" at bounding box center [456, 250] width 123 height 11
type input "( ) -"
paste input "828) 252-1800"
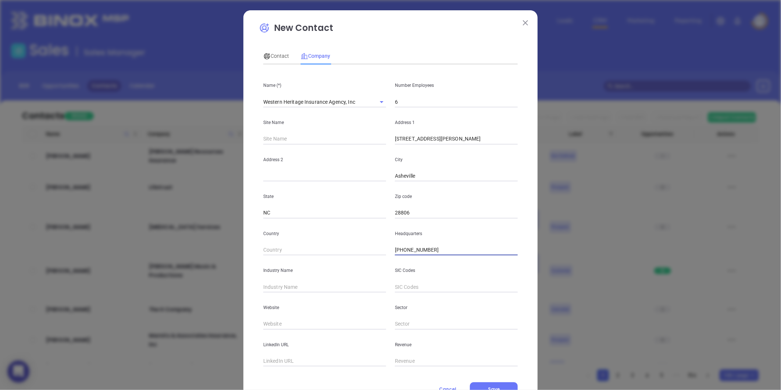
type input "(828) 252-1800"
click at [301, 287] on input "text" at bounding box center [324, 286] width 123 height 11
type input "Insurance"
click at [291, 326] on input "text" at bounding box center [324, 324] width 123 height 11
paste input "https://www.westernheritageinsure.com/"
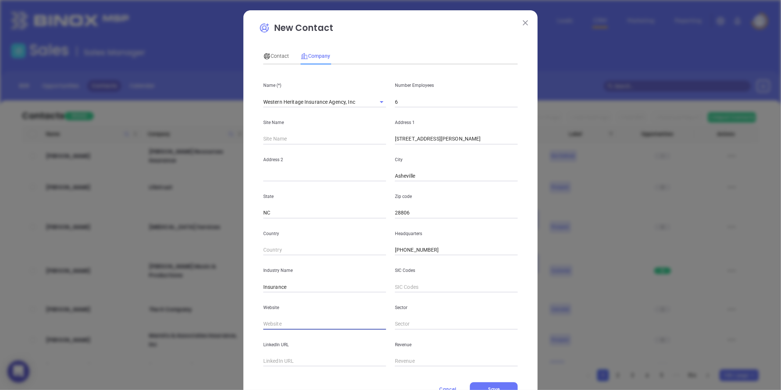
type input "https://www.westernheritageinsure.com/"
click at [278, 54] on span "Contact" at bounding box center [276, 56] width 26 height 6
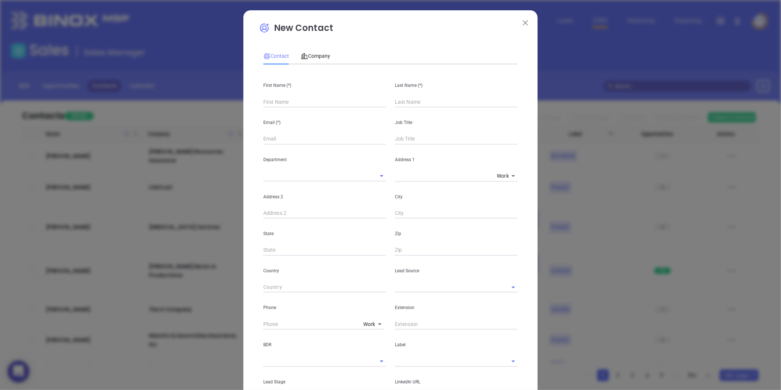
click at [306, 97] on input "text" at bounding box center [324, 101] width 123 height 11
paste input "Teresa Greene"
drag, startPoint x: 278, startPoint y: 104, endPoint x: 310, endPoint y: 109, distance: 32.4
click at [310, 109] on div "First Name (*) Teresa Greene Last Name (*) Email (*) Job Title Department Addre…" at bounding box center [390, 273] width 255 height 407
type input "Teresa Greene"
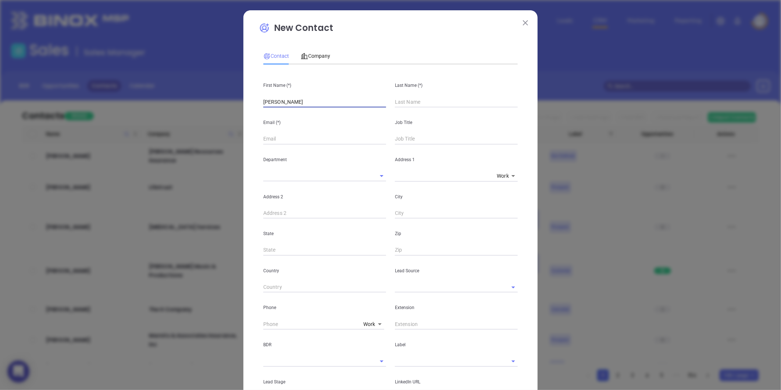
click at [405, 105] on input "text" at bounding box center [456, 101] width 123 height 11
paste input "Greene"
type input "Greene"
drag, startPoint x: 312, startPoint y: 107, endPoint x: 276, endPoint y: 110, distance: 36.2
click at [276, 110] on div "First Name (*) Teresa Greene Last Name (*) Greene Email (*) Job Title Departmen…" at bounding box center [390, 273] width 255 height 407
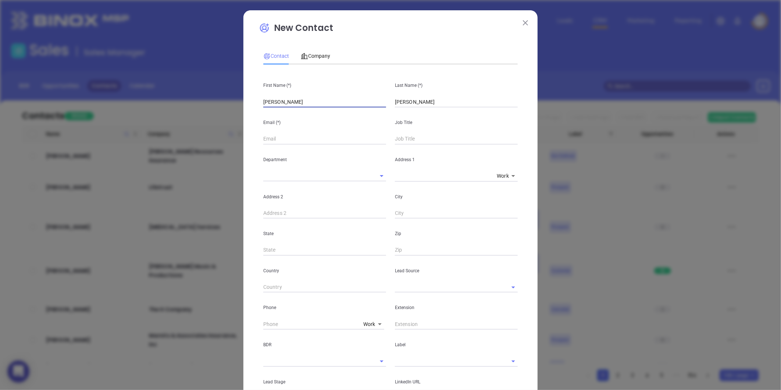
type input "Teresa"
click at [263, 138] on input "text" at bounding box center [324, 139] width 123 height 11
paste input "Image of email address of Teresa Greene"
type input "Image of email address of Teresa Greene"
paste input "@"
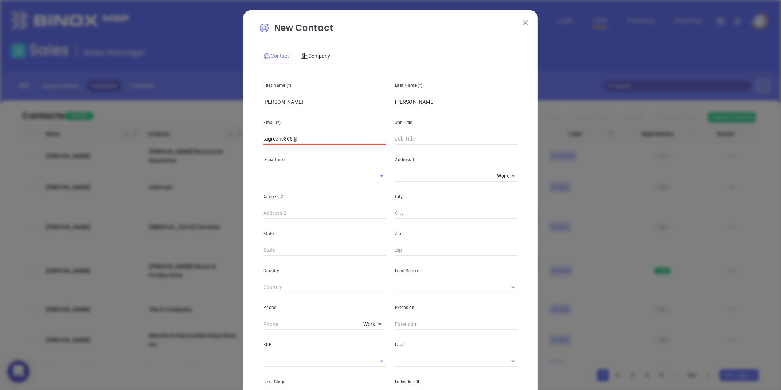
click at [329, 139] on input "tagreene365@" at bounding box center [324, 139] width 123 height 11
type input "tagreene365@gmail.com"
click at [412, 139] on input "text" at bounding box center [456, 139] width 123 height 11
type input "Principal"
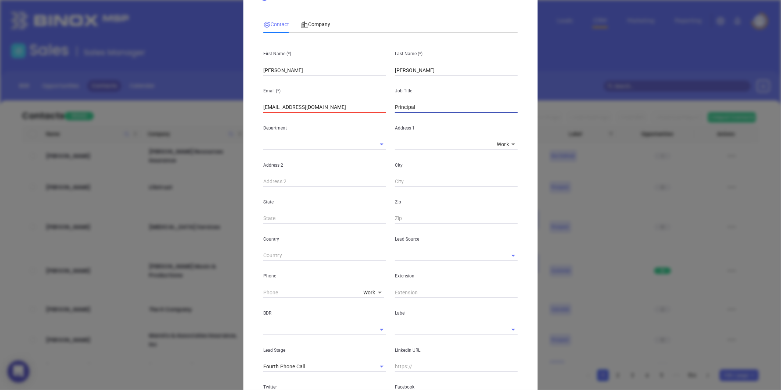
scroll to position [82, 0]
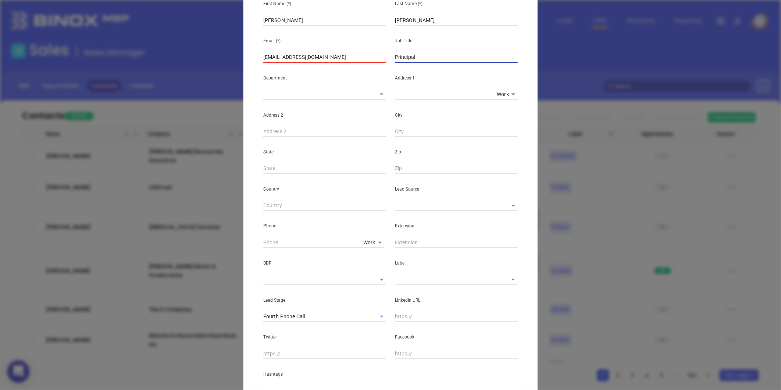
click at [405, 208] on input "text" at bounding box center [446, 205] width 102 height 11
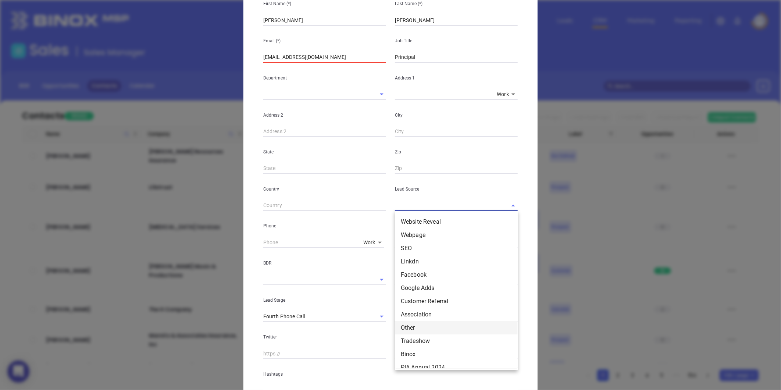
click at [407, 333] on li "Other" at bounding box center [456, 327] width 123 height 13
type input "Other"
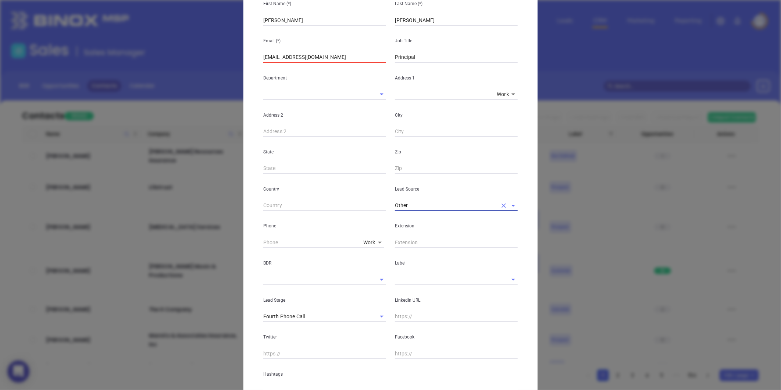
click at [406, 288] on div "LinkedIn URL" at bounding box center [457, 303] width 132 height 37
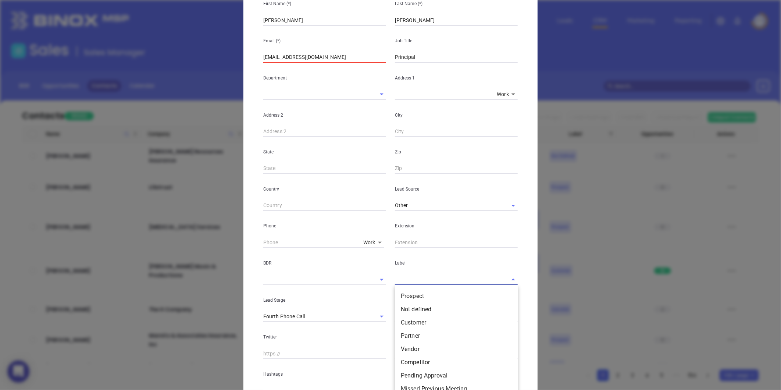
click at [406, 281] on input "text" at bounding box center [446, 279] width 102 height 11
click at [401, 302] on li "Prospect" at bounding box center [456, 295] width 123 height 13
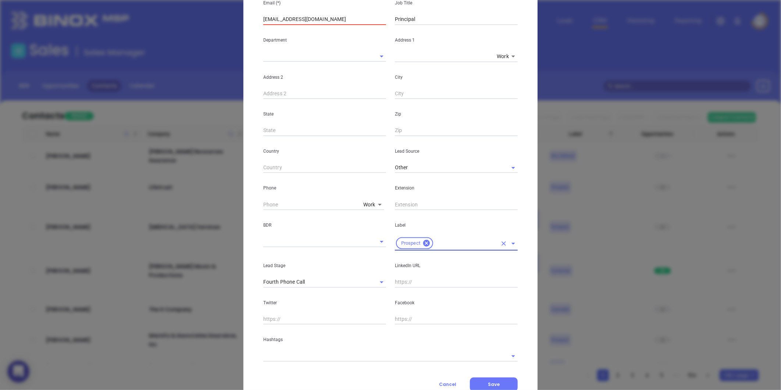
scroll to position [146, 0]
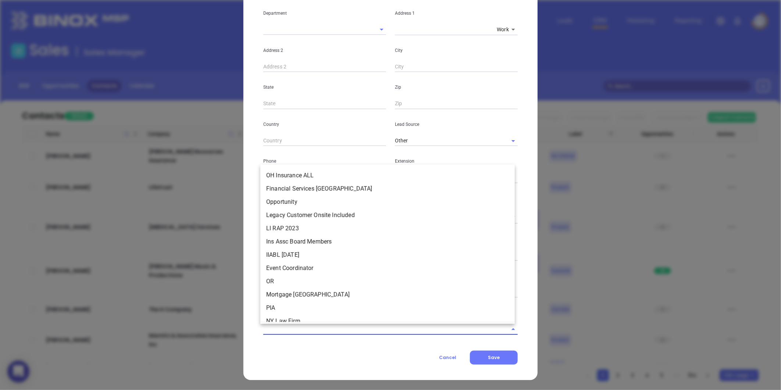
click at [289, 328] on input "text" at bounding box center [380, 329] width 234 height 11
type input "NC"
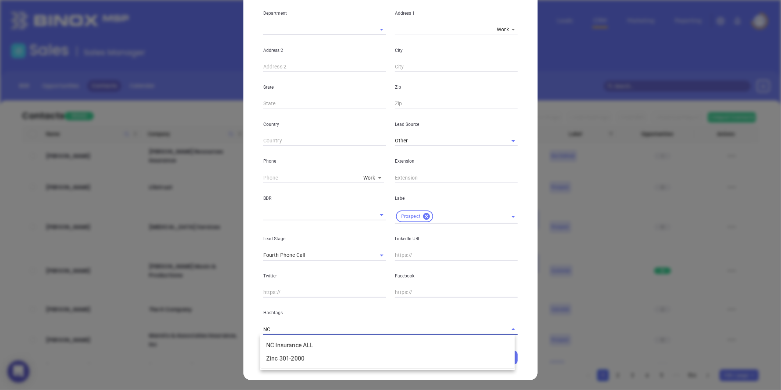
click at [289, 336] on ul "NC Insurance ALL Zinc 301-2000" at bounding box center [387, 352] width 255 height 32
click at [291, 339] on li "NC Insurance ALL" at bounding box center [387, 345] width 255 height 13
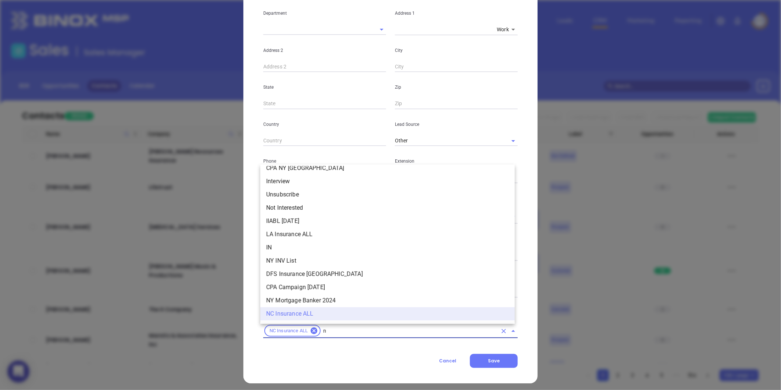
type input "nc"
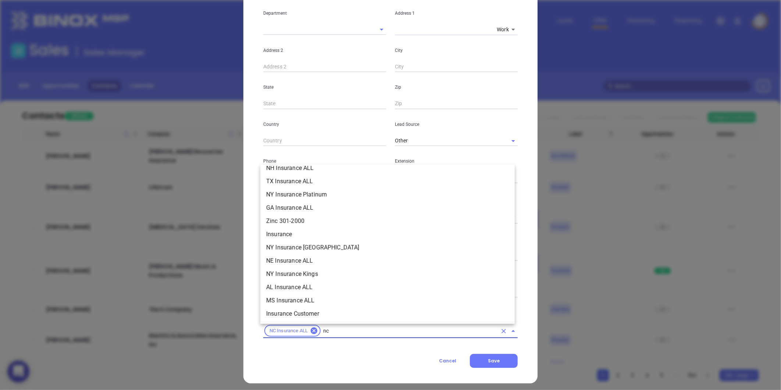
scroll to position [123, 0]
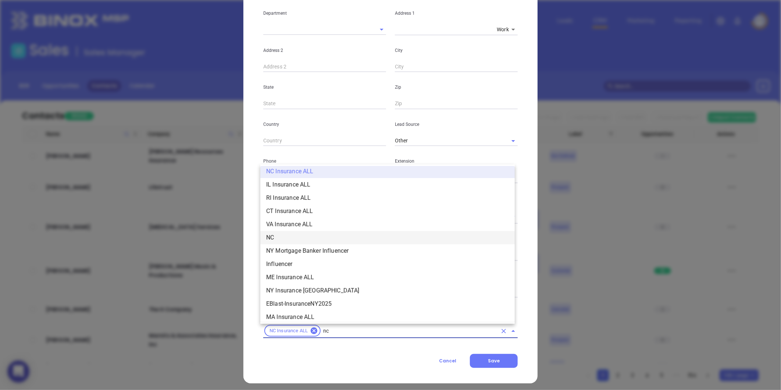
click at [282, 234] on li "NC" at bounding box center [387, 237] width 255 height 13
type input "insurance"
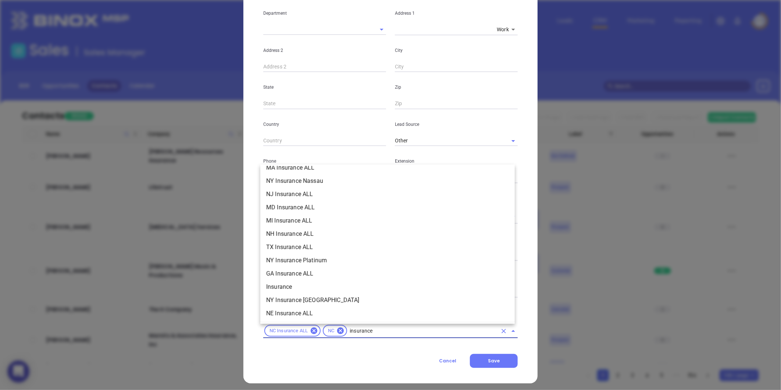
scroll to position [206, 0]
click at [291, 275] on li "Insurance" at bounding box center [387, 273] width 255 height 13
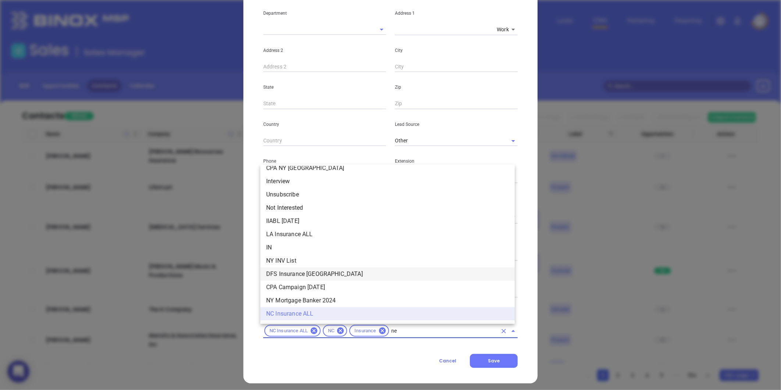
scroll to position [0, 0]
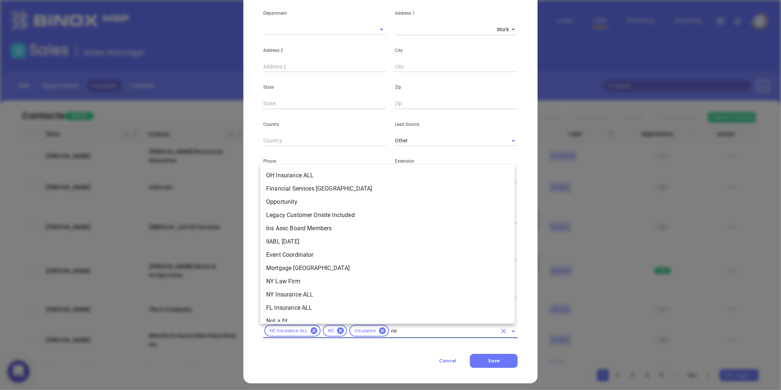
type input "new"
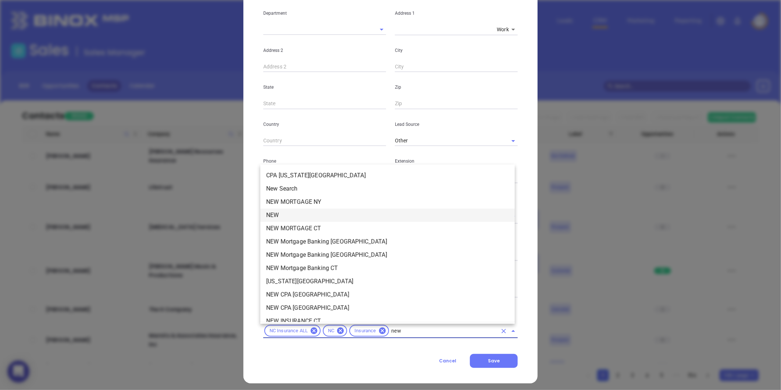
click at [275, 214] on li "NEW" at bounding box center [387, 215] width 255 height 13
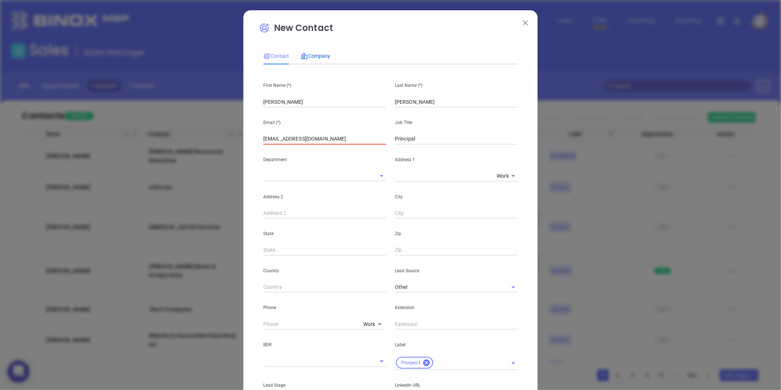
click at [315, 58] on span "Company" at bounding box center [315, 56] width 29 height 6
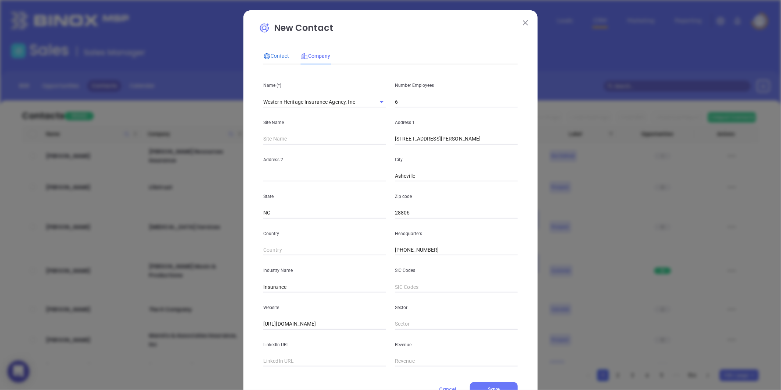
click at [281, 56] on span "Contact" at bounding box center [276, 56] width 26 height 6
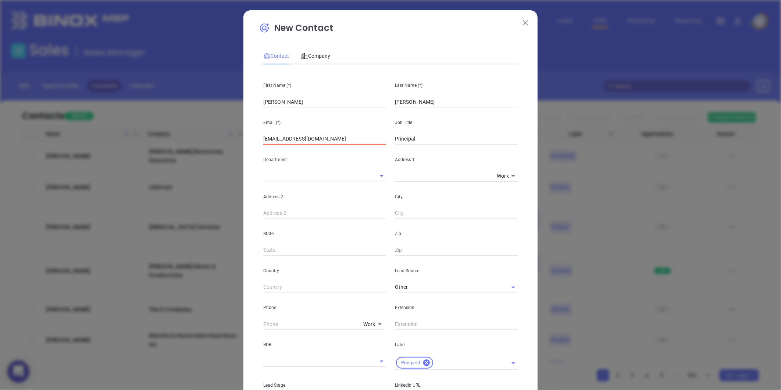
click at [280, 53] on span "Contact" at bounding box center [276, 56] width 26 height 6
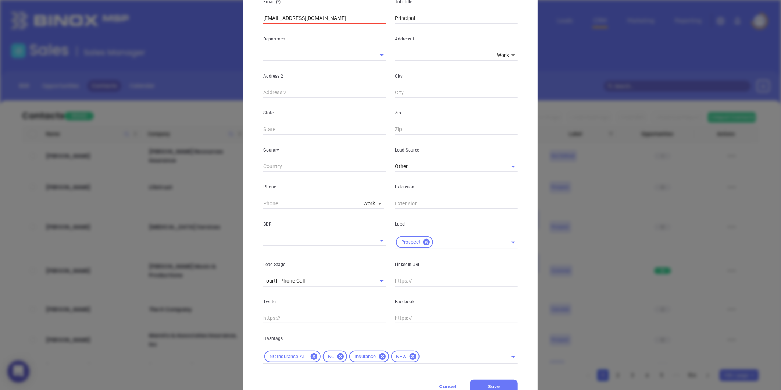
scroll to position [150, 0]
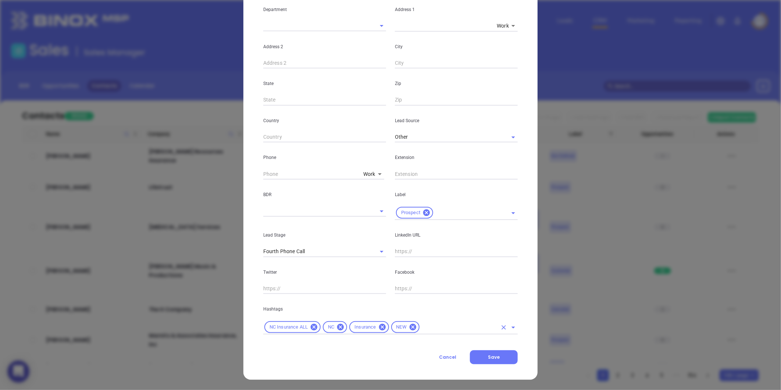
click at [422, 324] on input "text" at bounding box center [459, 327] width 77 height 9
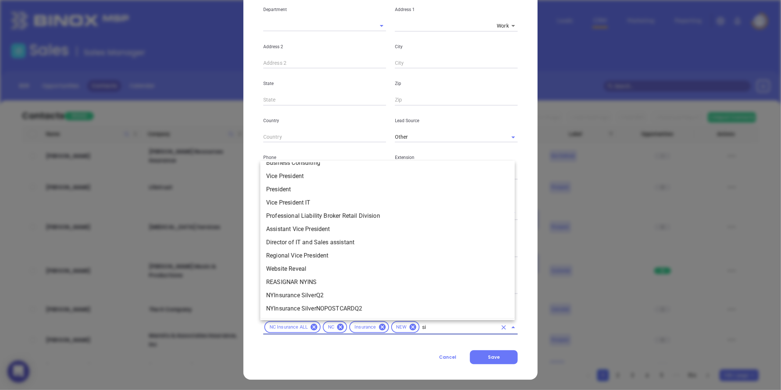
scroll to position [0, 0]
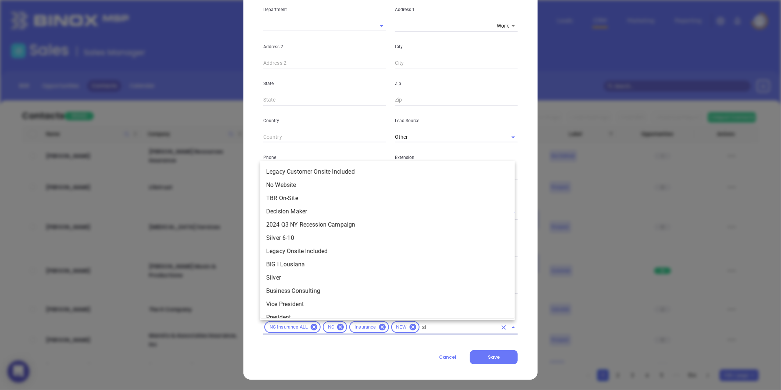
type input "sil"
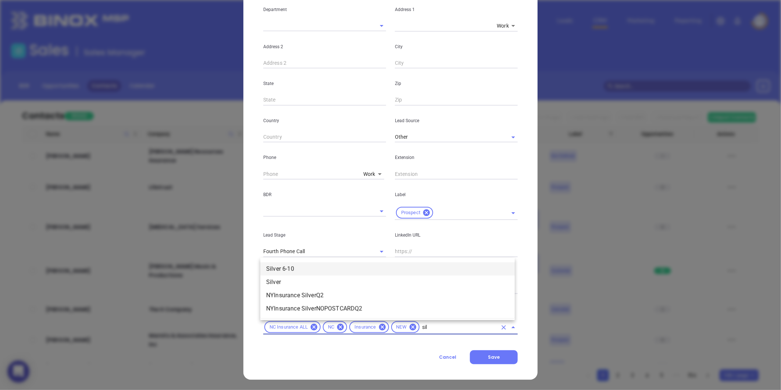
click at [308, 268] on li "Silver 6-10" at bounding box center [387, 268] width 255 height 13
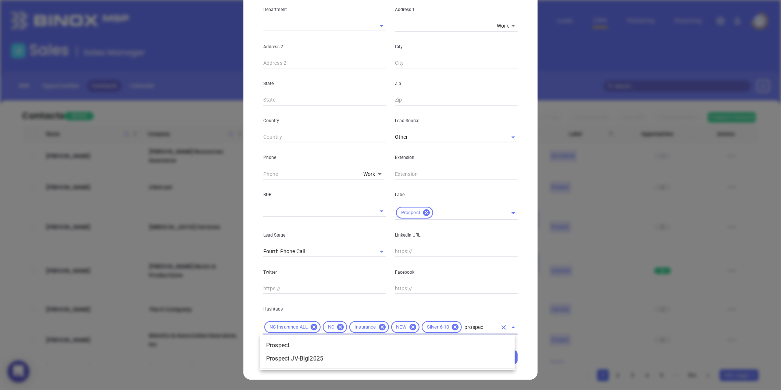
type input "prospect"
click at [421, 339] on li "Prospect" at bounding box center [387, 345] width 255 height 13
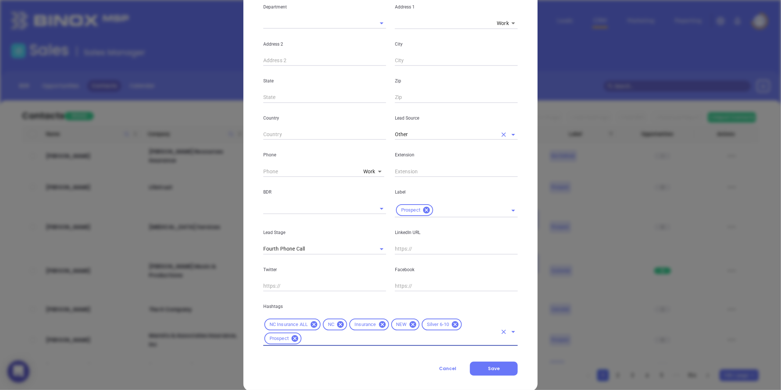
scroll to position [164, 0]
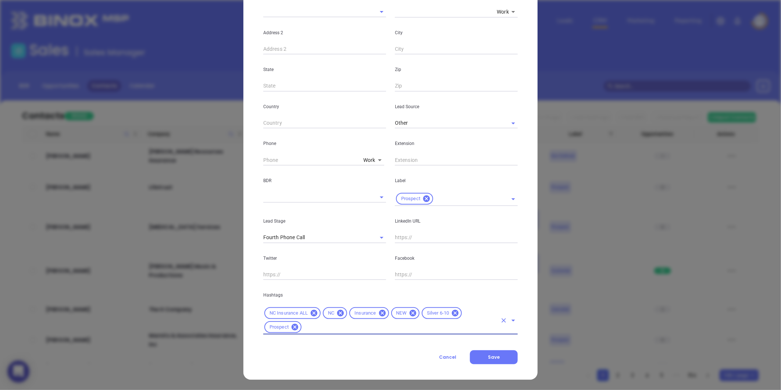
click at [399, 235] on input "text" at bounding box center [456, 237] width 123 height 11
paste input "linkedin.com/in/teresa-greene-75126135"
type input "www.linkedin.com/in/teresa-greene-75126135"
click at [504, 357] on button "Save" at bounding box center [494, 357] width 48 height 14
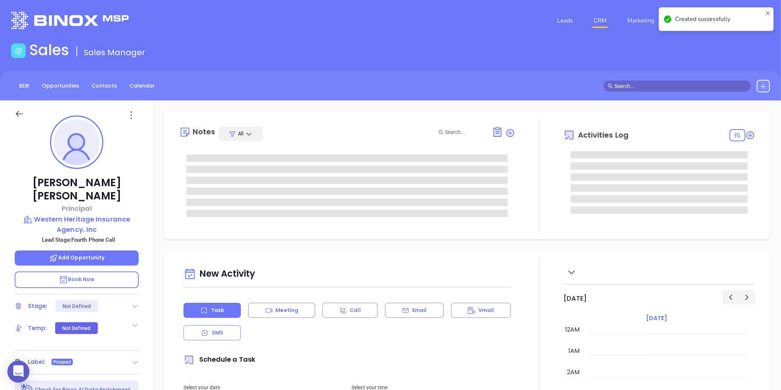
scroll to position [193, 0]
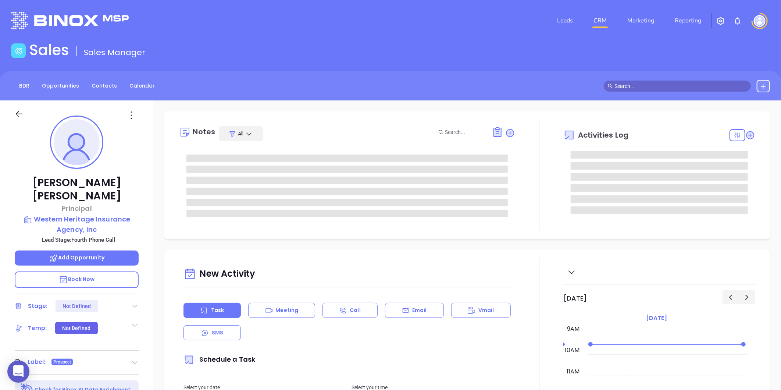
type input "[PERSON_NAME]"
click at [131, 302] on icon at bounding box center [134, 305] width 7 height 7
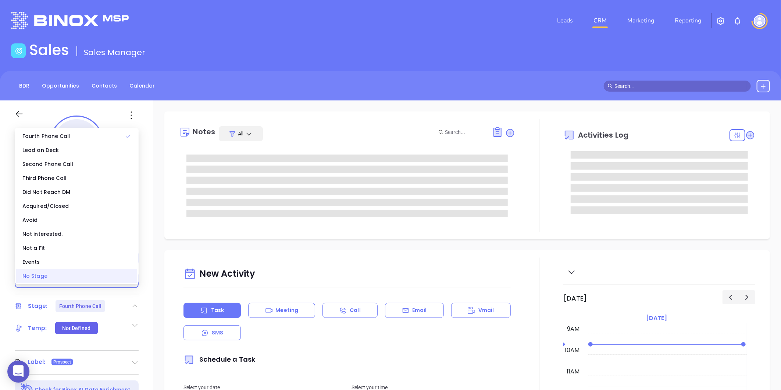
click at [68, 278] on div "No Stage" at bounding box center [76, 276] width 121 height 14
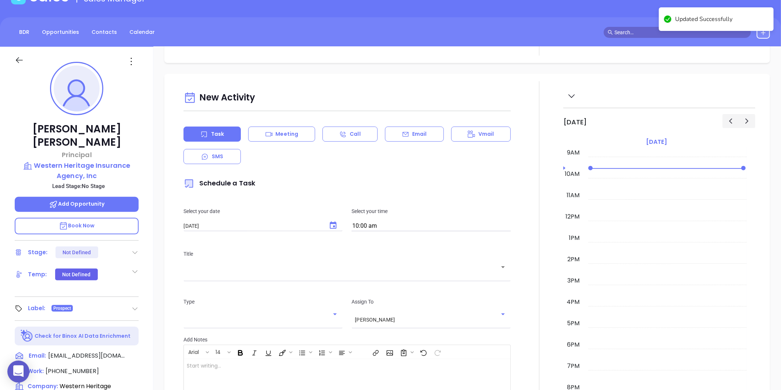
scroll to position [0, 0]
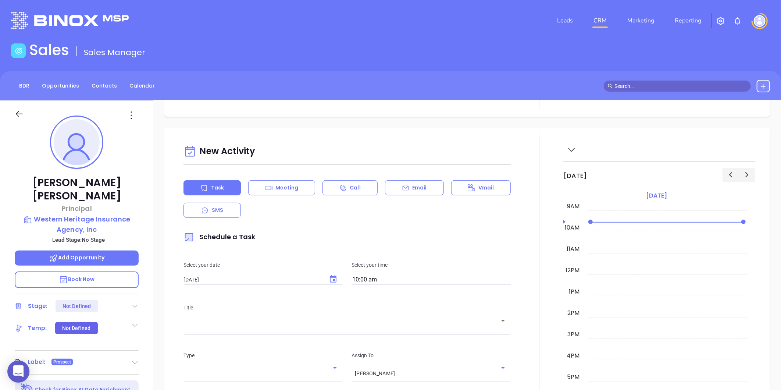
click at [132, 113] on icon at bounding box center [131, 115] width 12 height 12
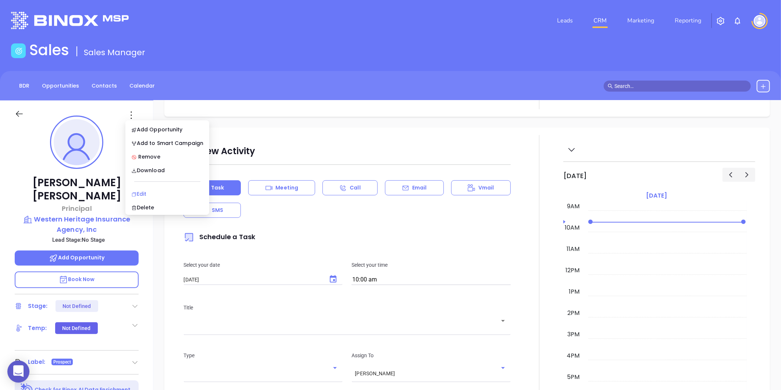
click at [137, 192] on div "Edit" at bounding box center [167, 194] width 72 height 8
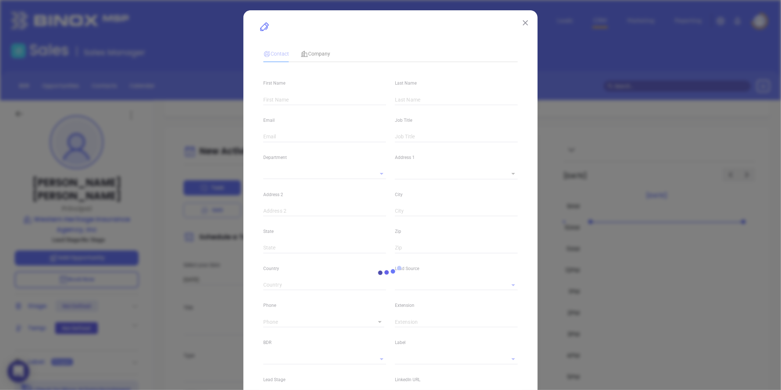
type input "Teresa"
type input "Greene"
type input "tagreene365@gmail.com"
type input "Principal"
type textarea "1340H Patton Avenue"
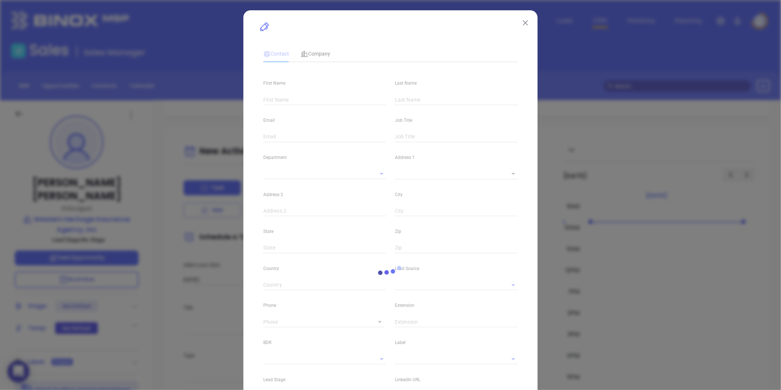
type input "1"
type input "Asheville"
type input "NC"
type input "28806"
type input "www.linkedin.com/in/teresa-greene-75126135"
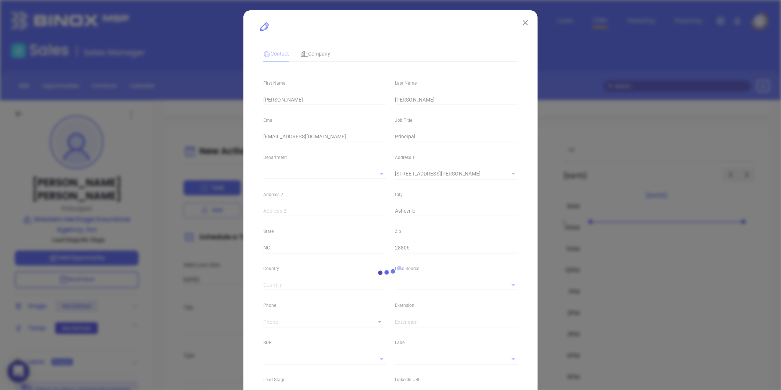
type input "Other"
type input "(828) 252-1800"
type input "1"
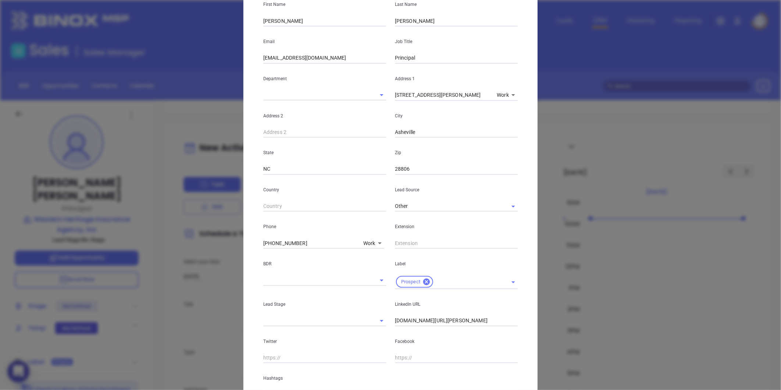
scroll to position [82, 0]
click at [399, 239] on input "text" at bounding box center [456, 242] width 123 height 11
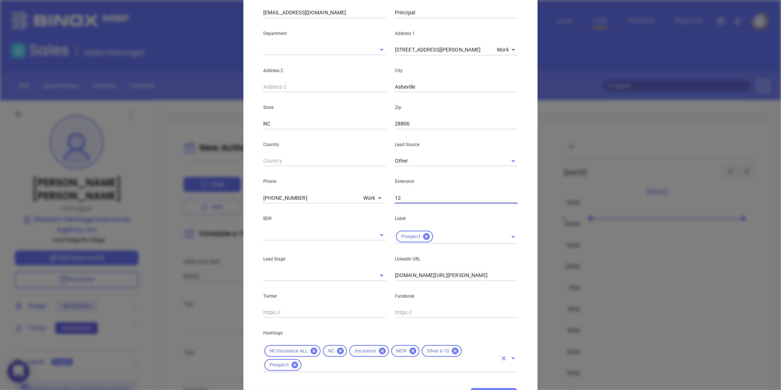
scroll to position [163, 0]
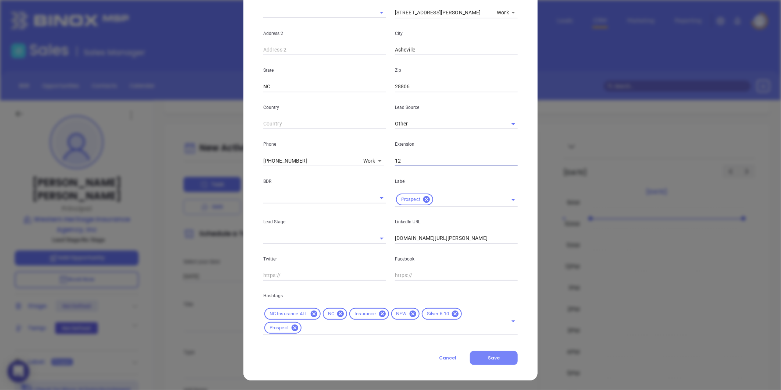
type input "12"
click at [497, 352] on button "Save" at bounding box center [494, 358] width 48 height 14
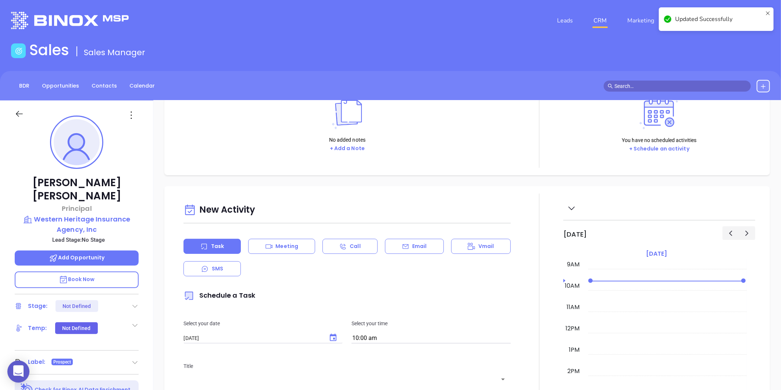
scroll to position [0, 0]
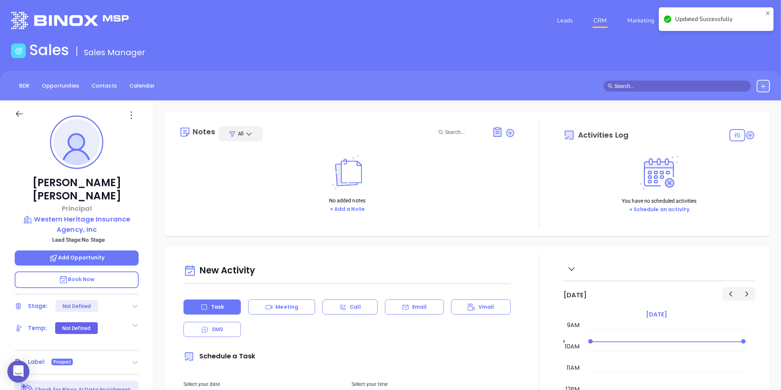
click at [507, 138] on div "Notes All" at bounding box center [347, 133] width 336 height 15
click at [507, 134] on icon at bounding box center [510, 132] width 7 height 7
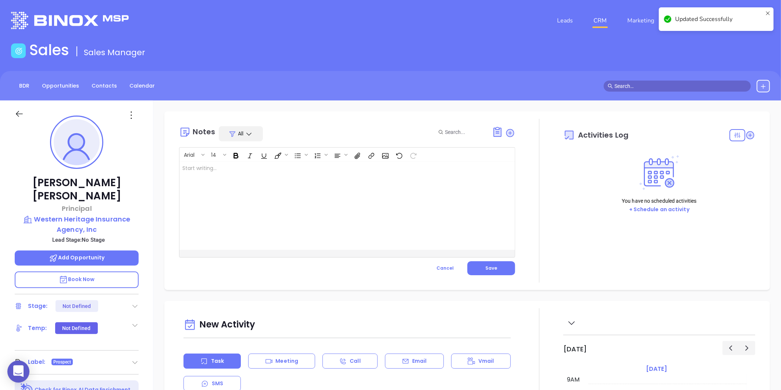
click at [256, 212] on div at bounding box center [336, 205] width 312 height 88
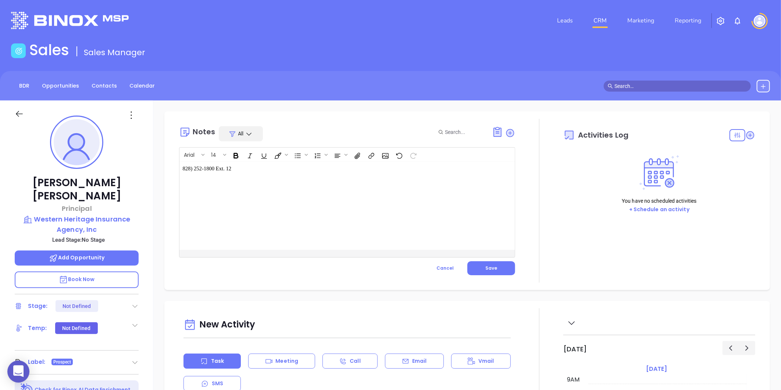
click at [184, 172] on p "828) 252-1800 Ext. 12 ﻿ ﻿" at bounding box center [335, 168] width 306 height 8
click at [269, 188] on div "(828) 252-1800 Ext. 12 ﻿ ﻿" at bounding box center [336, 205] width 312 height 88
click at [181, 168] on div "(828) 252-1800 Ext. 12 ﻿ ﻿" at bounding box center [336, 205] width 312 height 88
click at [503, 279] on div "Notes All Arial 14 (828) 252-1800 Ext. 12 ﻿ ﻿ XXXXXXXXXXXXXXXXXXXXXXXXXXXXXXXXX…" at bounding box center [347, 201] width 336 height 164
click at [495, 273] on button "Save" at bounding box center [492, 268] width 48 height 14
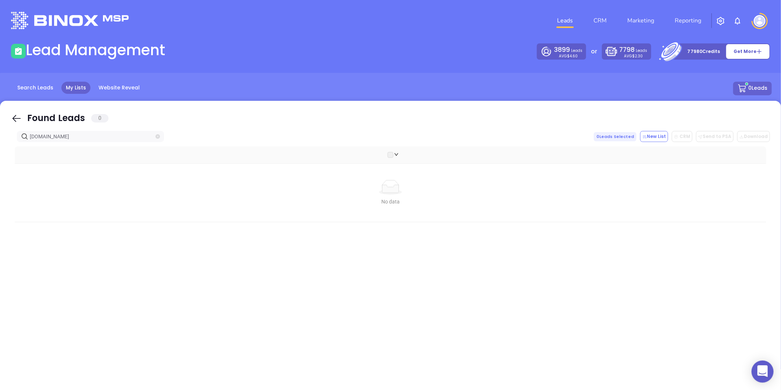
click at [157, 135] on icon "close-circle" at bounding box center [158, 136] width 4 height 4
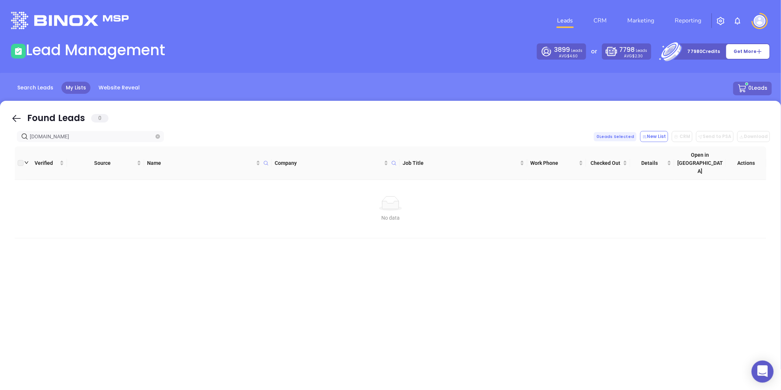
type input "[DOMAIN_NAME]"
click at [157, 137] on icon "close-circle" at bounding box center [158, 136] width 4 height 4
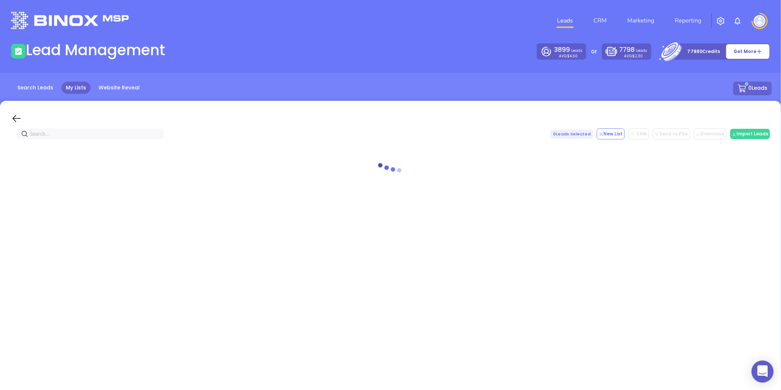
paste input "susantysorinsurance.com"
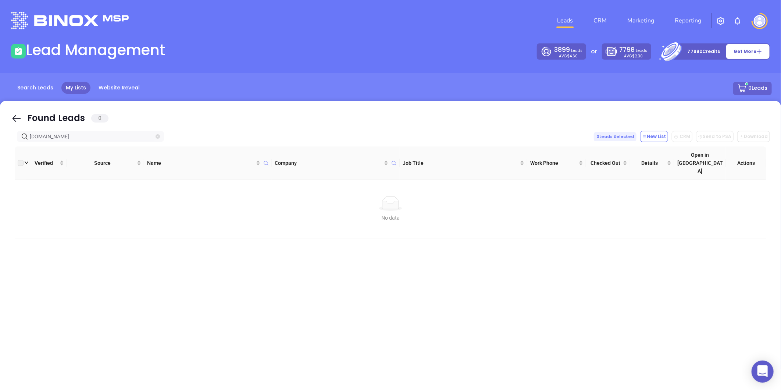
type input "susantysorinsurance.com"
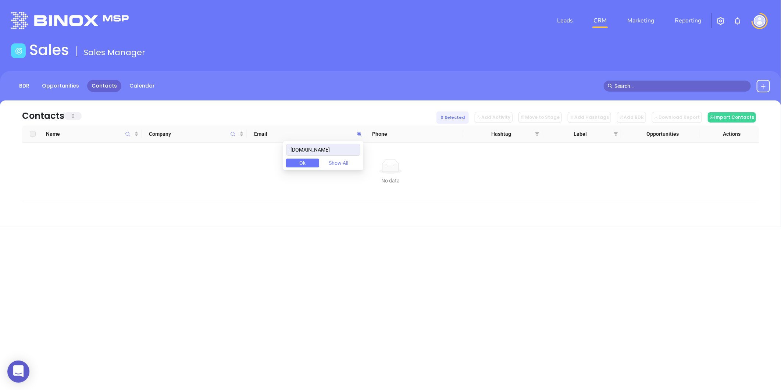
drag, startPoint x: 351, startPoint y: 149, endPoint x: 260, endPoint y: 164, distance: 91.4
click at [260, 164] on body "0 Leads CRM Marketing Reporting Financial Leads Leads Sales Sales Manager BDR O…" at bounding box center [390, 195] width 781 height 390
type input "[DOMAIN_NAME]"
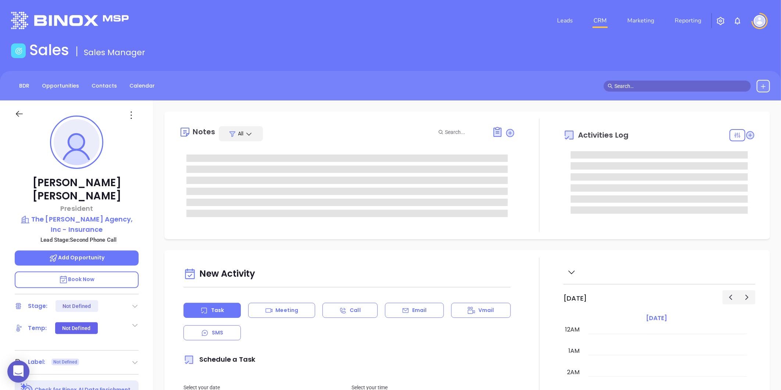
type input "[DATE]"
type input "[PERSON_NAME]"
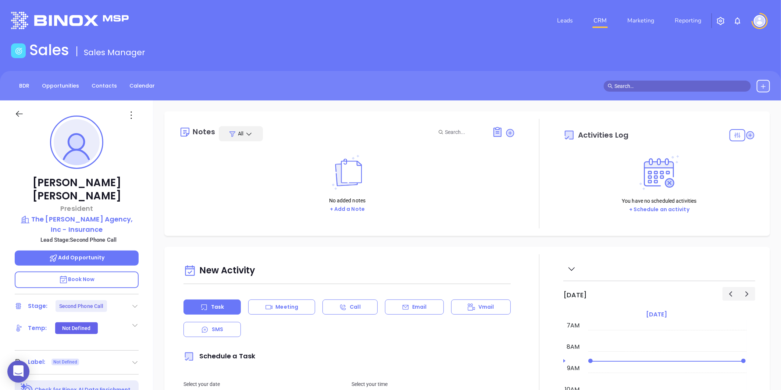
click at [137, 302] on icon at bounding box center [134, 305] width 7 height 7
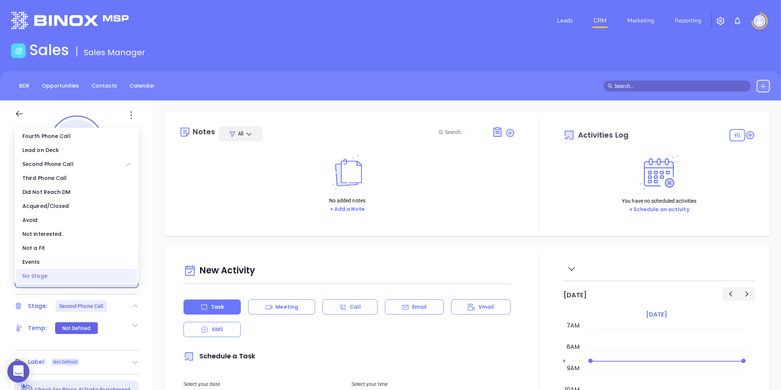
click at [45, 276] on div "No Stage" at bounding box center [76, 276] width 121 height 14
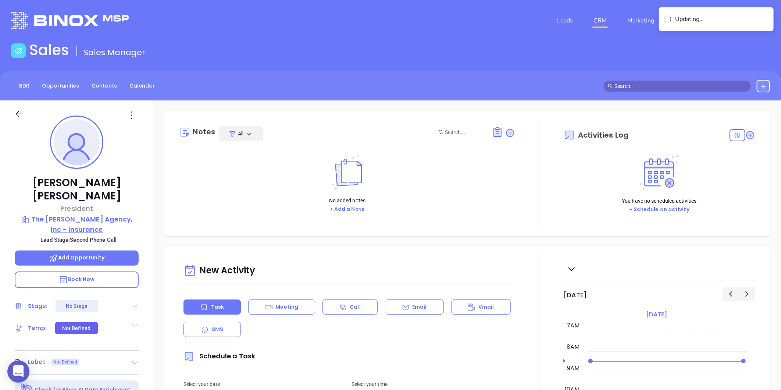
click at [68, 214] on p "The Cranford Agency, Inc - Insurance" at bounding box center [77, 224] width 124 height 20
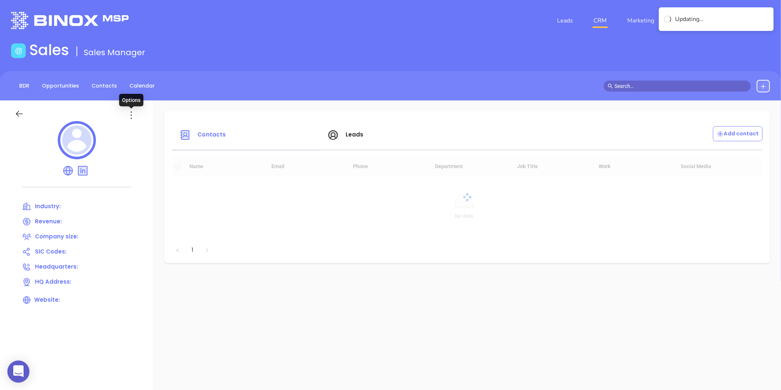
click at [129, 117] on icon at bounding box center [131, 115] width 12 height 12
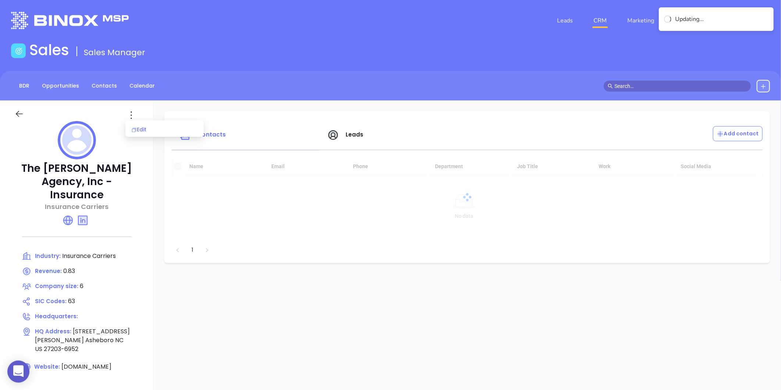
click at [138, 129] on div "Edit" at bounding box center [164, 129] width 67 height 8
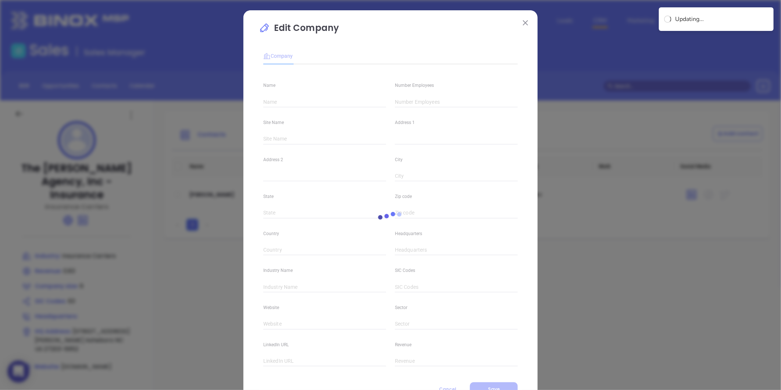
type input "The Cranford Agency, Inc - Insurance"
type input "6"
type input "Insurance Carriers"
type input "63"
type input "cranfordagency.com"
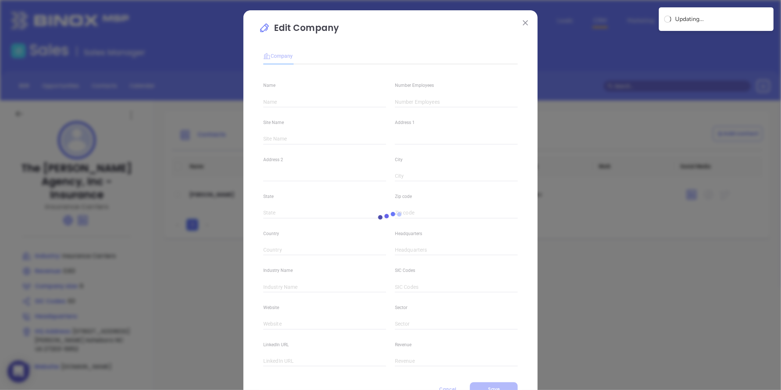
type input "Finance and Insurance"
type input "linkedin.com/company/cranford-agency-inc"
type input "0.83"
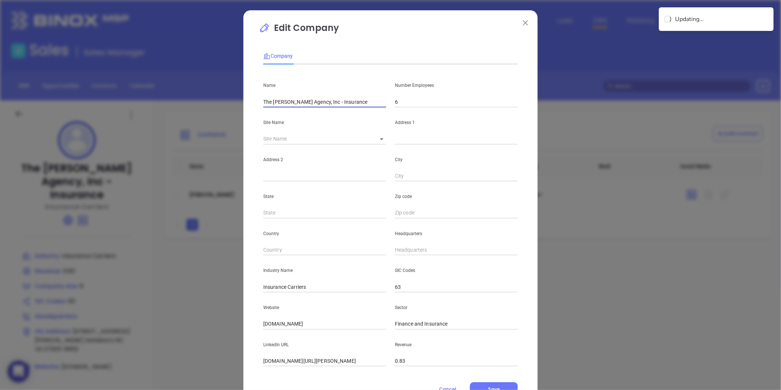
drag, startPoint x: 359, startPoint y: 102, endPoint x: 318, endPoint y: 115, distance: 43.4
click at [318, 115] on div "Name The Cranford Agency, Inc - Insurance Number Employees 6 Site Name ​ Addres…" at bounding box center [390, 218] width 255 height 296
type input "The Cranford Agency, Inc"
drag, startPoint x: 405, startPoint y: 104, endPoint x: 365, endPoint y: 112, distance: 40.1
click at [365, 112] on div "Name The Cranford Agency, Inc Number Employees 6 Site Name ​ Address 1 Address …" at bounding box center [390, 218] width 255 height 296
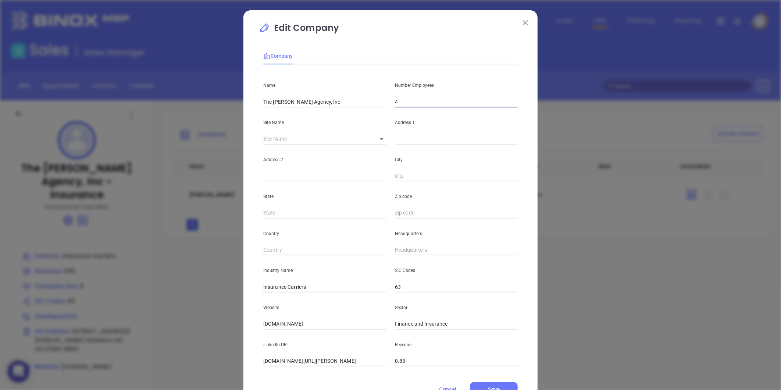
type input "4"
click at [400, 141] on input "text" at bounding box center [456, 139] width 123 height 11
paste input "P.O. Box 99 Asheboro, NC 27204"
drag, startPoint x: 452, startPoint y: 139, endPoint x: 474, endPoint y: 137, distance: 22.1
click at [474, 137] on input "P.O. Box 99 Asheboro, NC 27204" at bounding box center [456, 139] width 123 height 11
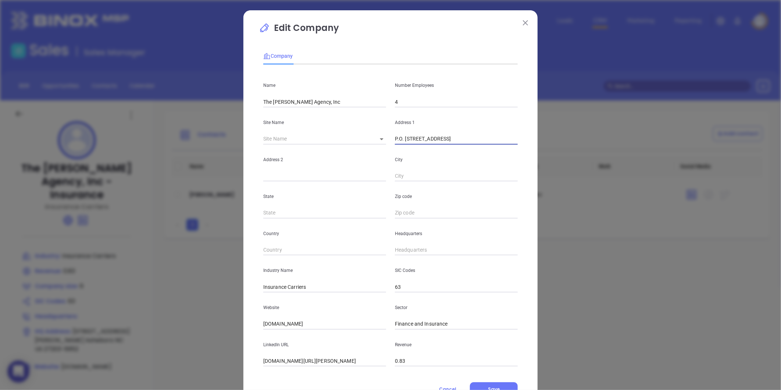
type input "P.O. Box 99 Asheboro, NC 27204"
click at [405, 210] on input "text" at bounding box center [456, 212] width 123 height 11
paste input "27204"
type input "27204"
click at [319, 212] on input "text" at bounding box center [324, 212] width 123 height 11
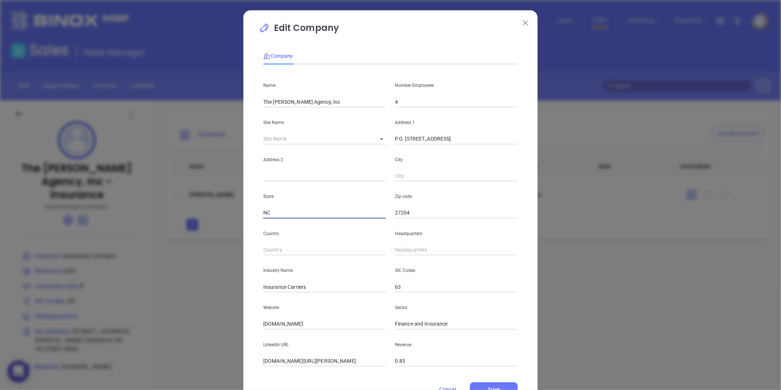
type input "NC"
drag, startPoint x: 420, startPoint y: 142, endPoint x: 441, endPoint y: 141, distance: 21.3
click at [441, 141] on input "P.O. Box 99 Asheboro, NC 27204" at bounding box center [456, 139] width 123 height 11
click at [401, 171] on input "text" at bounding box center [456, 176] width 123 height 11
paste input "Asheboro"
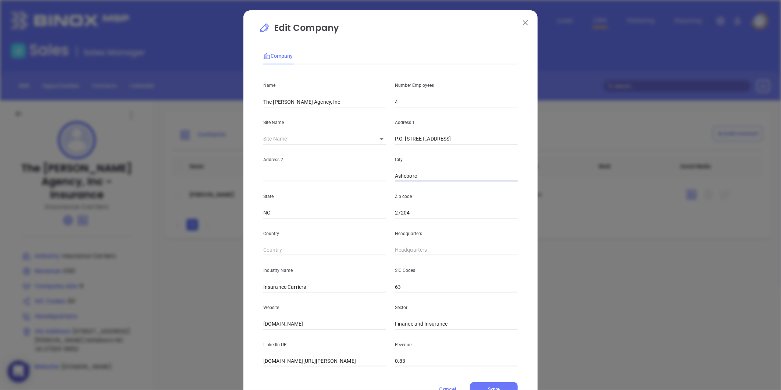
type input "Asheboro"
drag, startPoint x: 421, startPoint y: 141, endPoint x: 501, endPoint y: 146, distance: 79.6
click at [501, 146] on div "Name The Cranford Agency, Inc Number Employees 4 Site Name ​ Address 1 P.O. Box…" at bounding box center [390, 218] width 255 height 296
type input "P.O. Box 99"
type input "( ) -"
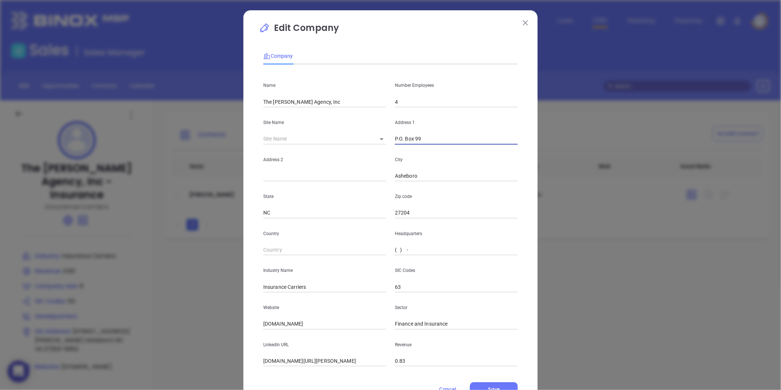
click at [399, 252] on input "( ) -" at bounding box center [456, 250] width 123 height 11
paste input "800) 788-8447"
type input "(800) 788-8447"
drag, startPoint x: 308, startPoint y: 288, endPoint x: 282, endPoint y: 295, distance: 26.7
click at [282, 295] on div "Name The Cranford Agency, Inc Number Employees 4 Site Name ​ Address 1 P.O. Box…" at bounding box center [390, 218] width 255 height 296
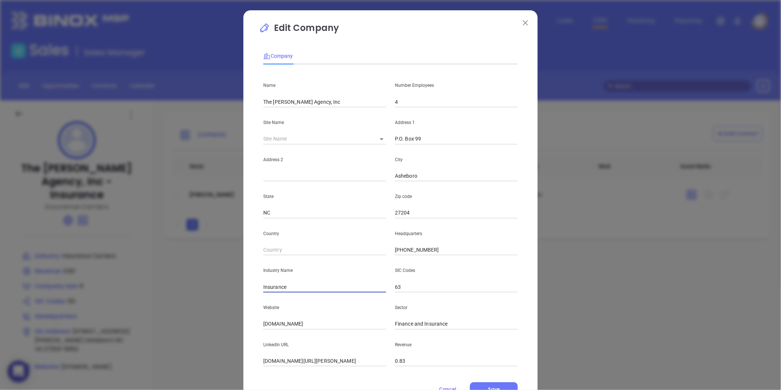
type input "Insurance"
drag, startPoint x: 322, startPoint y: 323, endPoint x: 230, endPoint y: 335, distance: 92.8
click at [230, 335] on div "Edit Company Company Name The Cranford Agency, Inc Number Employees 4 Site Name…" at bounding box center [390, 195] width 781 height 390
paste input "https://www.cranfordagency.com/"
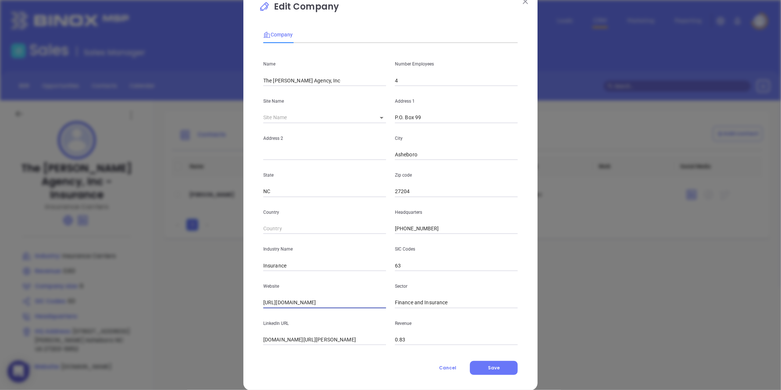
scroll to position [32, 0]
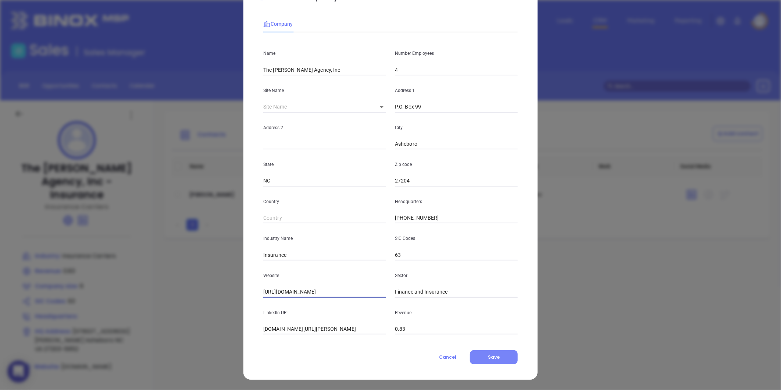
type input "https://www.cranfordagency.com/"
click at [506, 352] on button "Save" at bounding box center [494, 357] width 48 height 14
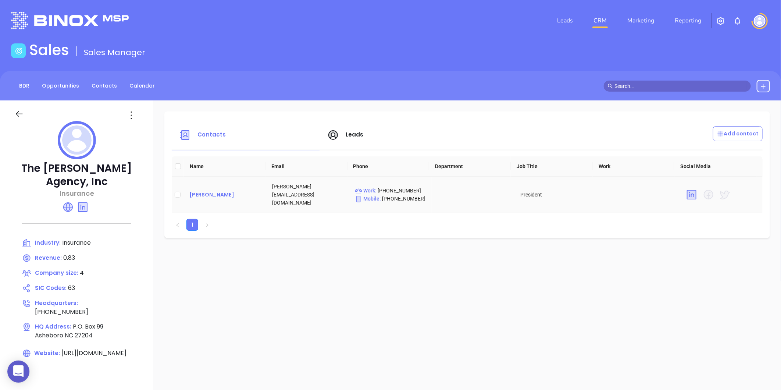
click at [200, 190] on div "Ann Cranford" at bounding box center [224, 194] width 71 height 9
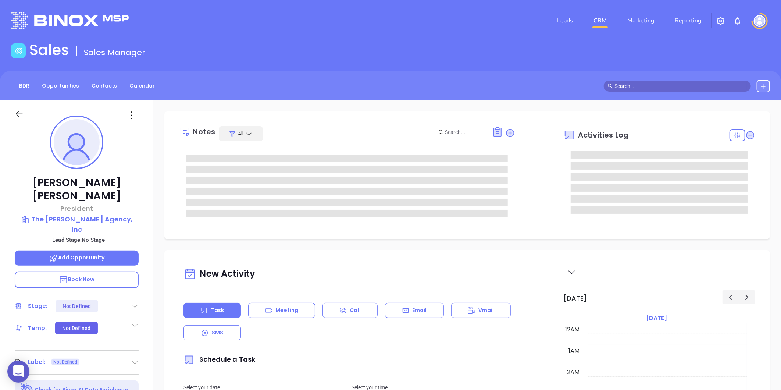
type input "[DATE]"
type input "[PERSON_NAME]"
click at [135, 359] on icon at bounding box center [134, 362] width 7 height 7
click at [96, 377] on div "Prospect" at bounding box center [102, 383] width 21 height 12
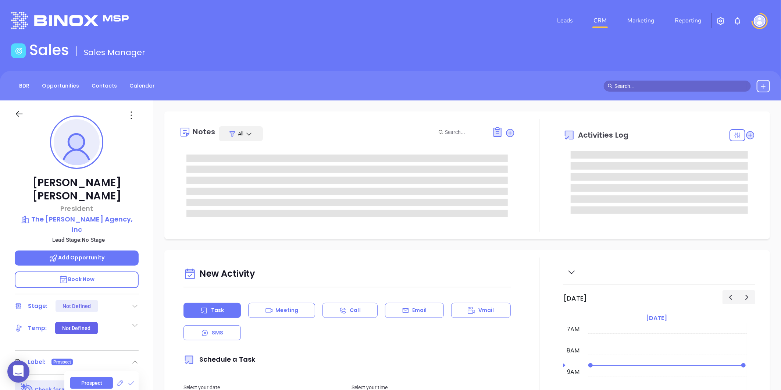
click at [128, 116] on icon at bounding box center [131, 115] width 12 height 12
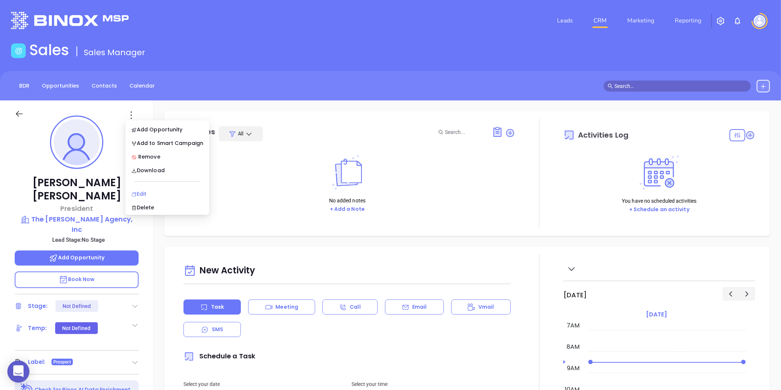
click at [146, 195] on div "Edit" at bounding box center [167, 194] width 72 height 8
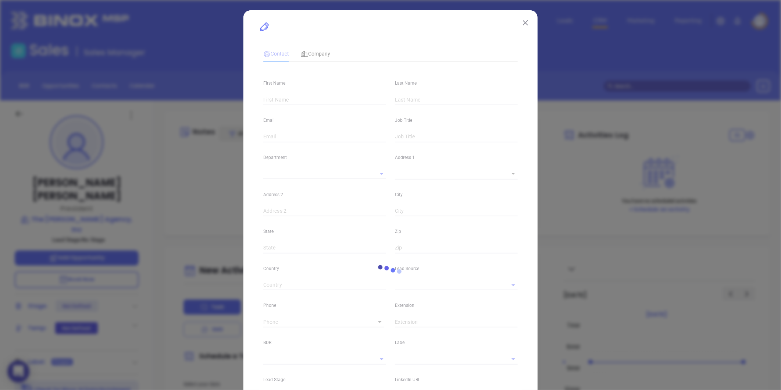
type input "Ann"
type input "Cranford"
type input "ann@cranfordagency.com"
type input "President"
type textarea "P.O. Box 99"
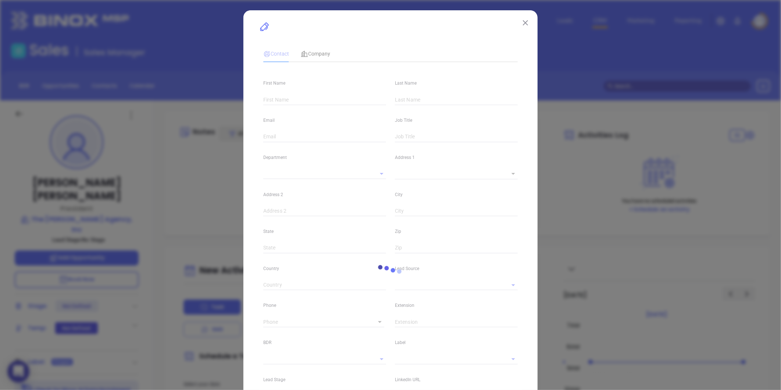
type input "1"
type input "Asheboro"
type input "NC"
type input "27204"
type input "linkedin.com/in/ann-cranford-030a603b"
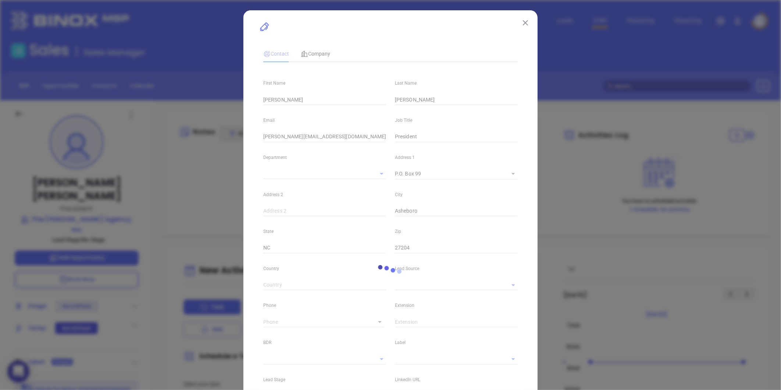
type input "Marketing"
type input "Website Reveal"
type input "undefined undefined"
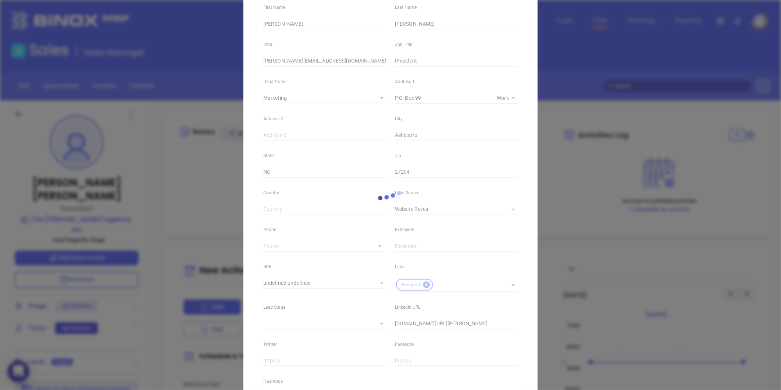
type input "(800) 788-8447"
type input "1"
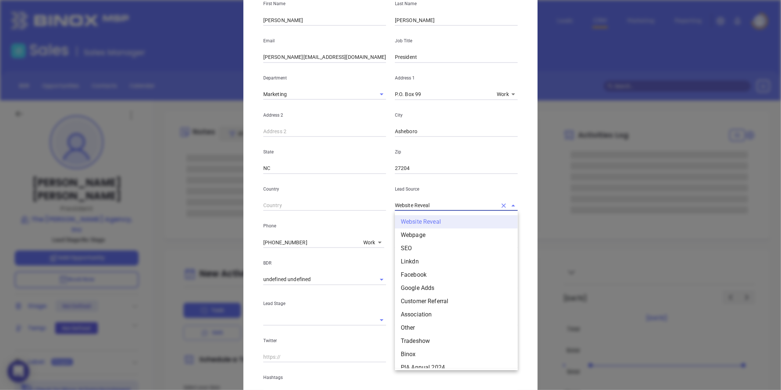
drag, startPoint x: 432, startPoint y: 208, endPoint x: 387, endPoint y: 208, distance: 45.2
click at [391, 208] on div "Lead Source Website Reveal Website Reveal Webpage SEO Linkdn Facebook Google Ad…" at bounding box center [457, 192] width 132 height 37
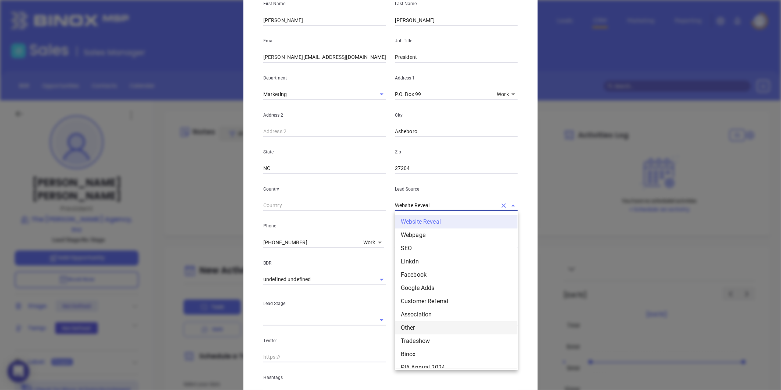
click at [409, 323] on li "Other" at bounding box center [456, 327] width 123 height 13
type input "Other"
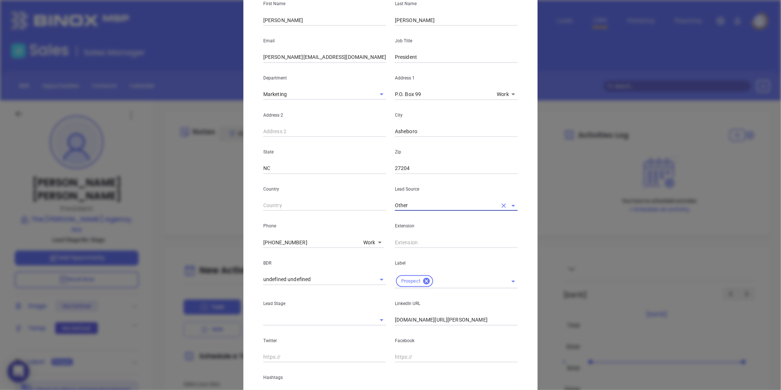
click at [395, 319] on input "linkedin.com/in/ann-cranford-030a603b" at bounding box center [456, 319] width 123 height 11
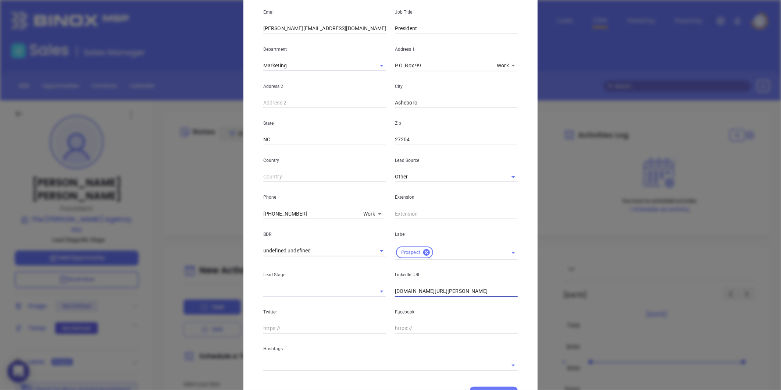
scroll to position [146, 0]
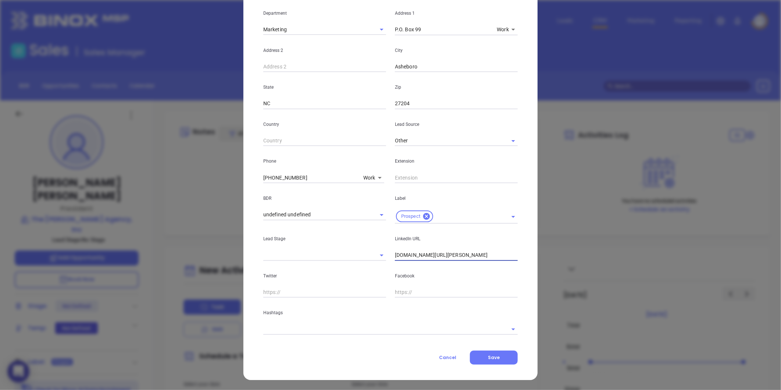
type input "www.linkedin.com/in/ann-cranford-030a603b"
click at [295, 330] on input "text" at bounding box center [380, 329] width 234 height 11
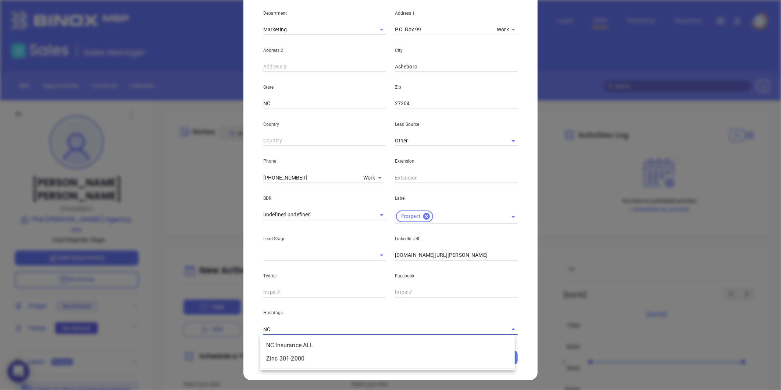
type input "NC i"
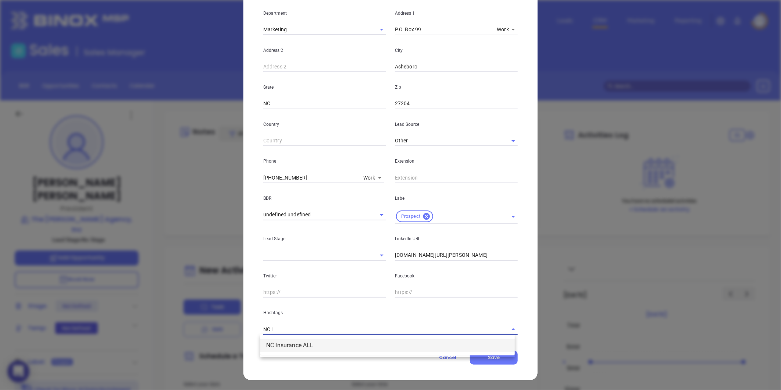
click at [296, 344] on li "NC Insurance ALL" at bounding box center [387, 345] width 255 height 13
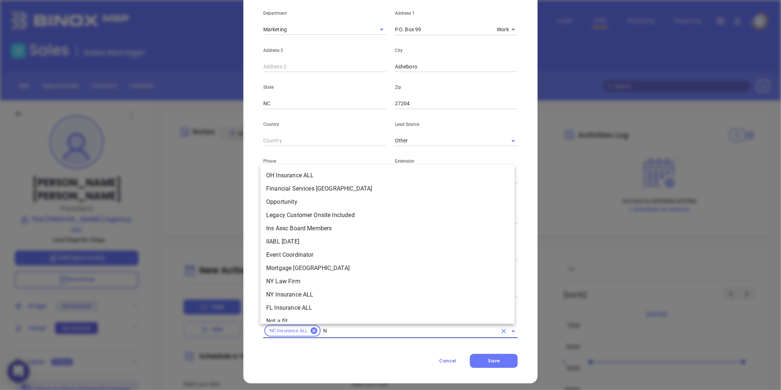
type input "NC"
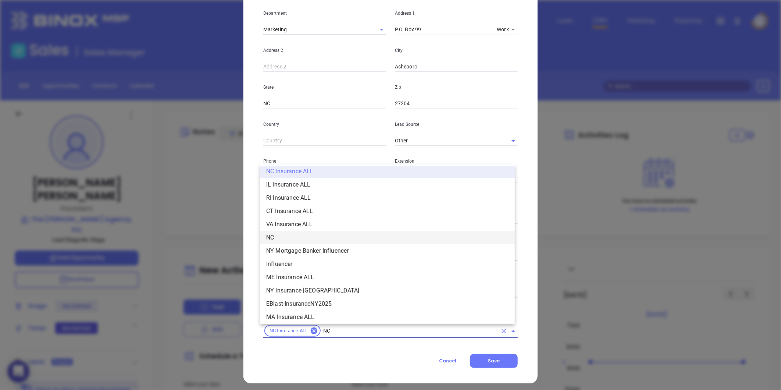
click at [285, 237] on li "NC" at bounding box center [387, 237] width 255 height 13
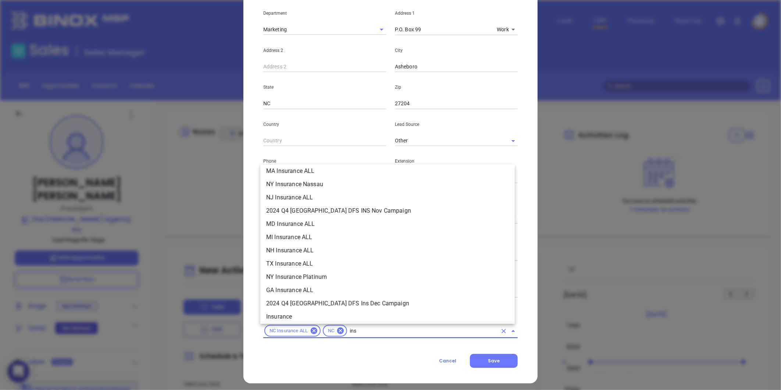
scroll to position [83, 0]
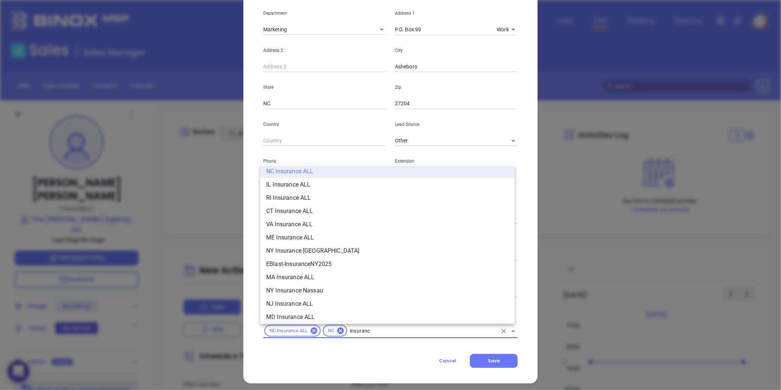
type input "insurance"
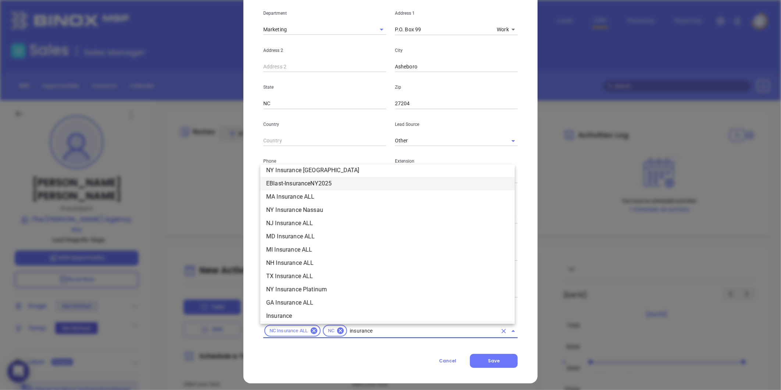
scroll to position [166, 0]
click at [273, 309] on li "Insurance" at bounding box center [387, 314] width 255 height 13
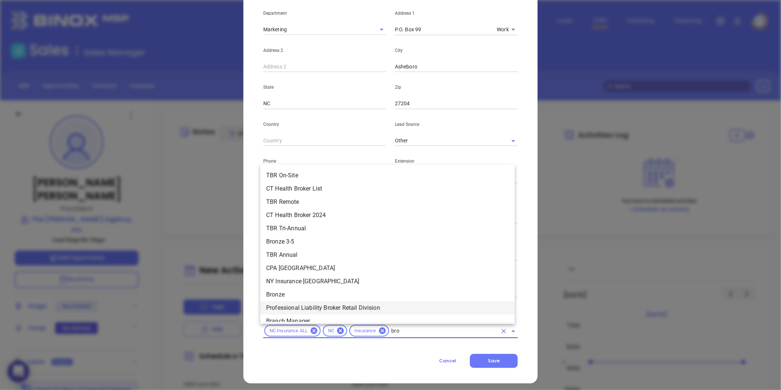
type input "bron"
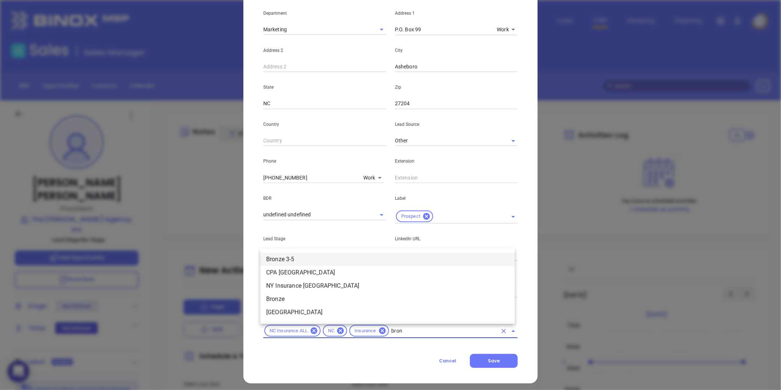
click at [296, 250] on ul "Bronze 3-5 CPA NY Bronx NY Insurance Bronx Bronze Bronx County" at bounding box center [387, 286] width 255 height 72
click at [297, 257] on li "Bronze 3-5" at bounding box center [387, 259] width 255 height 13
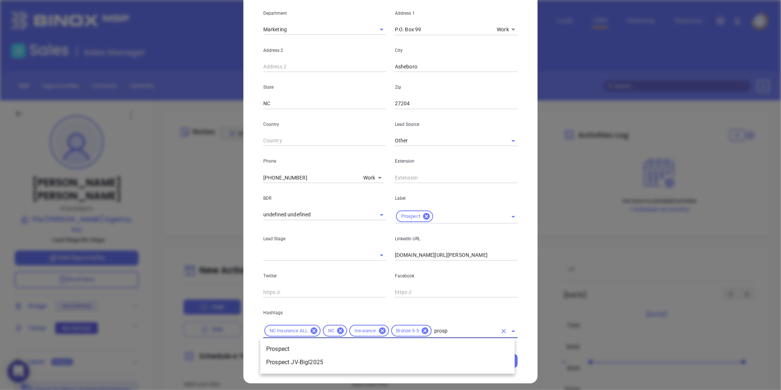
type input "prospe"
click at [288, 345] on li "Prospect" at bounding box center [387, 348] width 255 height 13
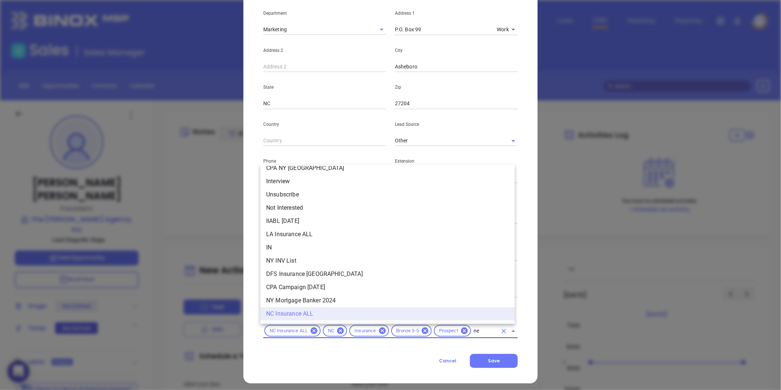
scroll to position [0, 0]
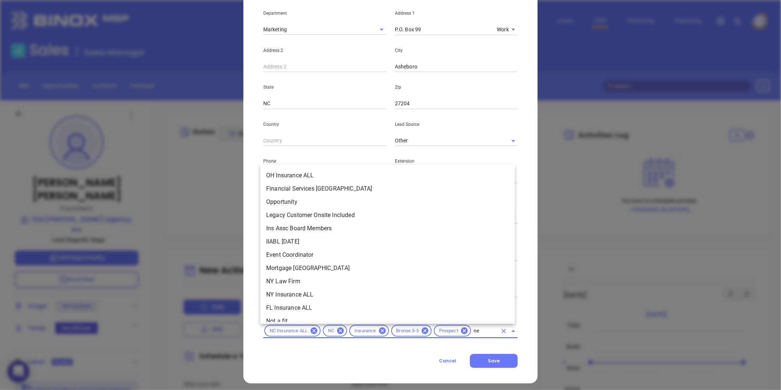
type input "new"
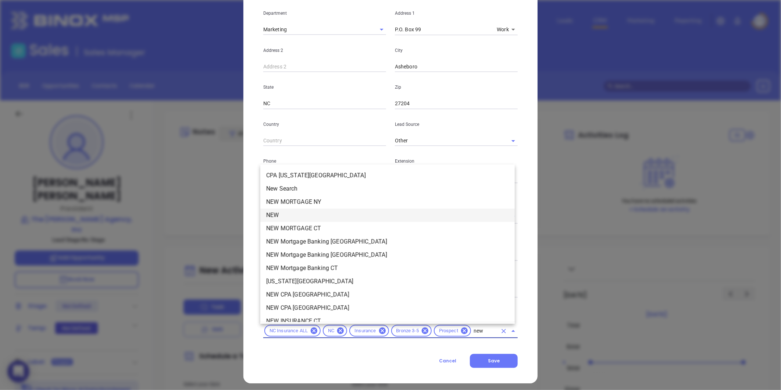
click at [274, 214] on li "NEW" at bounding box center [387, 215] width 255 height 13
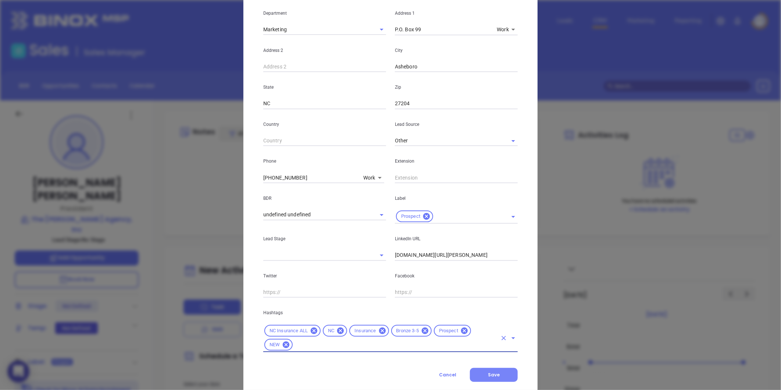
click at [481, 369] on button "Save" at bounding box center [494, 375] width 48 height 14
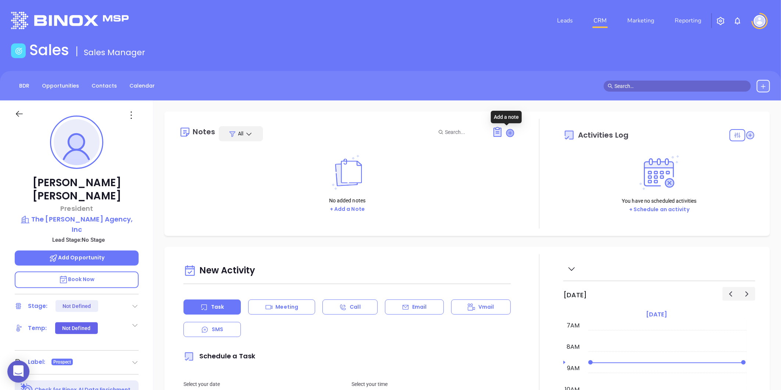
click at [507, 133] on icon at bounding box center [510, 132] width 7 height 7
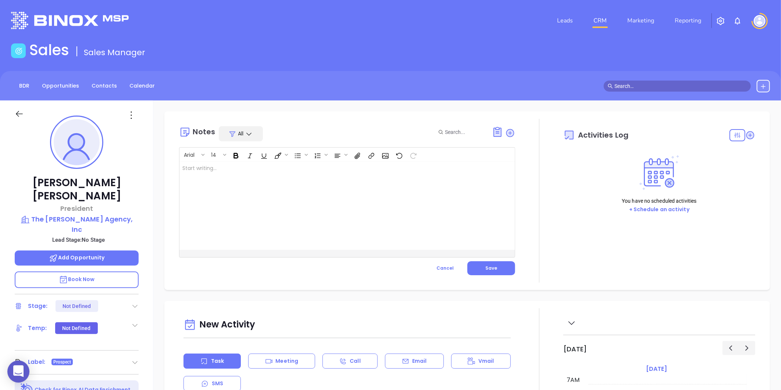
click at [299, 174] on div at bounding box center [336, 205] width 312 height 88
click at [182, 180] on div "Location: 1157 S. Cox St. Asheboro, NC 27203 ﻿" at bounding box center [336, 205] width 312 height 88
click at [180, 174] on div "Location: 1157 S. Cox St. Asheboro, NC 27203 ﻿" at bounding box center [336, 205] width 312 height 88
click at [476, 271] on button "Save" at bounding box center [492, 268] width 48 height 14
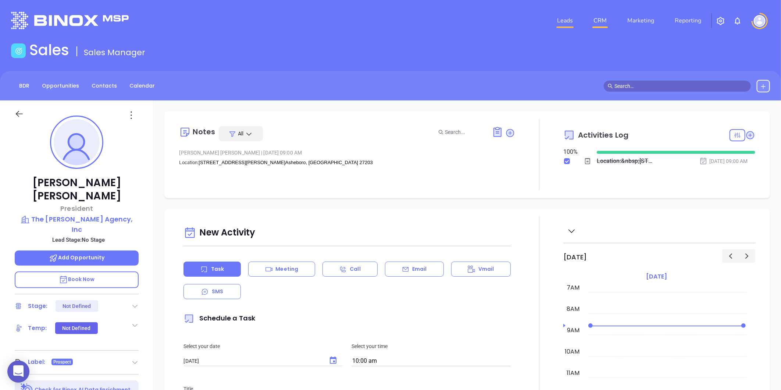
click at [560, 24] on link "Leads" at bounding box center [565, 20] width 22 height 15
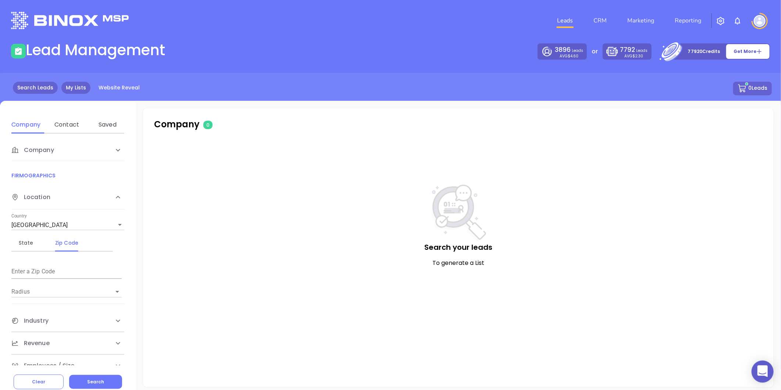
click at [76, 86] on link "My Lists" at bounding box center [75, 88] width 29 height 12
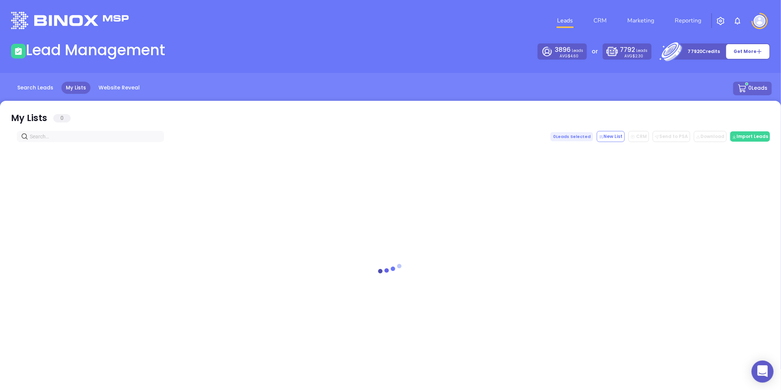
click at [83, 130] on div "My Lists 0 0 Leads Selected New List CRM Send to PSA Download Download2 Import …" at bounding box center [390, 248] width 781 height 294
click at [76, 135] on input "text" at bounding box center [92, 136] width 124 height 8
paste input "susantysorinsurance.com"
type input "susantysorinsurance.com"
click at [583, 21] on li "Leads" at bounding box center [565, 20] width 36 height 15
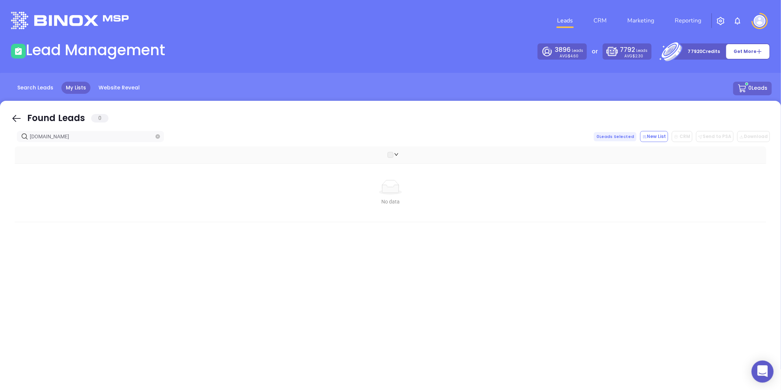
click at [576, 21] on link "Leads" at bounding box center [565, 20] width 22 height 15
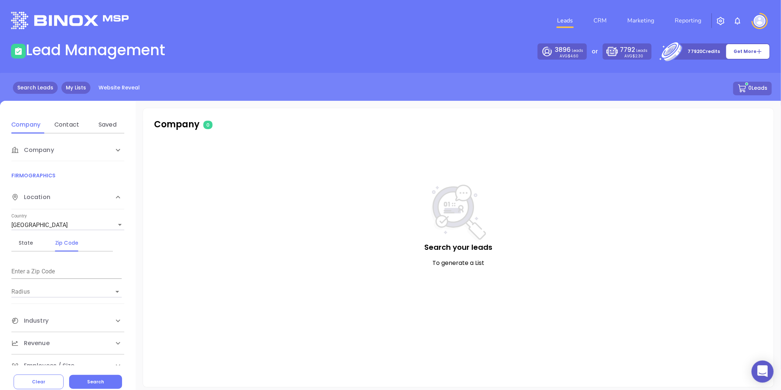
click at [65, 87] on link "My Lists" at bounding box center [75, 88] width 29 height 12
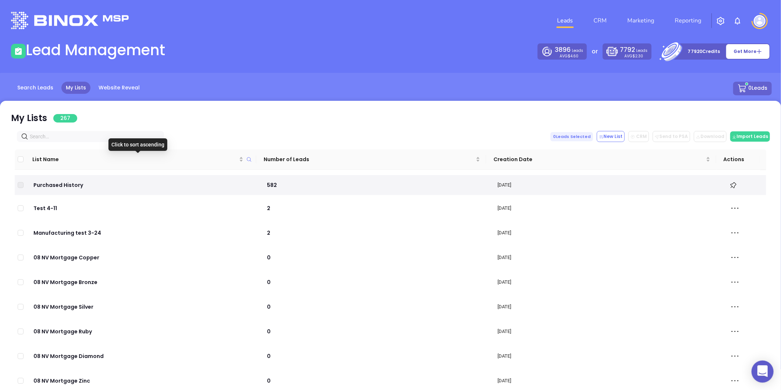
drag, startPoint x: 240, startPoint y: 155, endPoint x: 216, endPoint y: 181, distance: 35.6
click at [240, 155] on div "List Name" at bounding box center [137, 159] width 211 height 8
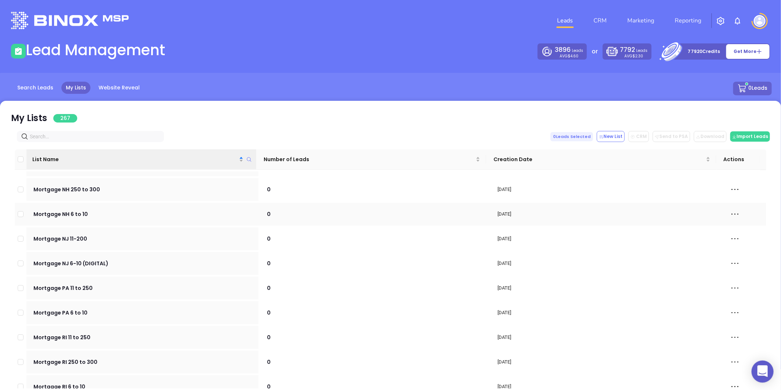
scroll to position [5231, 0]
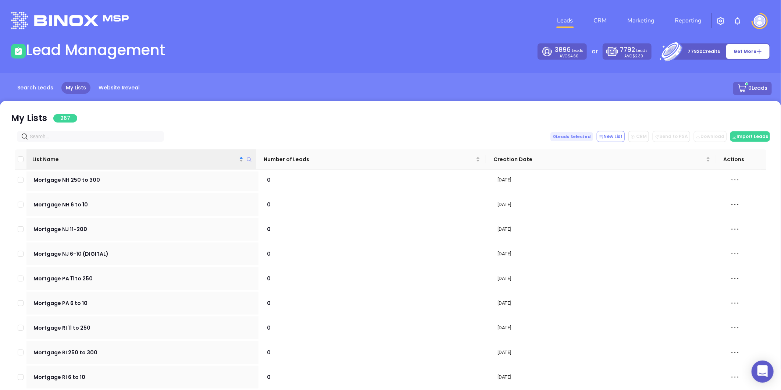
click at [124, 142] on div "List Name Number of Leads Creation Date Actions MORTGAGE BANKING NY - New Binox…" at bounding box center [390, 265] width 759 height 246
click at [117, 136] on input "text" at bounding box center [92, 136] width 124 height 8
paste input "/proinsurancenc.com"
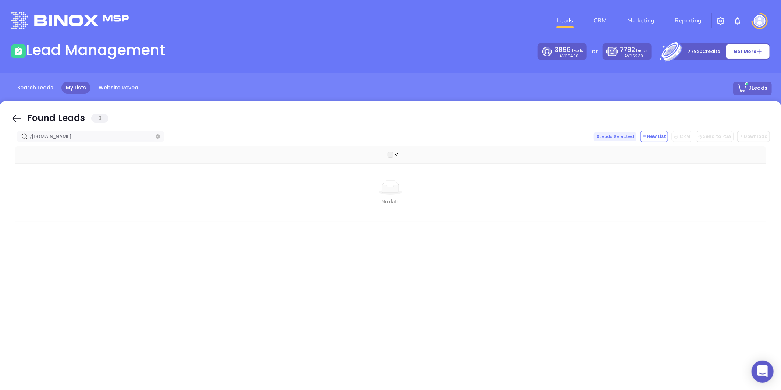
click at [33, 139] on input "/proinsurancenc.com" at bounding box center [92, 136] width 124 height 8
type input "proinsurancenc.com"
drag, startPoint x: 88, startPoint y: 132, endPoint x: 18, endPoint y: 143, distance: 70.0
click at [18, 143] on div "Found Leads 0 proinsurancenc.com 0 Leads Selected New List CRM Send to PSA Down…" at bounding box center [390, 248] width 781 height 294
click at [157, 138] on icon "close-circle" at bounding box center [158, 136] width 4 height 4
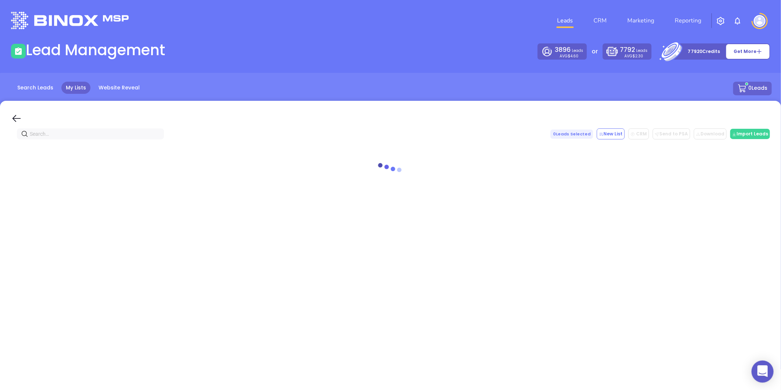
paste input "giswnc.net"
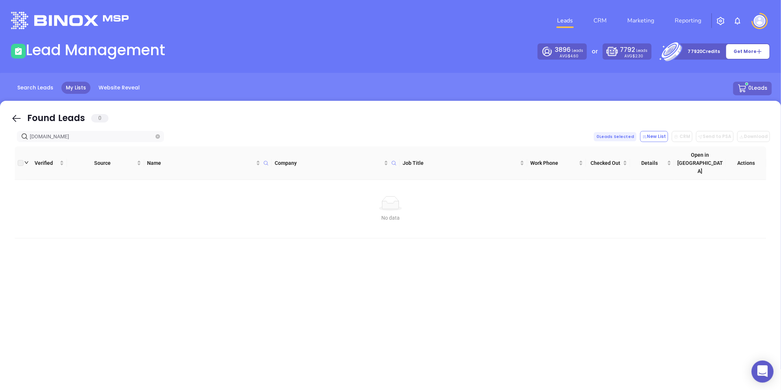
type input "giswnc.net"
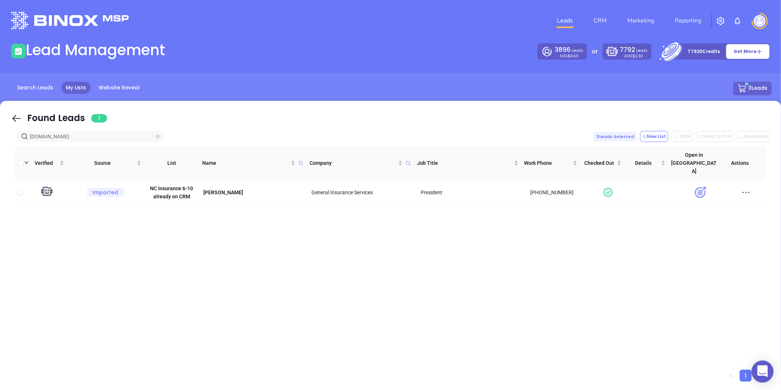
click at [156, 136] on icon "close-circle" at bounding box center [158, 136] width 4 height 4
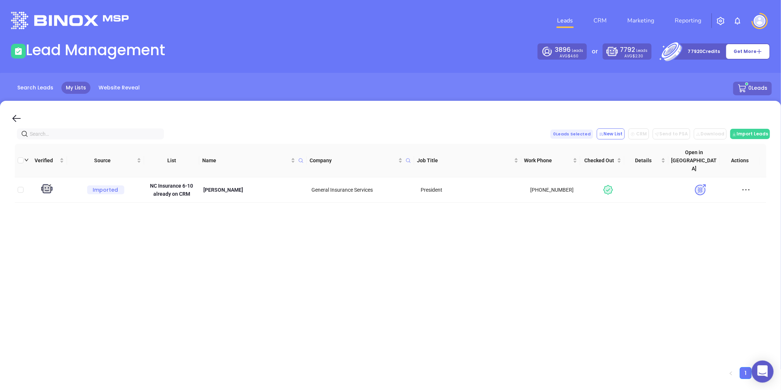
paste input "bbimi.com"
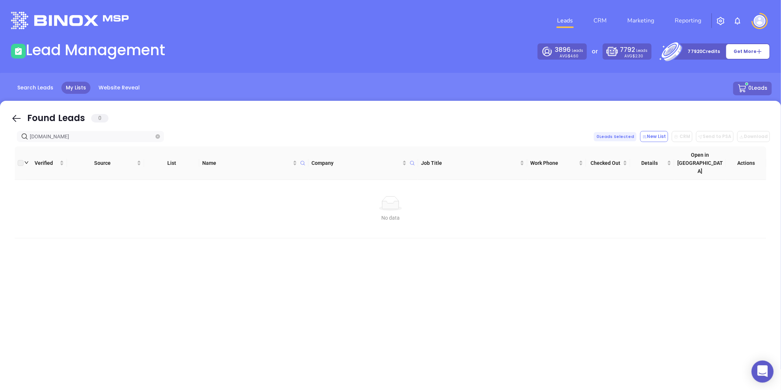
type input "bbimi.com"
click at [160, 134] on icon "close-circle" at bounding box center [158, 136] width 4 height 4
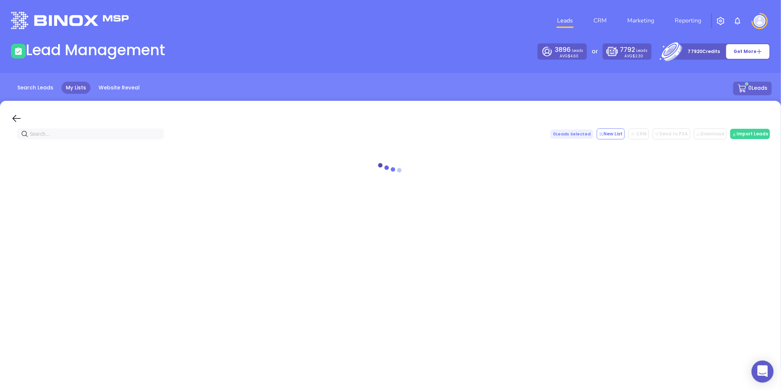
paste input "[DOMAIN_NAME]"
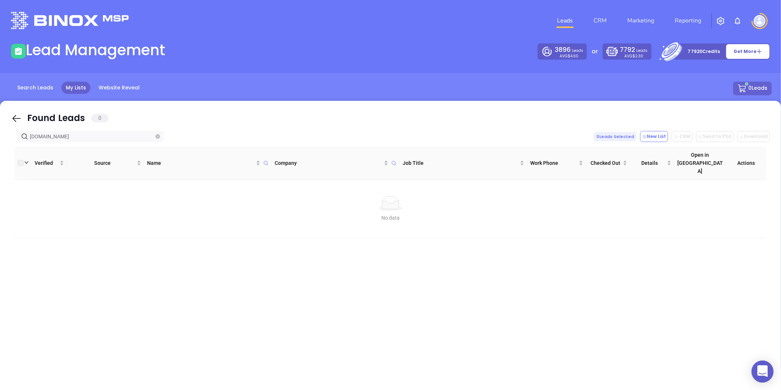
type input "[DOMAIN_NAME]"
click at [159, 136] on icon "close-circle" at bounding box center [158, 136] width 4 height 4
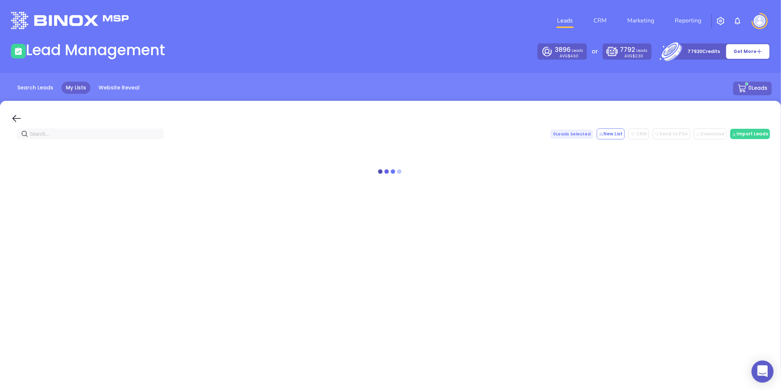
paste input "The [PERSON_NAME] Agency"
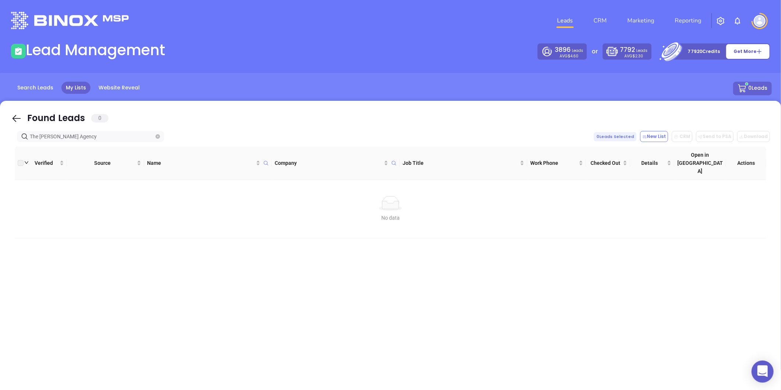
type input "The [PERSON_NAME] Agency"
click at [156, 133] on span at bounding box center [158, 136] width 4 height 8
click at [156, 135] on icon "close-circle" at bounding box center [158, 136] width 4 height 4
paste input "Western Heritage Insurance Agency"
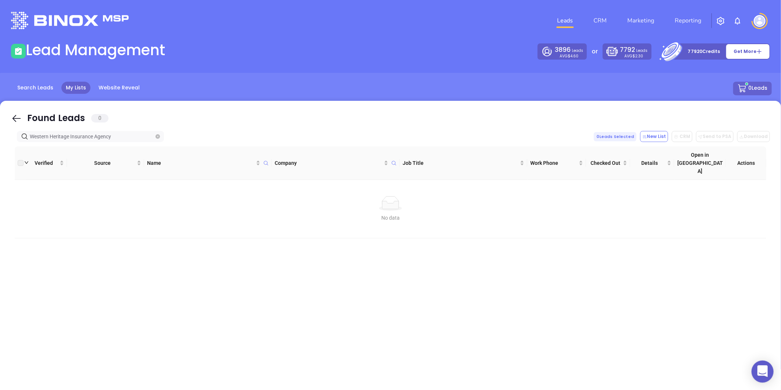
type input "Western Heritage Insurance Agency"
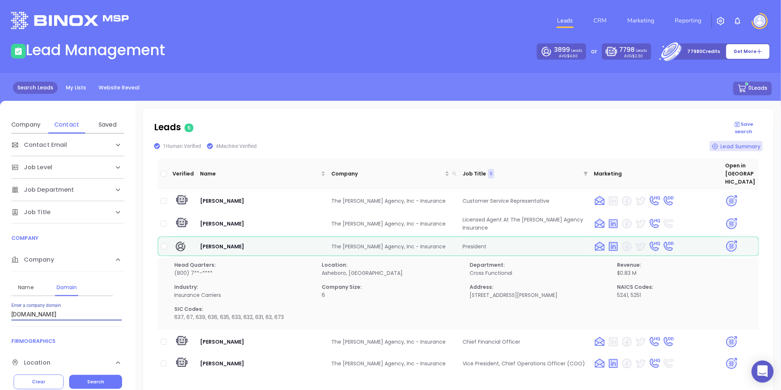
drag, startPoint x: 69, startPoint y: 341, endPoint x: -4, endPoint y: 363, distance: 75.9
click at [0, 363] on html "0 Leads CRM Marketing Reporting Financial Leads Leads Lead Management 3899 Lead…" at bounding box center [390, 195] width 781 height 390
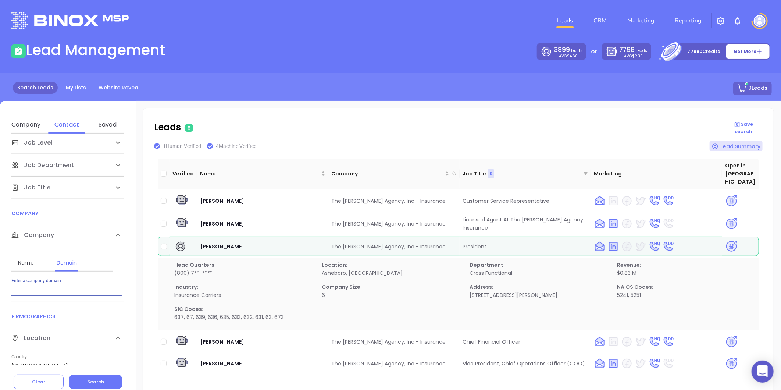
paste input "[DOMAIN_NAME]"
type input "[DOMAIN_NAME]"
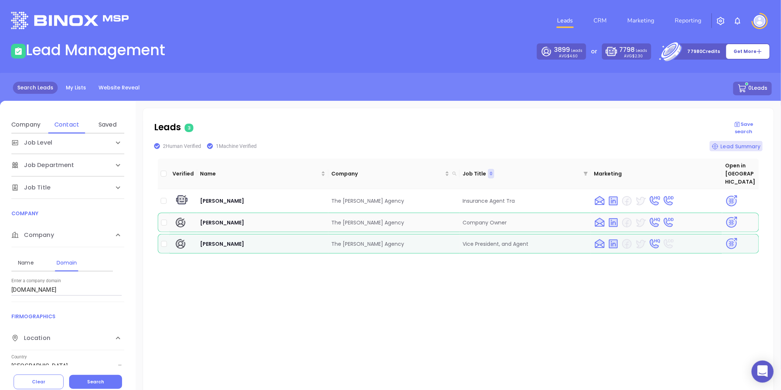
click at [726, 216] on img at bounding box center [731, 222] width 13 height 13
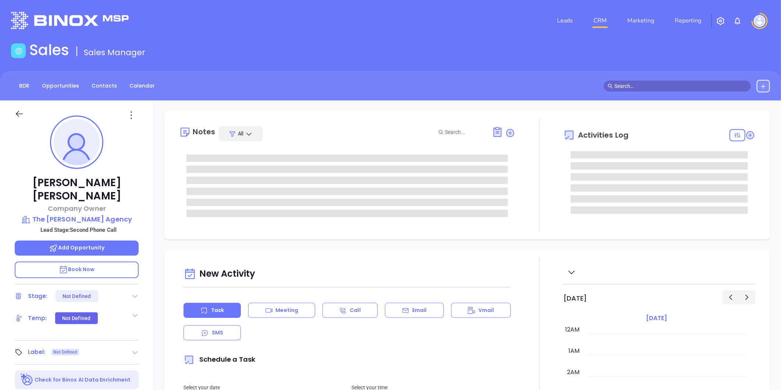
type input "[DATE]"
type input "[PERSON_NAME]"
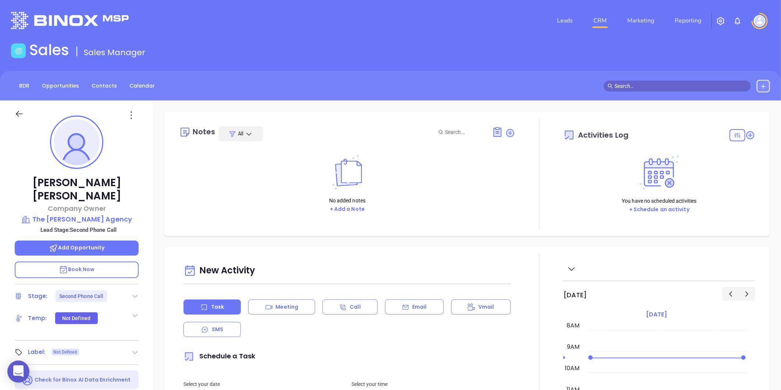
click at [138, 292] on icon at bounding box center [134, 295] width 7 height 7
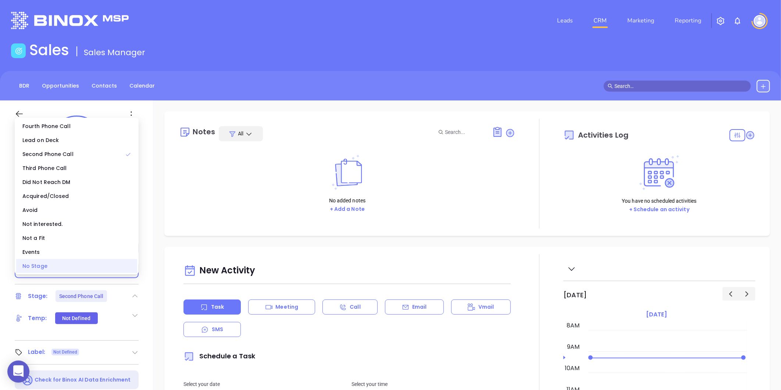
click at [50, 266] on div "No Stage" at bounding box center [76, 266] width 121 height 14
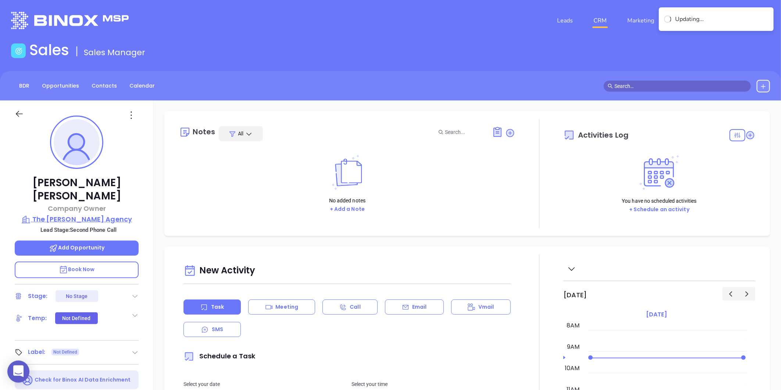
click at [80, 214] on p "The [PERSON_NAME] Agency" at bounding box center [77, 219] width 124 height 10
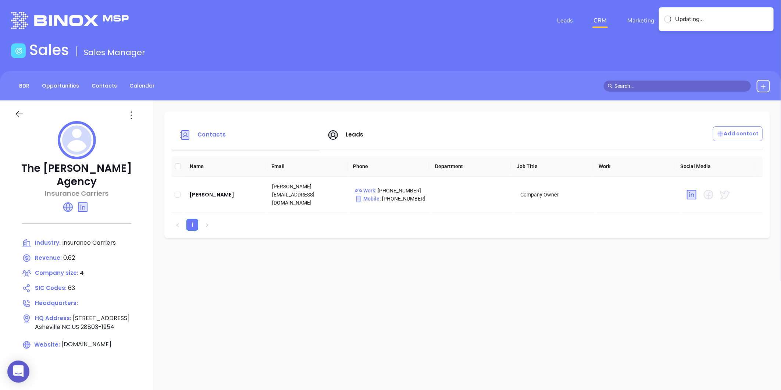
click at [127, 119] on icon at bounding box center [131, 115] width 12 height 12
click at [136, 128] on icon at bounding box center [134, 130] width 4 height 4
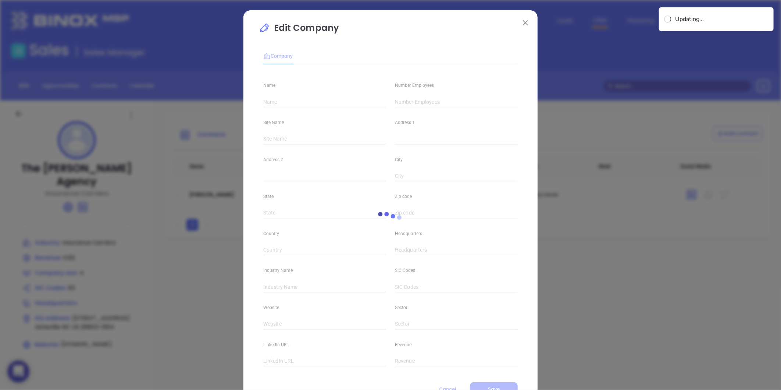
type input "The [PERSON_NAME] Agency"
type input "4"
type input "Insurance Carriers"
type input "63"
type input "[DOMAIN_NAME]"
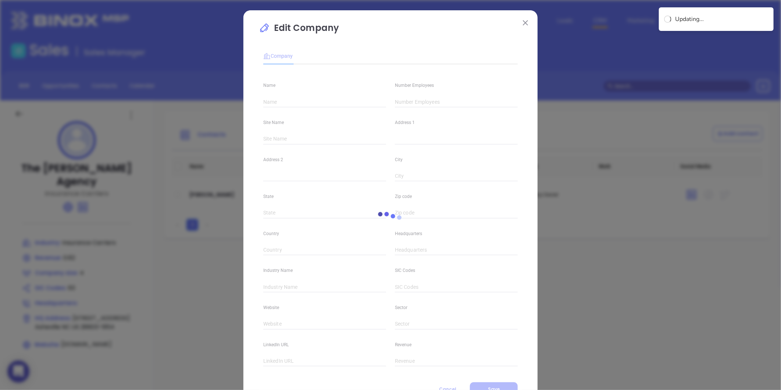
type input "Finance and Insurance"
type input "[DOMAIN_NAME][URL][PERSON_NAME]"
type input "0.62"
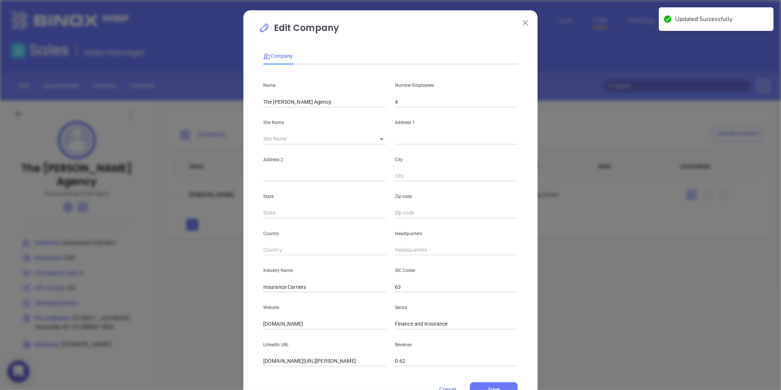
click at [398, 104] on input "4" at bounding box center [456, 101] width 123 height 11
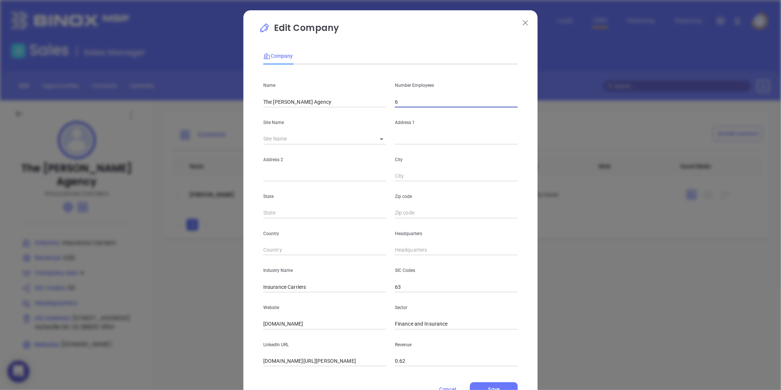
type input "6"
click at [380, 141] on body "0 Leads CRM Marketing Reporting Financial Leads Leads Sales Sales Manager BDR O…" at bounding box center [390, 195] width 781 height 390
click at [384, 143] on li "Asheville" at bounding box center [386, 139] width 35 height 13
type input "Asheville"
type input "[STREET_ADDRESS]"
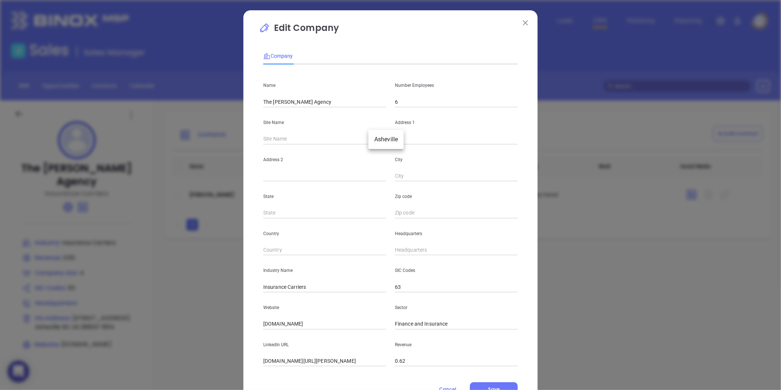
type input "Asheville"
type input "NC"
type input "28803-1954"
type input "US"
type input "124754"
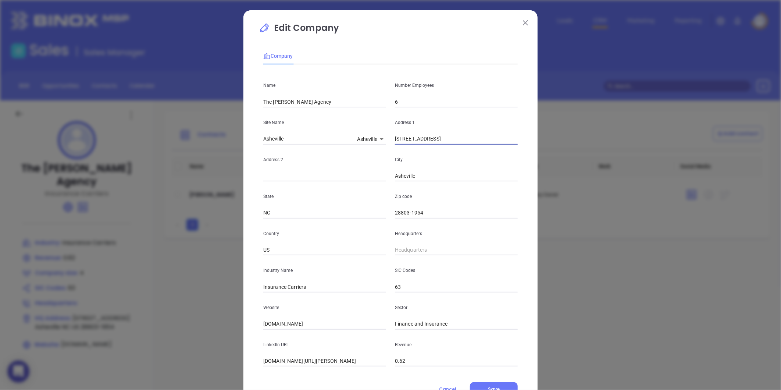
drag, startPoint x: 464, startPoint y: 136, endPoint x: 406, endPoint y: 152, distance: 59.9
click at [407, 152] on div "Name The [PERSON_NAME] Agency Number Employees 6 Site Name [GEOGRAPHIC_DATA] 12…" at bounding box center [390, 218] width 255 height 296
type input "1"
paste input "[STREET_ADDRESS]"
type input "[STREET_ADDRESS]"
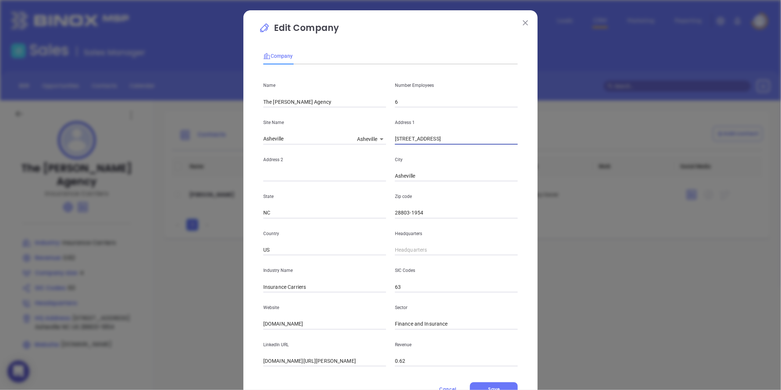
click at [419, 218] on input "28803-1954" at bounding box center [456, 212] width 123 height 11
type input "28803"
drag, startPoint x: 459, startPoint y: 141, endPoint x: 506, endPoint y: 140, distance: 46.7
click at [506, 140] on input "[STREET_ADDRESS]" at bounding box center [456, 139] width 123 height 11
type input "[STREET_ADDRESS]"
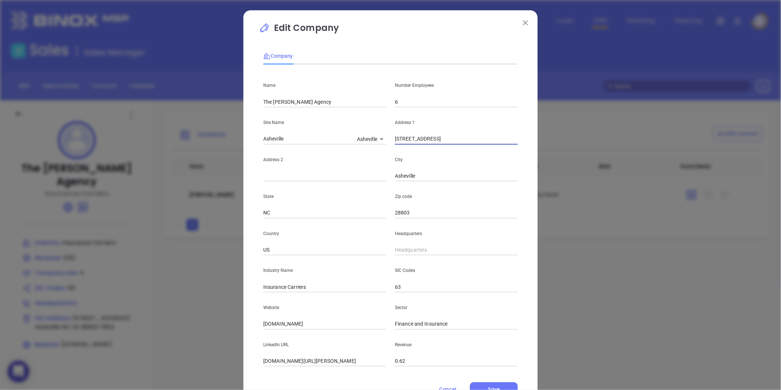
type input "( ) -"
click at [417, 251] on input "( ) -" at bounding box center [456, 250] width 123 height 11
paste input "828) 274-6036"
type input "[PHONE_NUMBER]"
drag, startPoint x: 321, startPoint y: 288, endPoint x: 282, endPoint y: 299, distance: 40.3
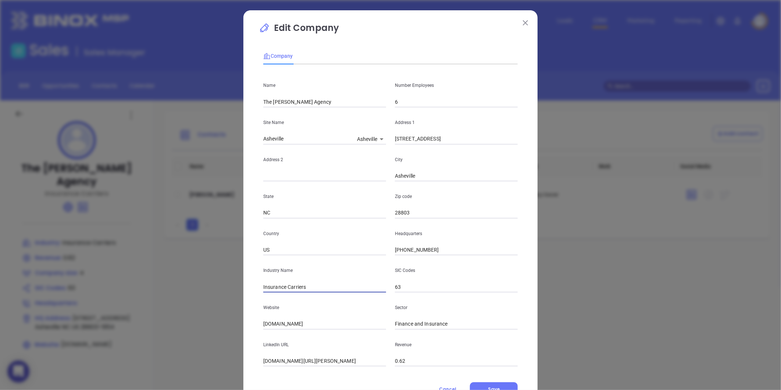
click at [282, 299] on div "Name The [PERSON_NAME] Agency Number Employees 6 Site Name [GEOGRAPHIC_DATA] 12…" at bounding box center [390, 218] width 255 height 296
type input "Insurance"
drag, startPoint x: 310, startPoint y: 324, endPoint x: 210, endPoint y: 320, distance: 100.9
click at [210, 320] on div "Edit Company Company Name The [PERSON_NAME] Agency Number Employees 6 Site Name…" at bounding box center [390, 195] width 781 height 390
paste input "[URL][DOMAIN_NAME]"
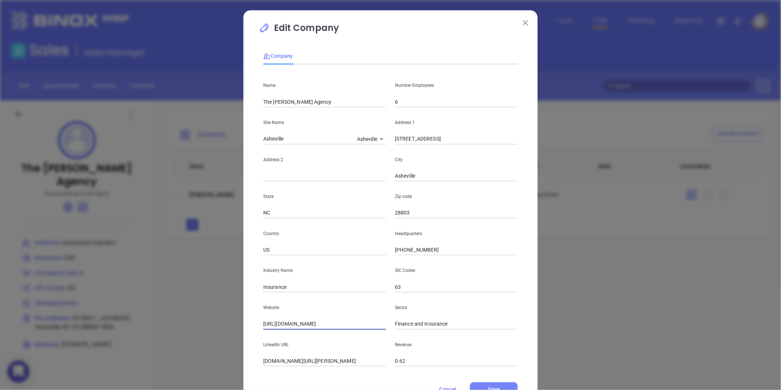
type input "[URL][DOMAIN_NAME]"
click at [485, 387] on button "Save" at bounding box center [494, 389] width 48 height 14
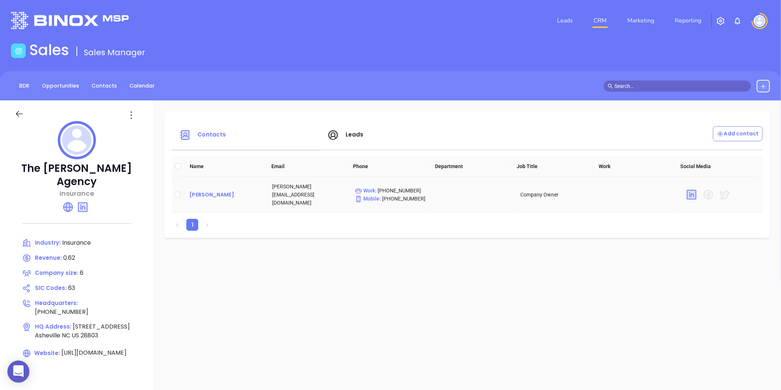
click at [198, 192] on div "[PERSON_NAME]" at bounding box center [224, 194] width 71 height 9
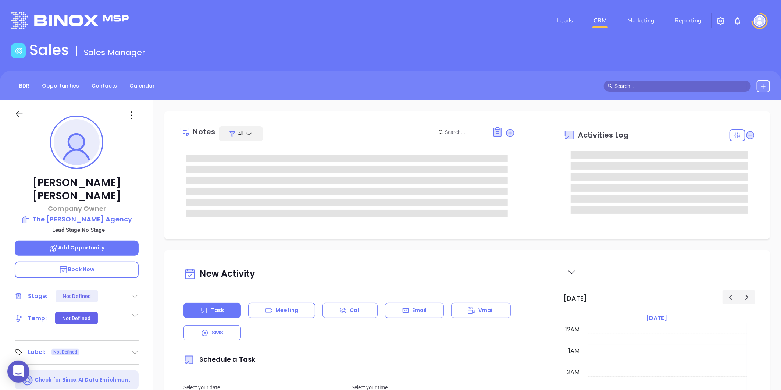
type input "[DATE]"
type input "[PERSON_NAME]"
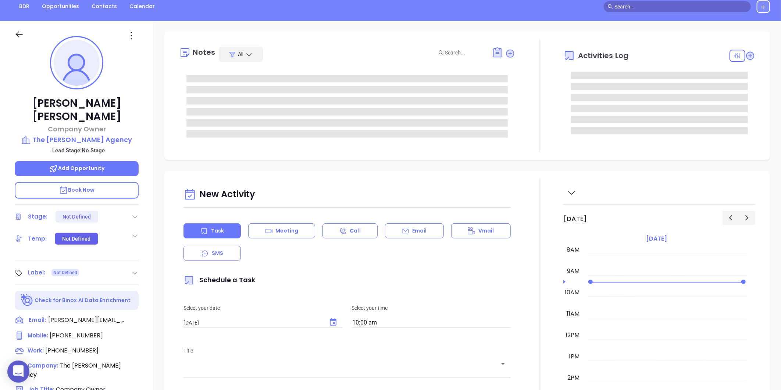
scroll to position [82, 0]
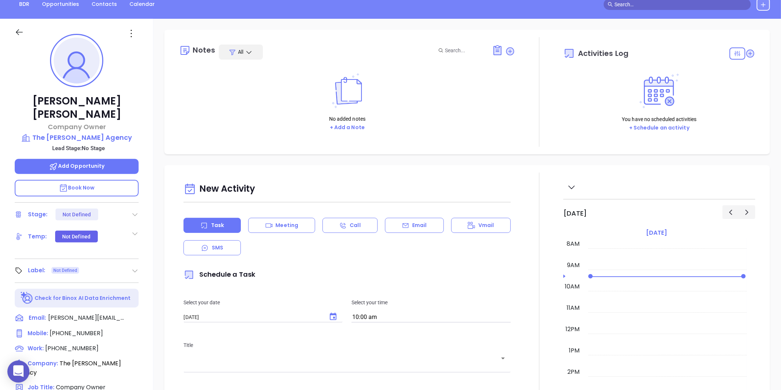
click at [136, 265] on div "Label: Not Defined" at bounding box center [77, 271] width 124 height 12
click at [133, 267] on icon at bounding box center [134, 270] width 7 height 7
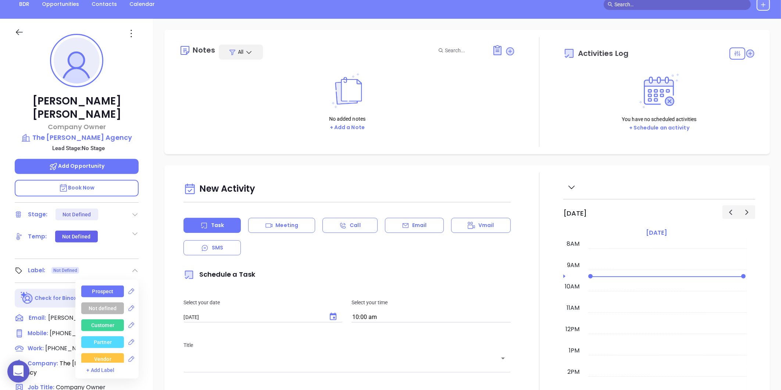
click at [114, 285] on div "Prospect" at bounding box center [102, 291] width 43 height 12
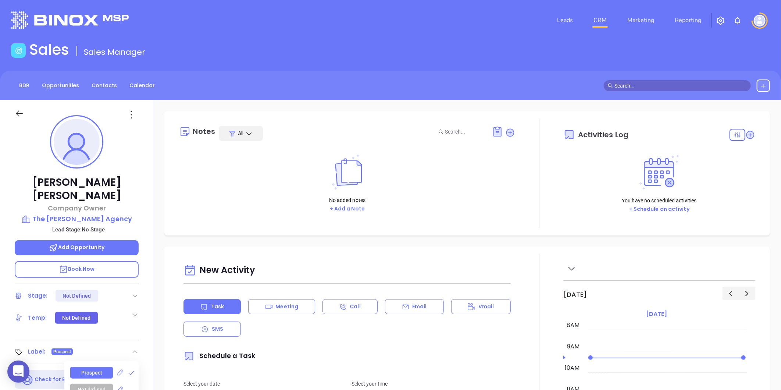
scroll to position [0, 0]
click at [124, 123] on div at bounding box center [76, 113] width 133 height 26
click at [129, 116] on icon at bounding box center [131, 115] width 12 height 12
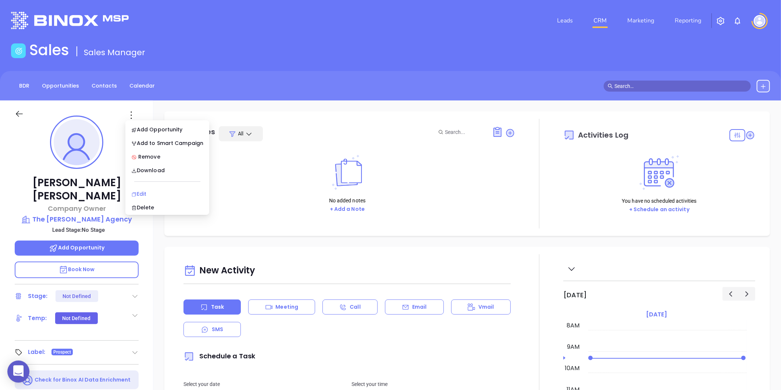
click at [143, 190] on div "Edit" at bounding box center [167, 194] width 72 height 8
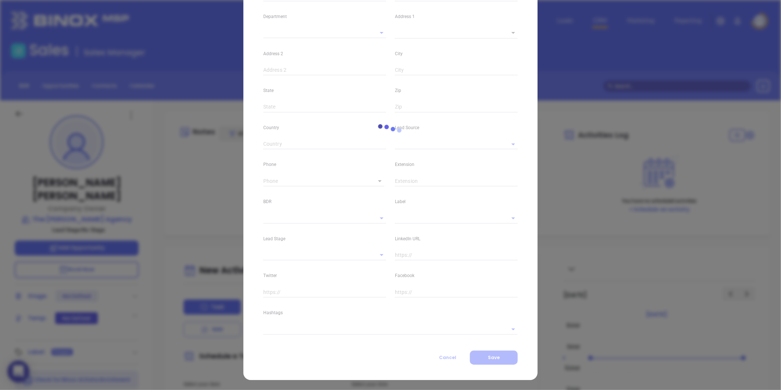
type input "[PERSON_NAME]"
type input "[PERSON_NAME][EMAIL_ADDRESS][DOMAIN_NAME]"
type input "Company Owner"
type input "1"
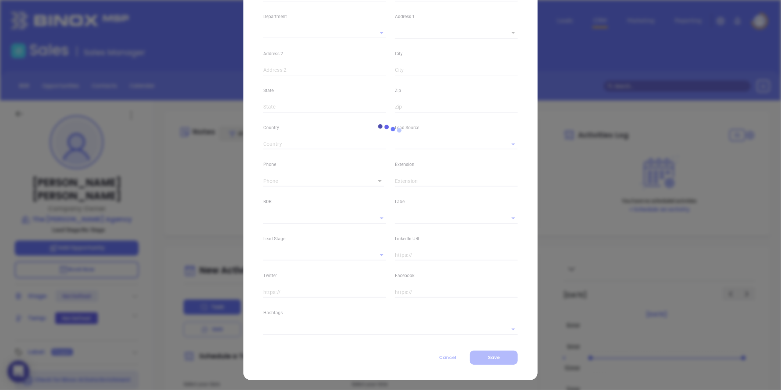
type input "[DOMAIN_NAME][URL][PERSON_NAME]"
type input "Marketing"
type input "Website Reveal"
type input "undefined undefined"
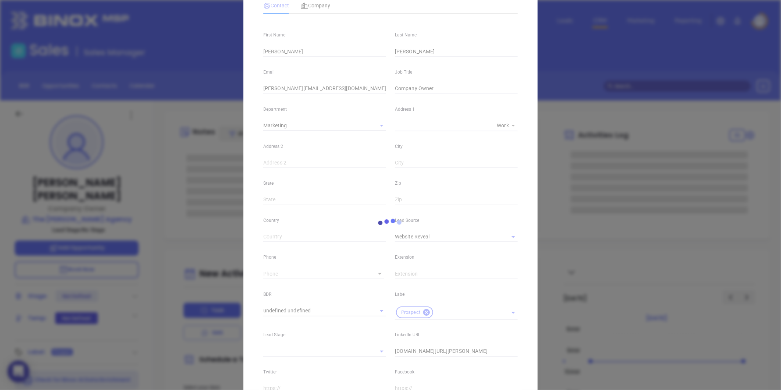
type input "[PHONE_NUMBER]"
type input "1"
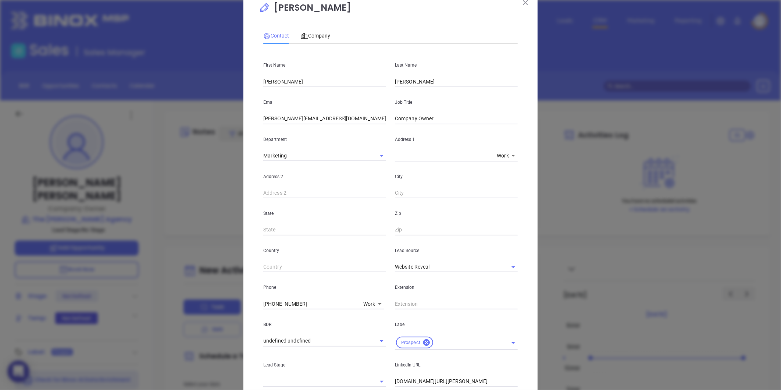
drag, startPoint x: 441, startPoint y: 264, endPoint x: 365, endPoint y: 277, distance: 77.2
click at [365, 277] on div "First Name [PERSON_NAME] Last Name [PERSON_NAME] Email [PERSON_NAME][EMAIL_ADDR…" at bounding box center [390, 255] width 255 height 411
click at [420, 277] on li "Other" at bounding box center [456, 283] width 123 height 13
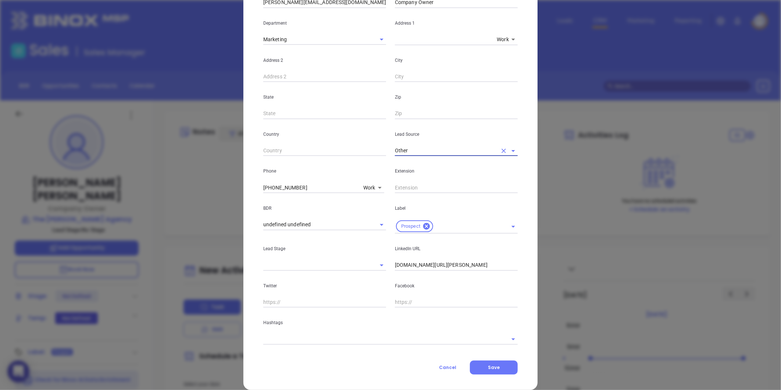
scroll to position [143, 0]
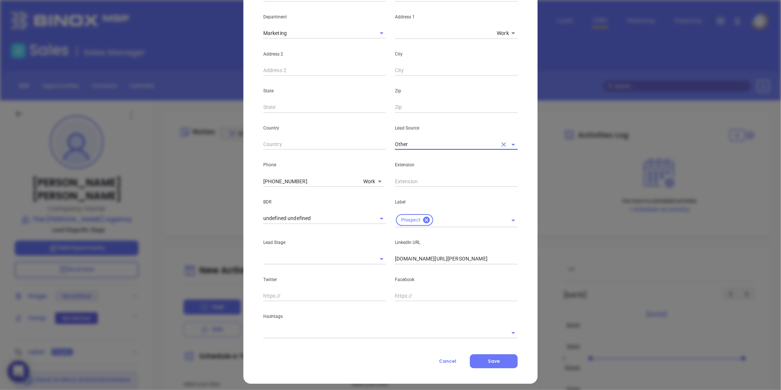
type input "Other"
click at [391, 260] on div "LinkedIn URL [DOMAIN_NAME][URL][PERSON_NAME]" at bounding box center [457, 245] width 132 height 37
type input "[DOMAIN_NAME][URL][PERSON_NAME]"
click at [306, 320] on p "Hashtags" at bounding box center [390, 316] width 255 height 8
click at [302, 325] on div "Hashtags" at bounding box center [390, 319] width 263 height 37
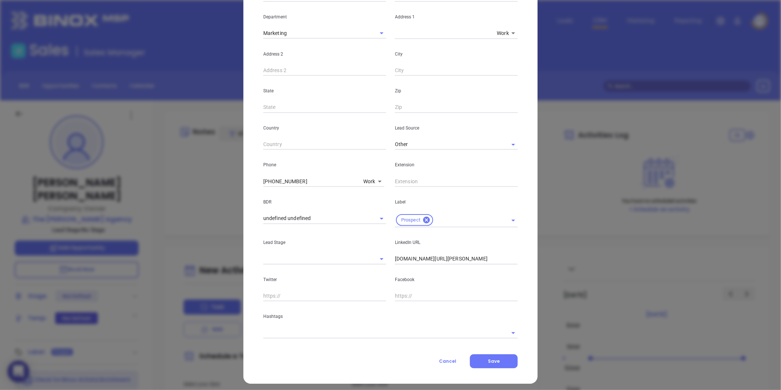
click at [319, 332] on input "text" at bounding box center [380, 332] width 234 height 11
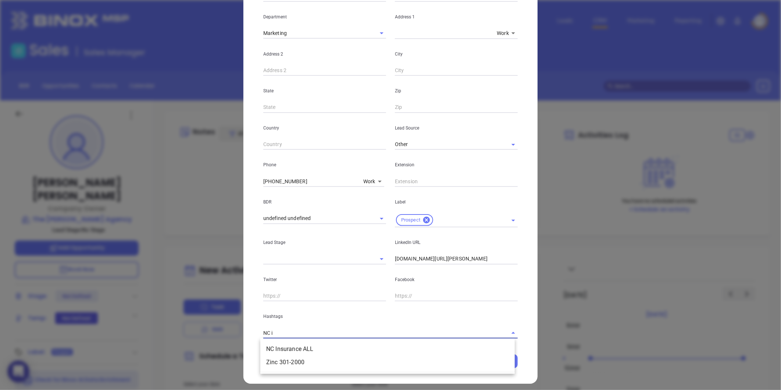
type input "NC in"
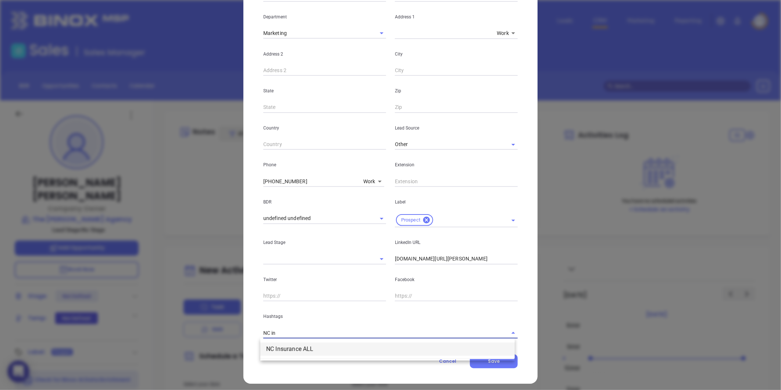
click at [315, 344] on li "NC Insurance ALL" at bounding box center [387, 348] width 255 height 13
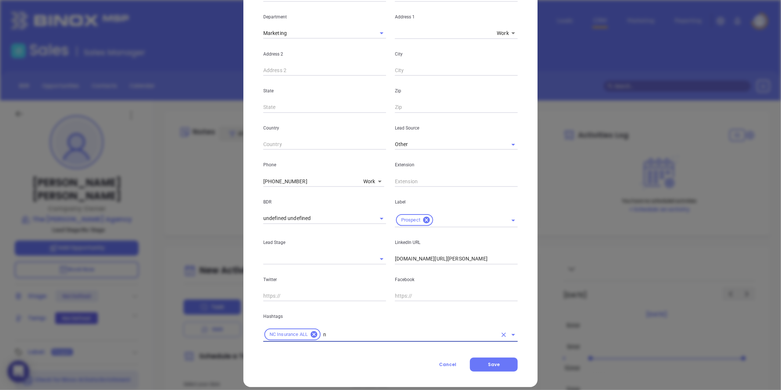
type input "nc"
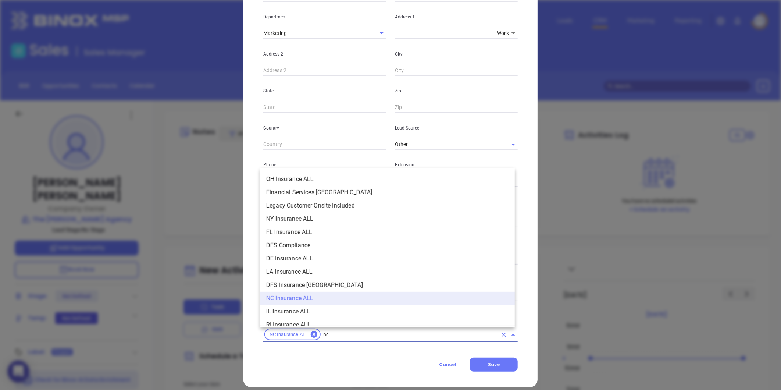
scroll to position [123, 0]
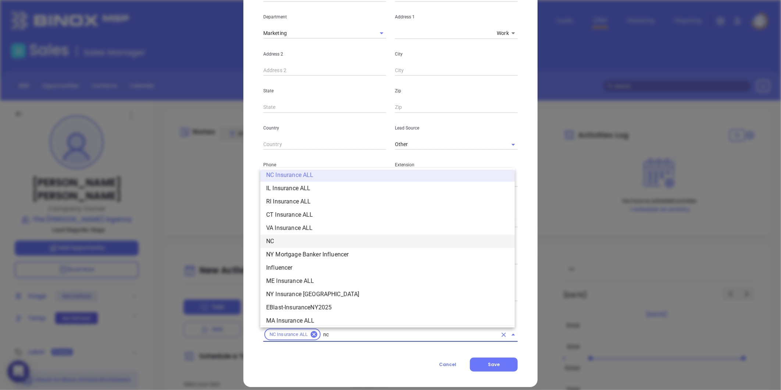
click at [287, 241] on li "NC" at bounding box center [387, 241] width 255 height 13
type input "insurance"
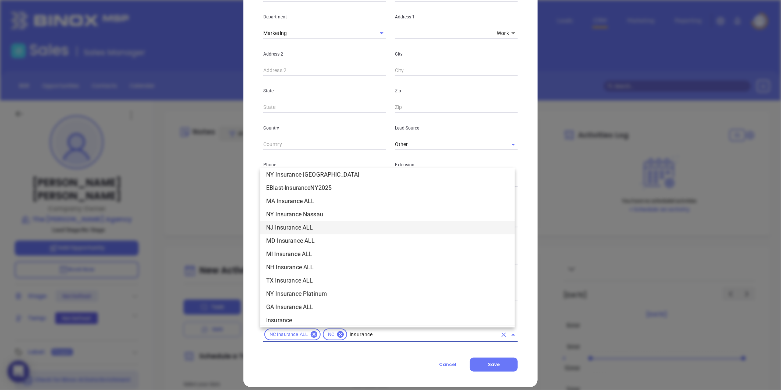
scroll to position [245, 0]
click at [288, 241] on li "Insurance" at bounding box center [387, 238] width 255 height 13
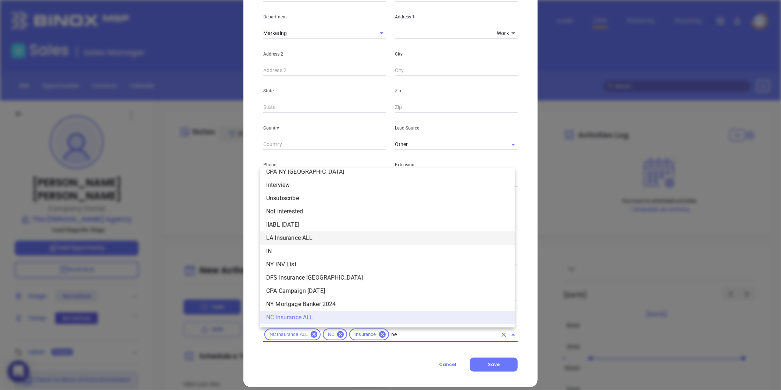
scroll to position [0, 0]
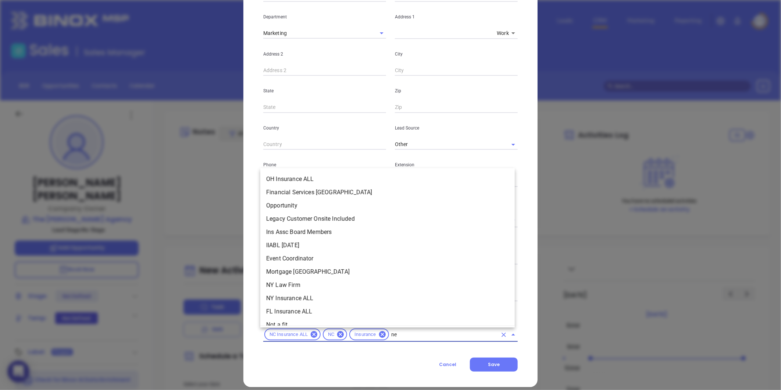
type input "new"
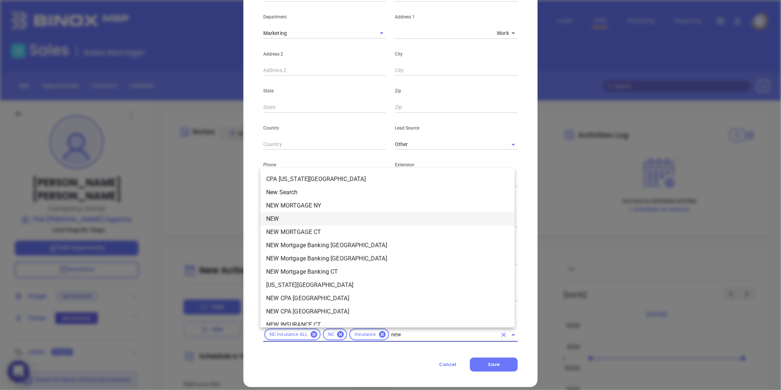
click at [277, 220] on li "NEW" at bounding box center [387, 218] width 255 height 13
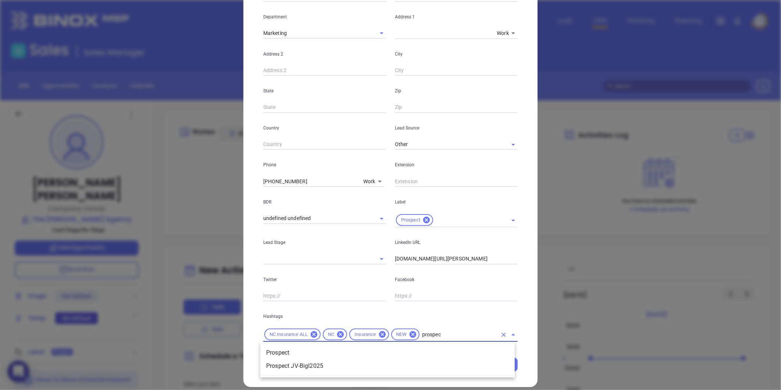
type input "prospect"
click at [273, 348] on li "Prospect" at bounding box center [387, 352] width 255 height 13
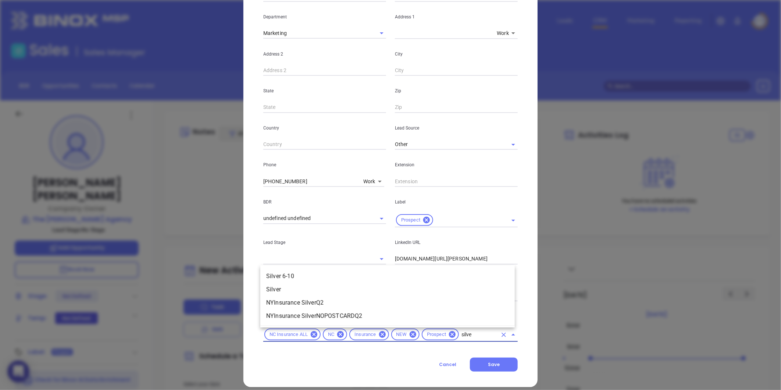
type input "silver"
click at [292, 273] on li "Silver 6-10" at bounding box center [387, 276] width 255 height 13
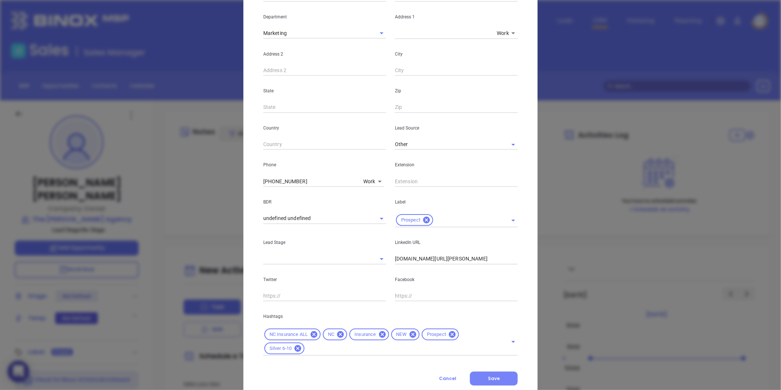
click at [488, 378] on span "Save" at bounding box center [494, 378] width 12 height 6
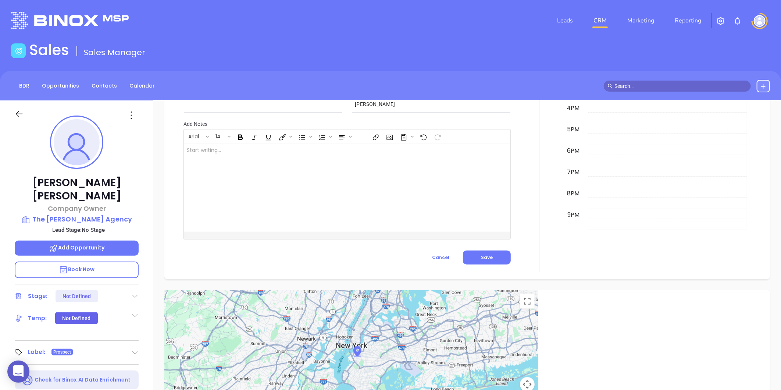
click at [133, 119] on icon at bounding box center [131, 115] width 12 height 12
click at [142, 192] on div "Edit" at bounding box center [167, 194] width 72 height 8
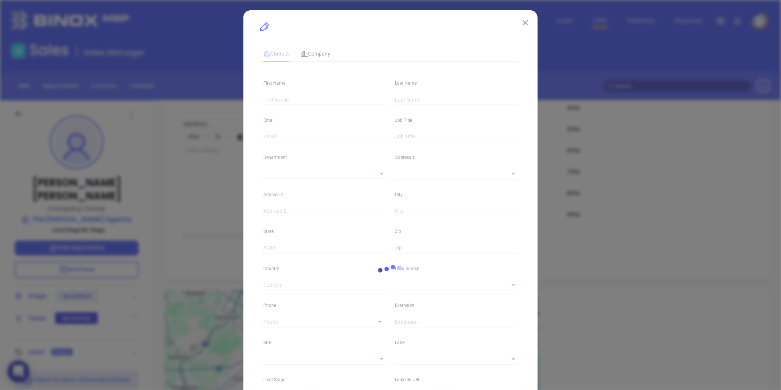
scroll to position [388, 0]
type input "[PERSON_NAME]"
type input "[PERSON_NAME][EMAIL_ADDRESS][DOMAIN_NAME]"
type input "Company Owner"
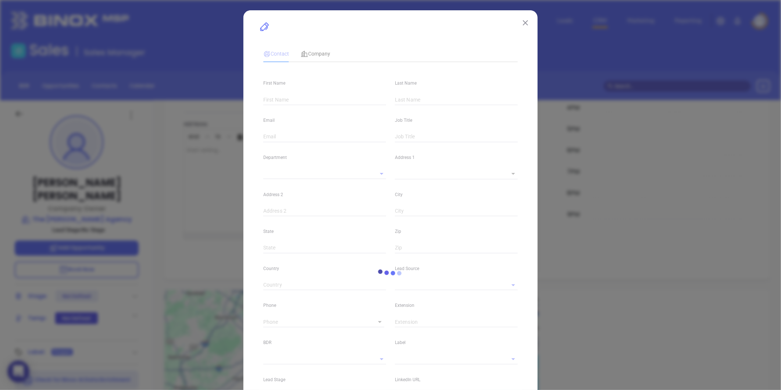
type input "1"
type input "[DOMAIN_NAME][URL][PERSON_NAME]"
type input "Marketing"
type input "Other"
type input "undefined undefined"
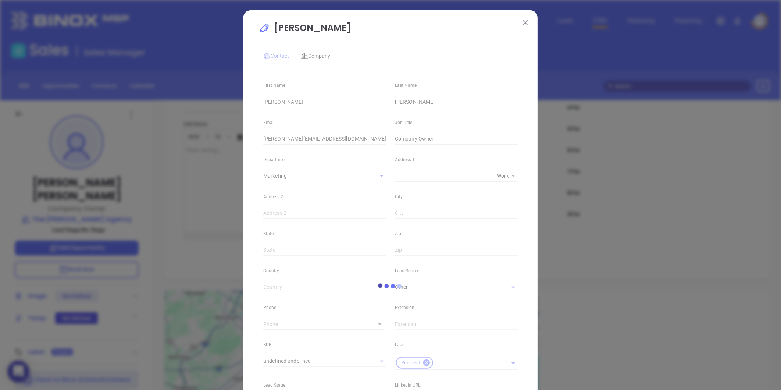
type input "[PHONE_NUMBER]"
type input "1"
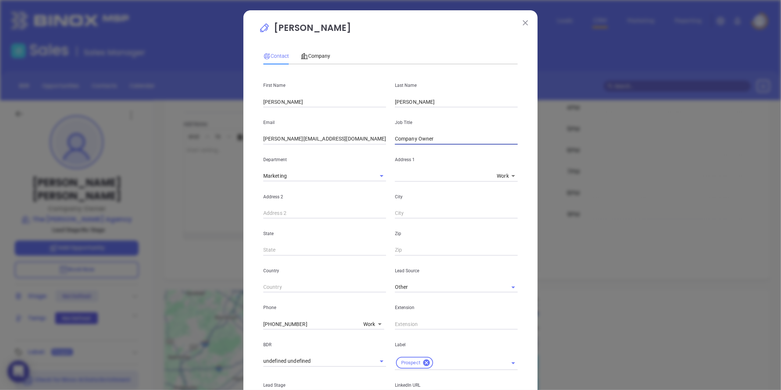
drag, startPoint x: 416, startPoint y: 140, endPoint x: 357, endPoint y: 155, distance: 61.4
click at [357, 155] on div "First Name [PERSON_NAME] Last Name [PERSON_NAME] Email [PERSON_NAME][EMAIL_ADDR…" at bounding box center [390, 284] width 255 height 428
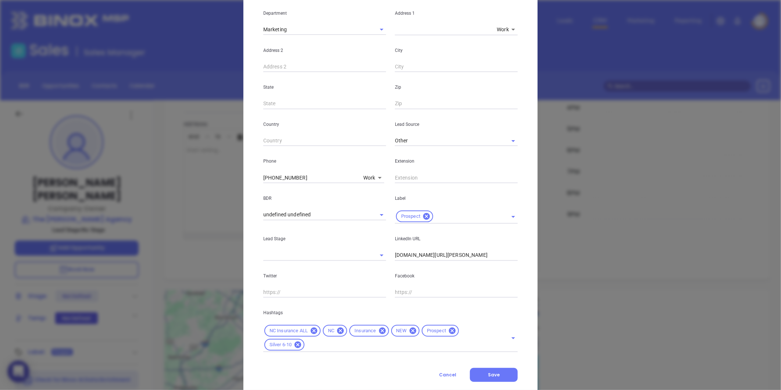
scroll to position [164, 0]
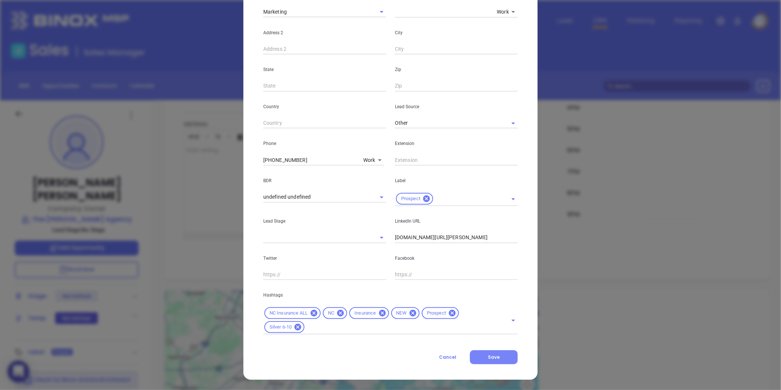
type input "Owner"
click at [502, 357] on button "Save" at bounding box center [494, 357] width 48 height 14
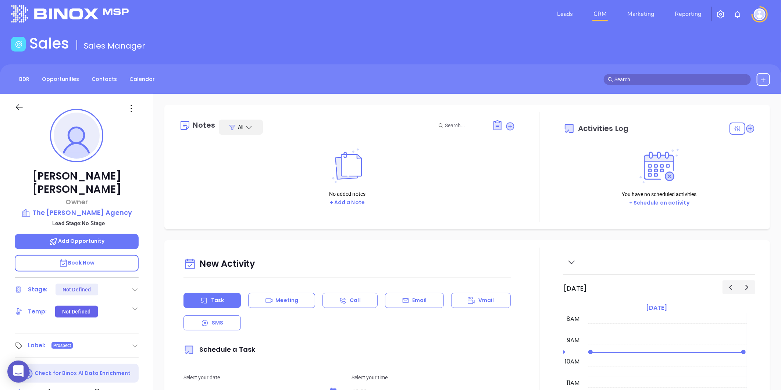
scroll to position [0, 0]
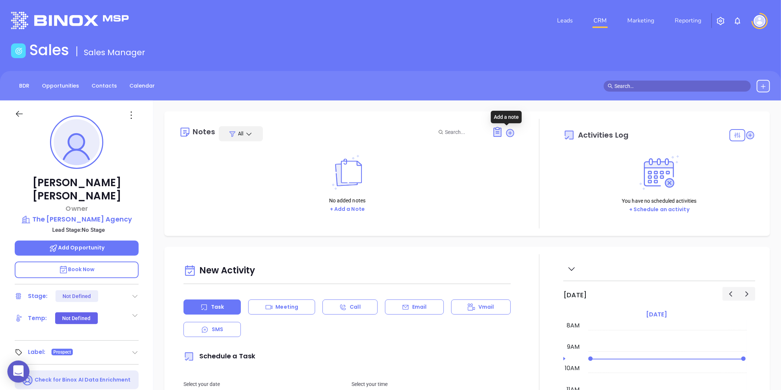
click at [505, 131] on icon at bounding box center [510, 133] width 10 height 10
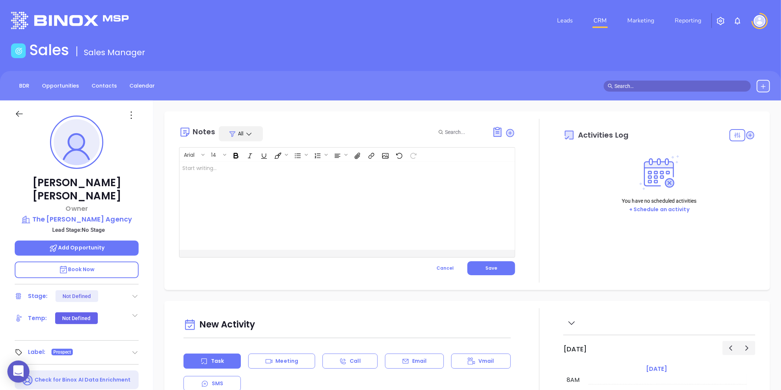
click at [292, 197] on div at bounding box center [336, 205] width 312 height 88
click at [491, 271] on button "Save" at bounding box center [492, 268] width 48 height 14
